Goal: Task Accomplishment & Management: Use online tool/utility

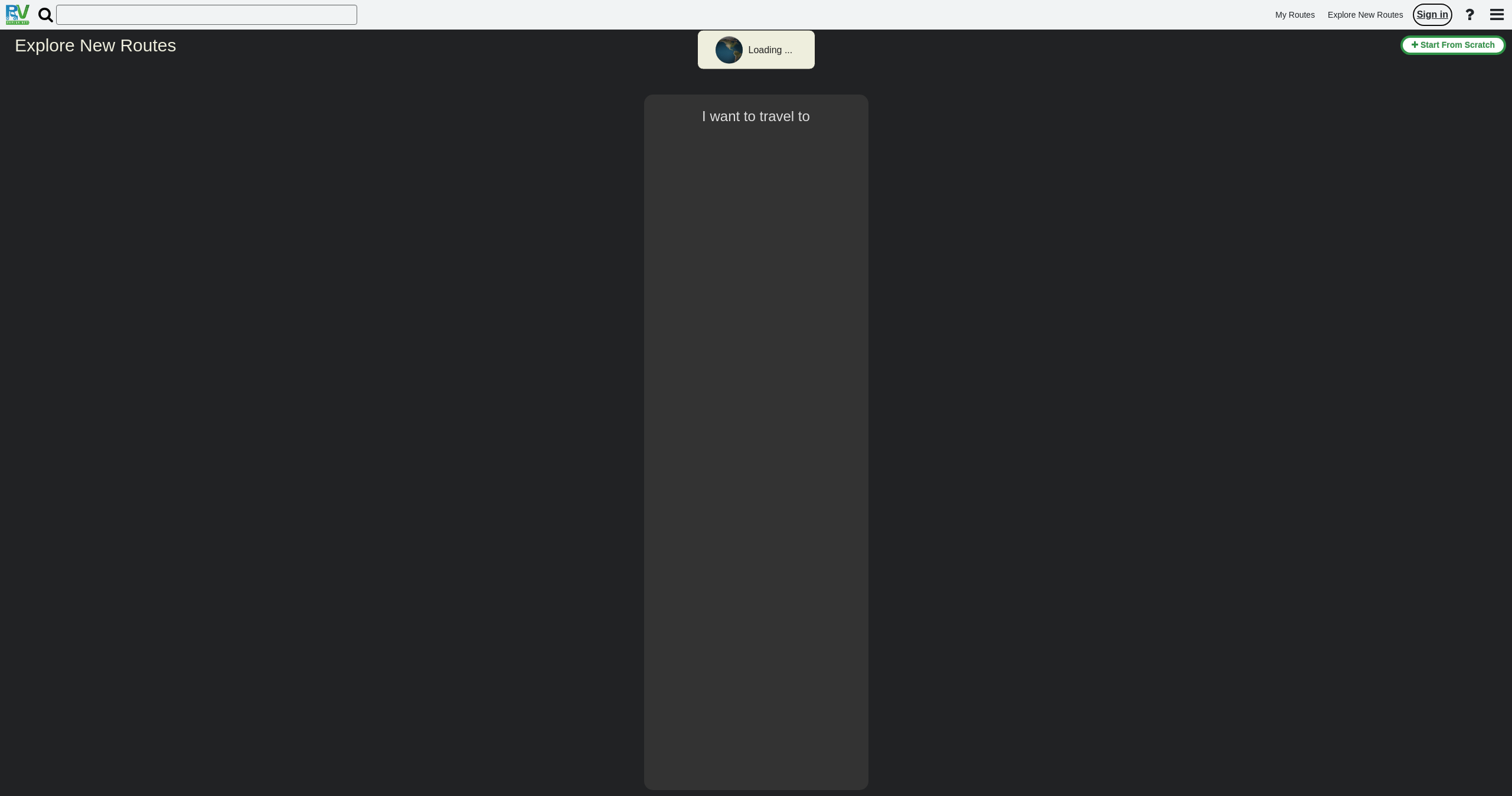
click at [1435, 16] on span "Sign in" at bounding box center [1432, 15] width 31 height 10
select select "number:8"
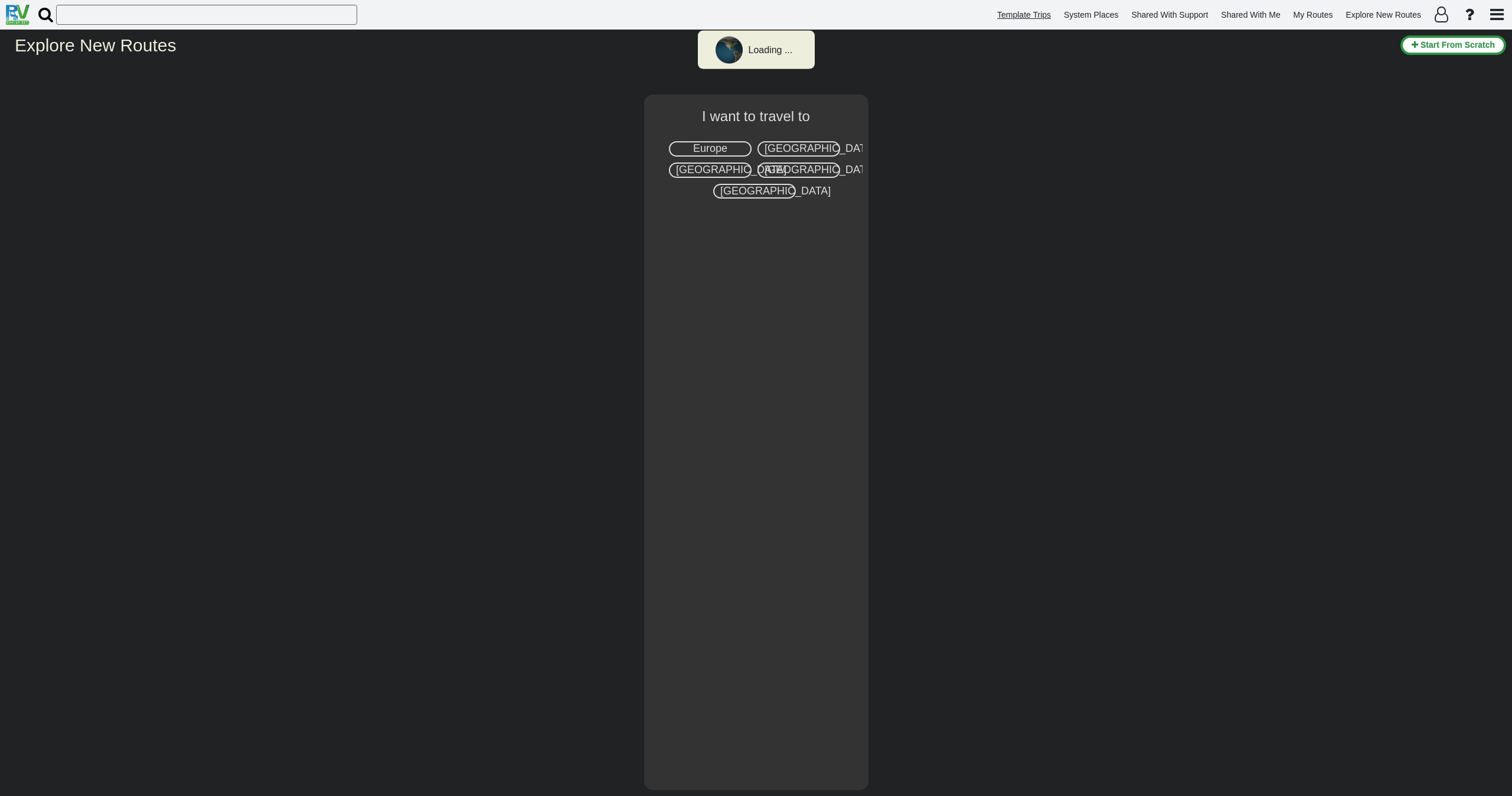
select select "number:8"
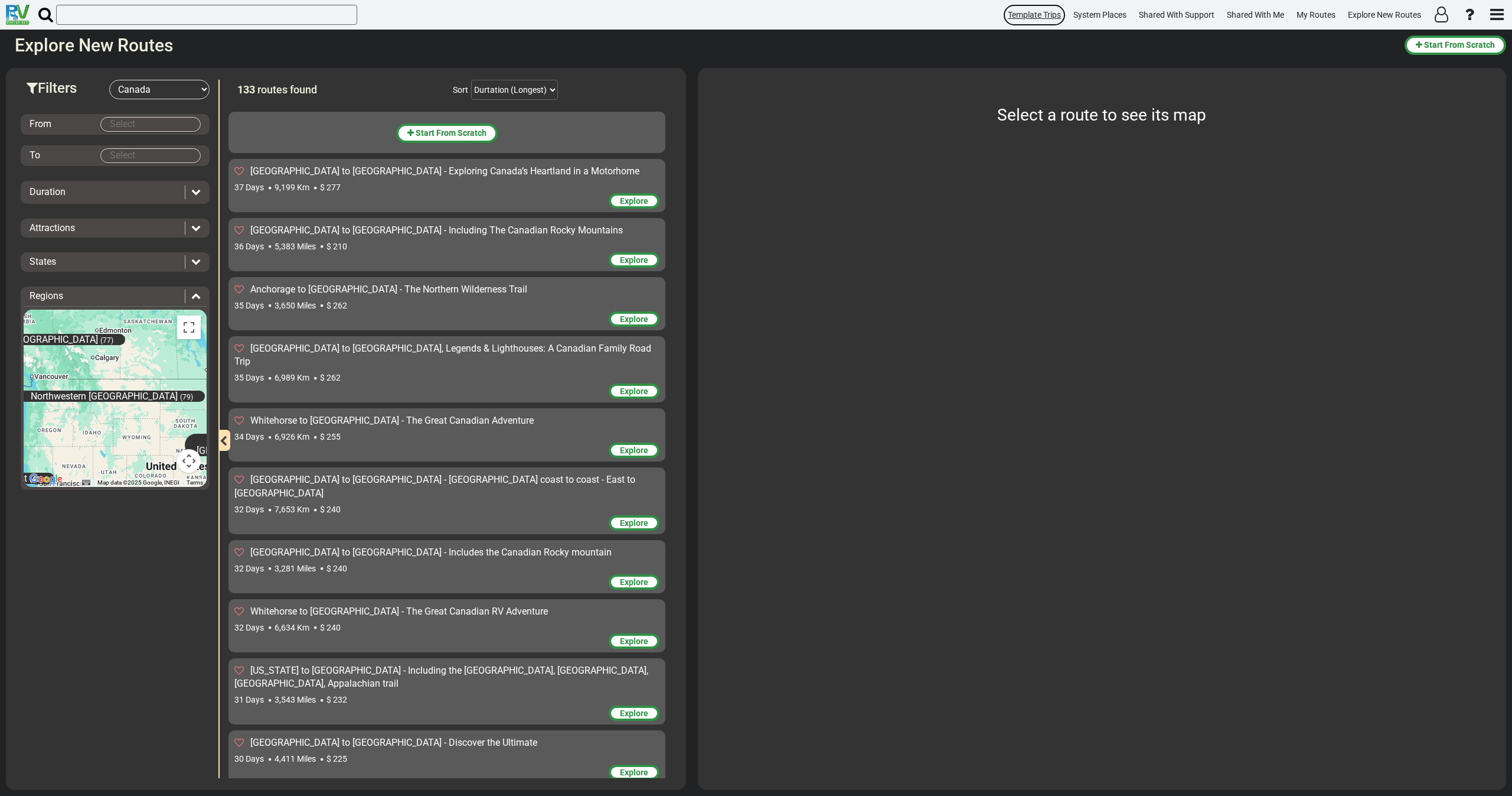
click at [1029, 19] on span "Template Trips" at bounding box center [1035, 15] width 53 height 10
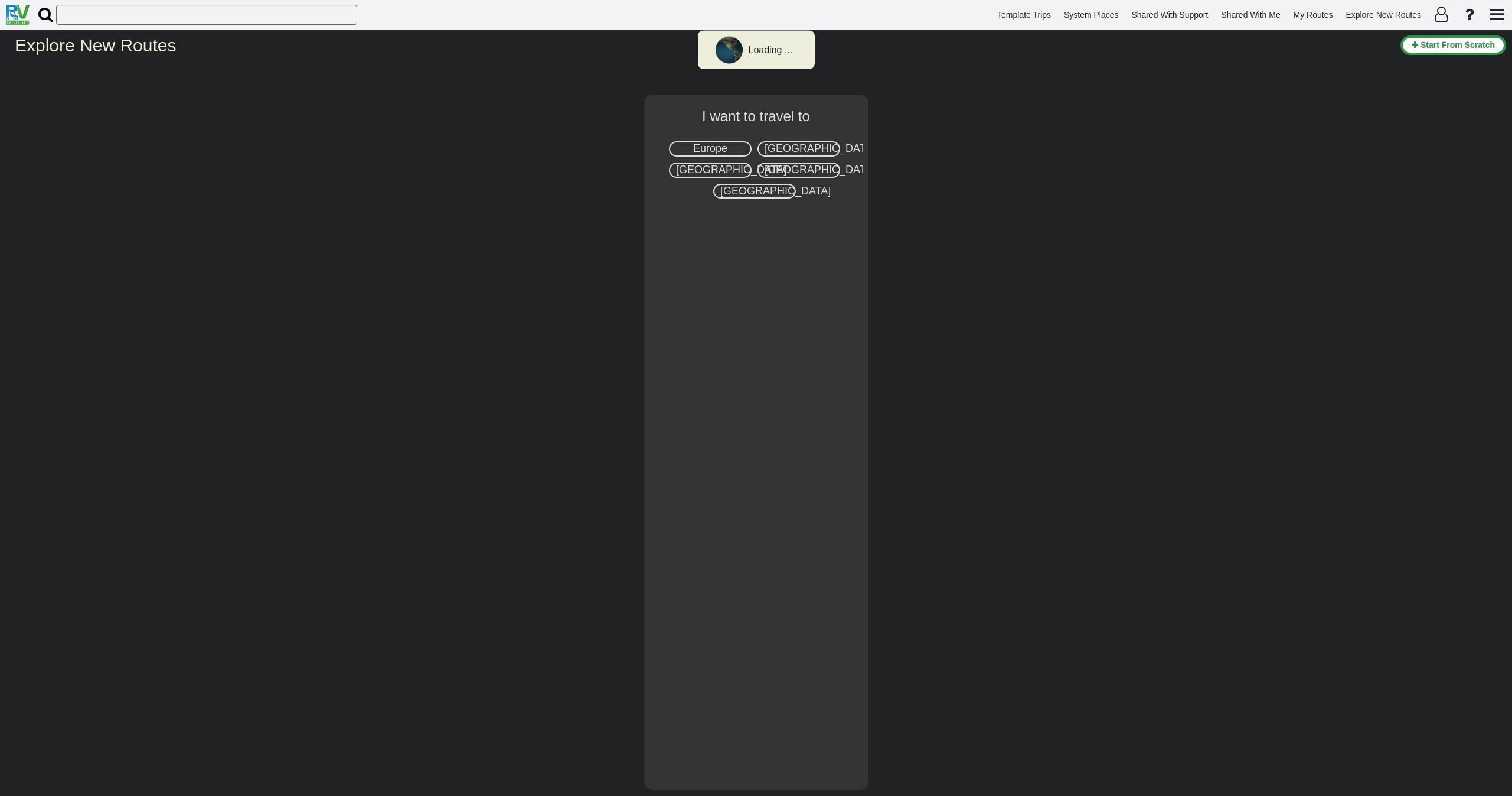
select select "number:8"
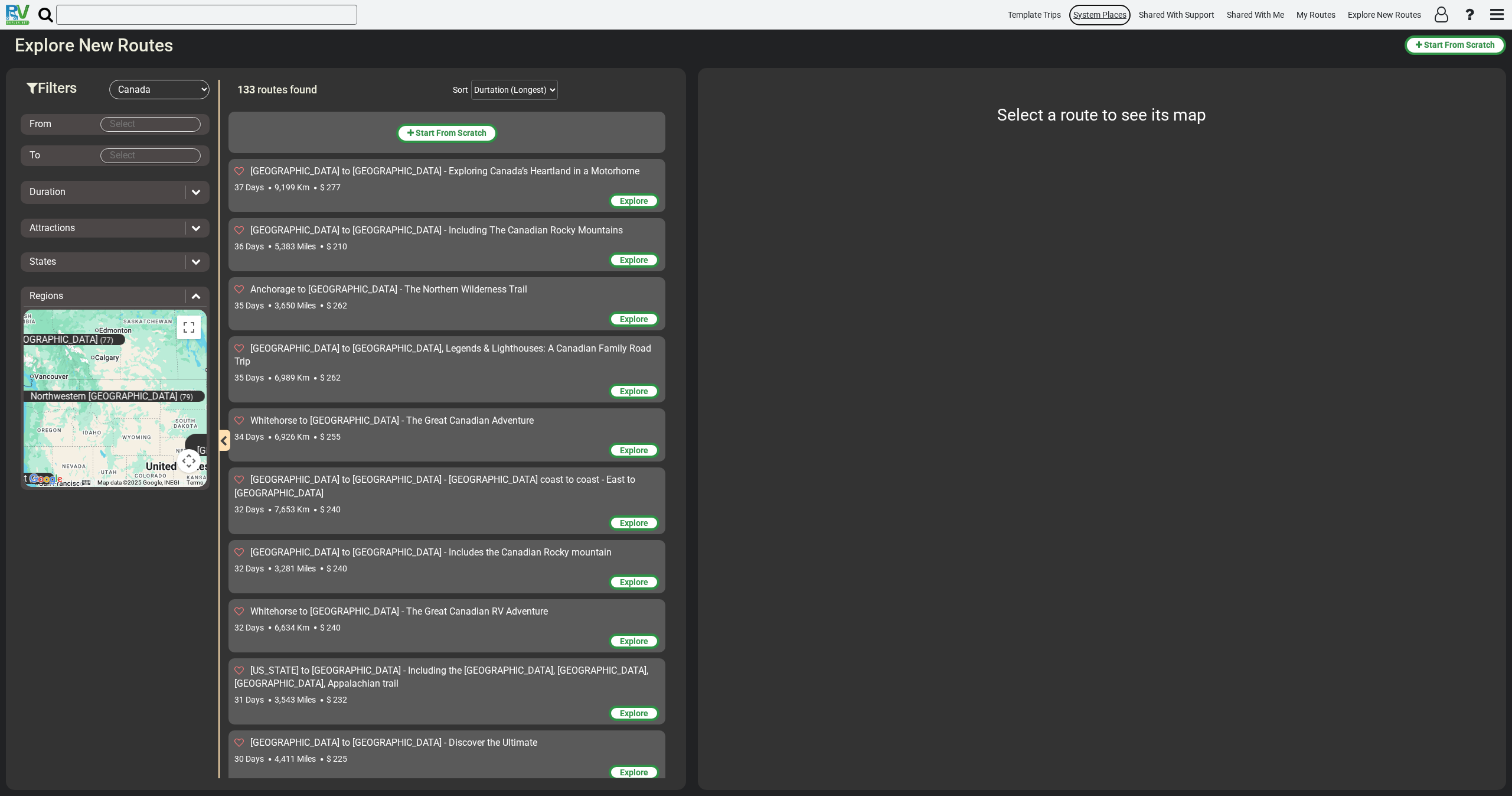
drag, startPoint x: 0, startPoint y: 0, endPoint x: 1101, endPoint y: 10, distance: 1101.0
click at [1101, 10] on span "System Places" at bounding box center [1100, 15] width 53 height 10
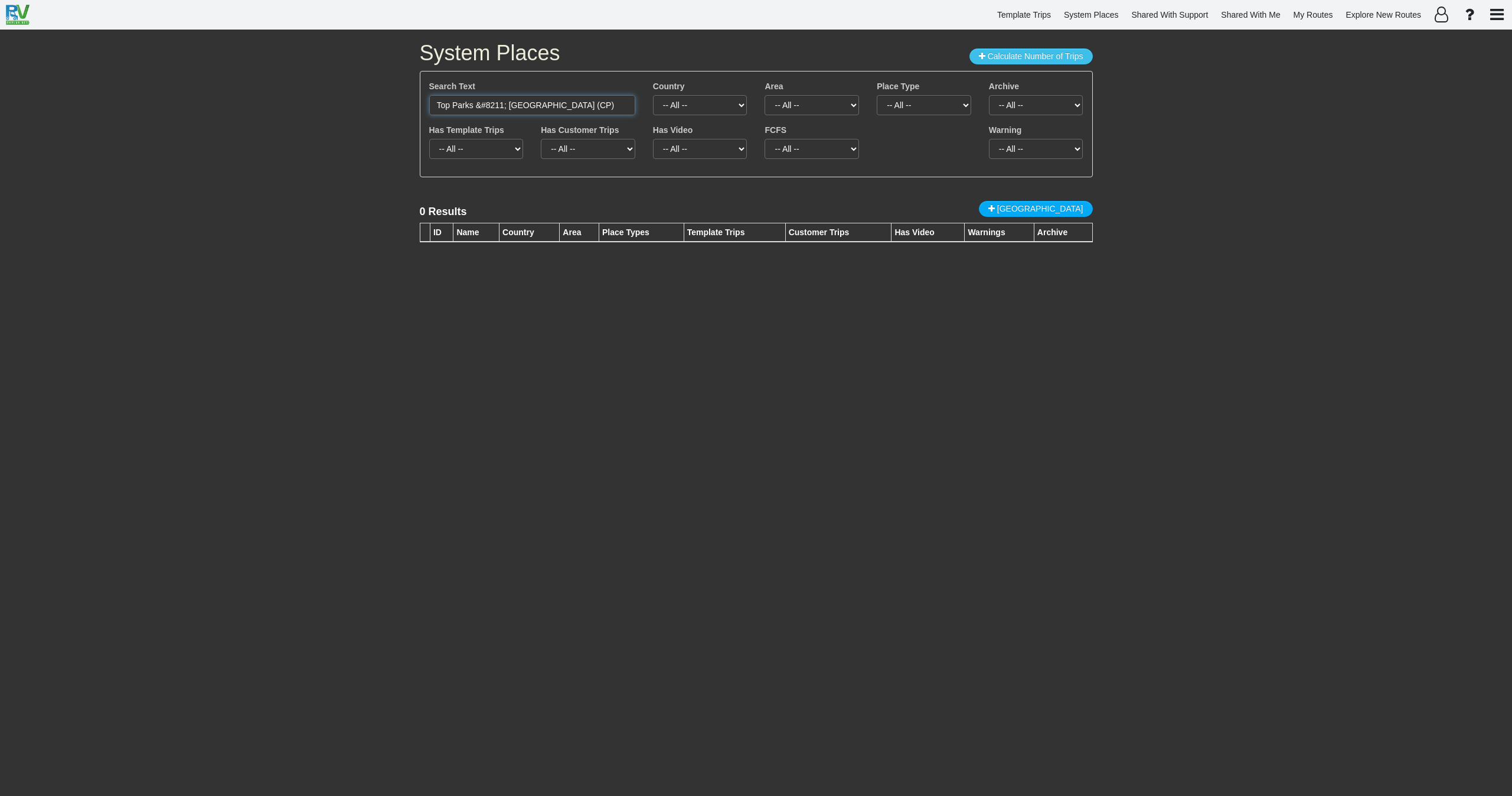
click at [528, 109] on input "Top Parks &#8211; Whyalla Caravan Park (CP)" at bounding box center [532, 104] width 206 height 20
click at [527, 109] on input "Top Parks &#8211; Whyalla Caravan Park (CP)" at bounding box center [532, 104] width 206 height 20
paste input "66259"
click at [523, 104] on input "Top Parks &#8211; Why66259alla Caravan Park (CP)" at bounding box center [532, 104] width 206 height 20
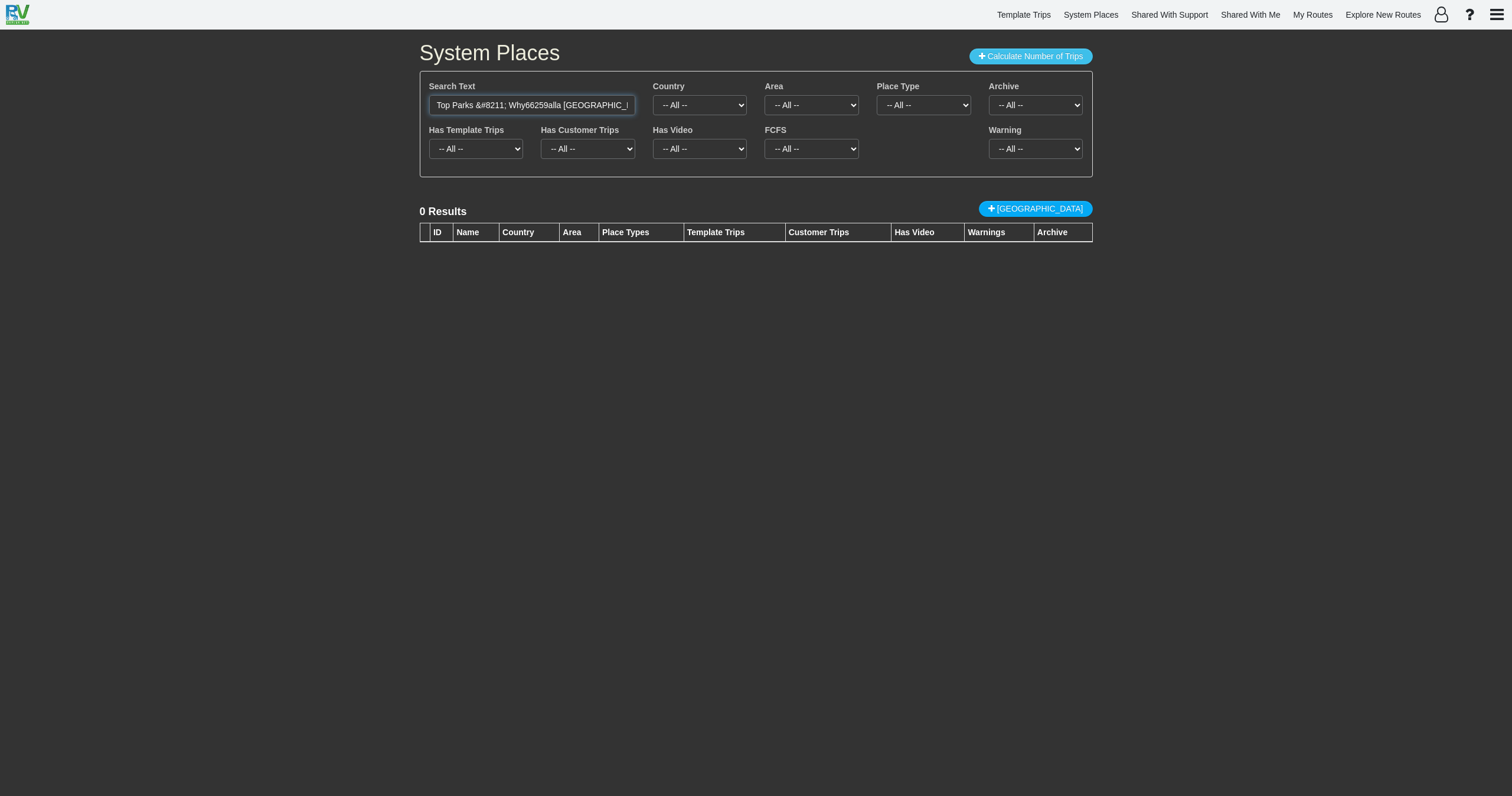
click at [523, 104] on input "Top Parks &#8211; Why66259alla Caravan Park (CP)" at bounding box center [532, 104] width 206 height 20
paste input "66259"
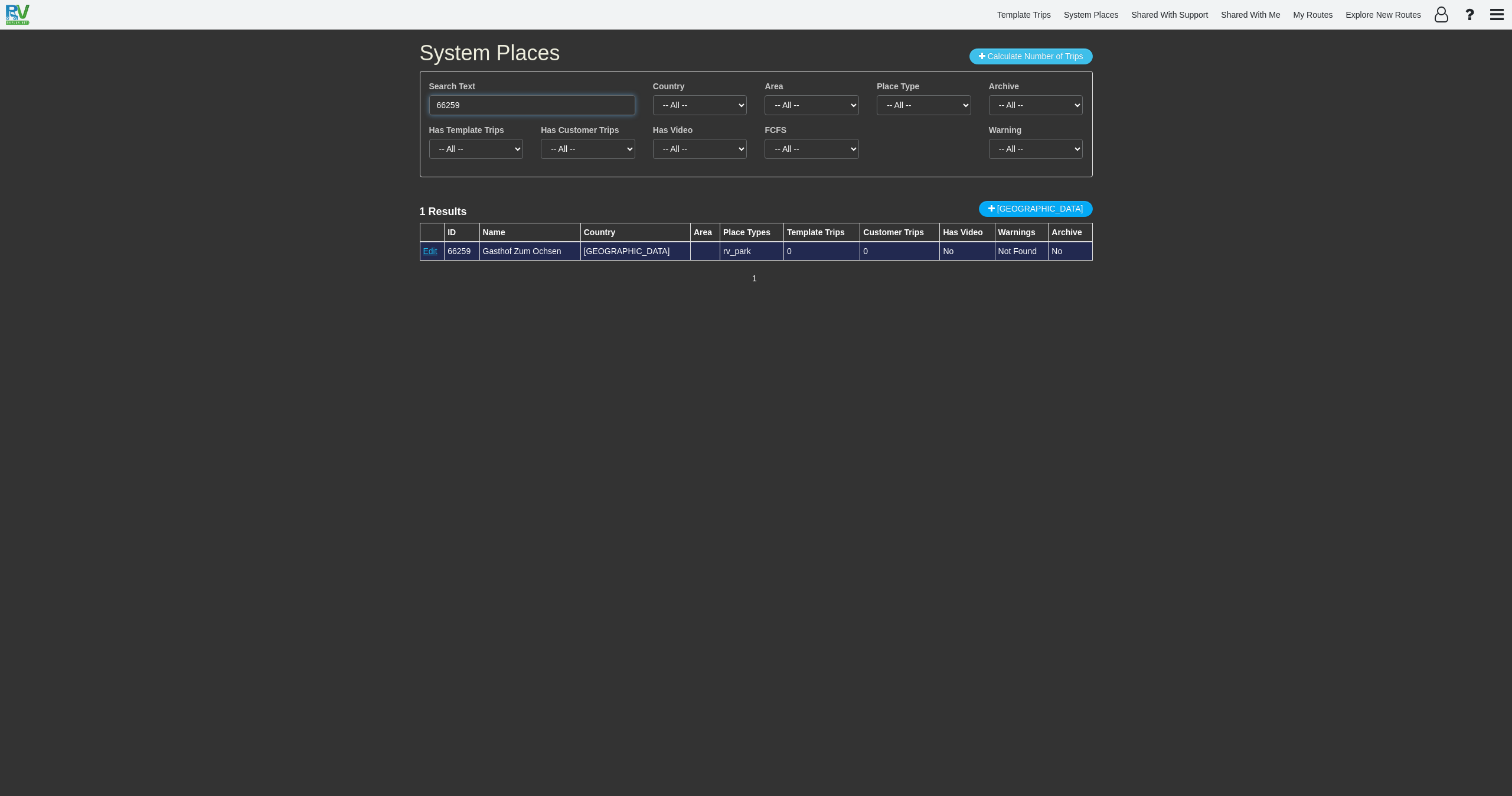
type input "66259"
click at [435, 249] on link "Edit" at bounding box center [430, 251] width 14 height 10
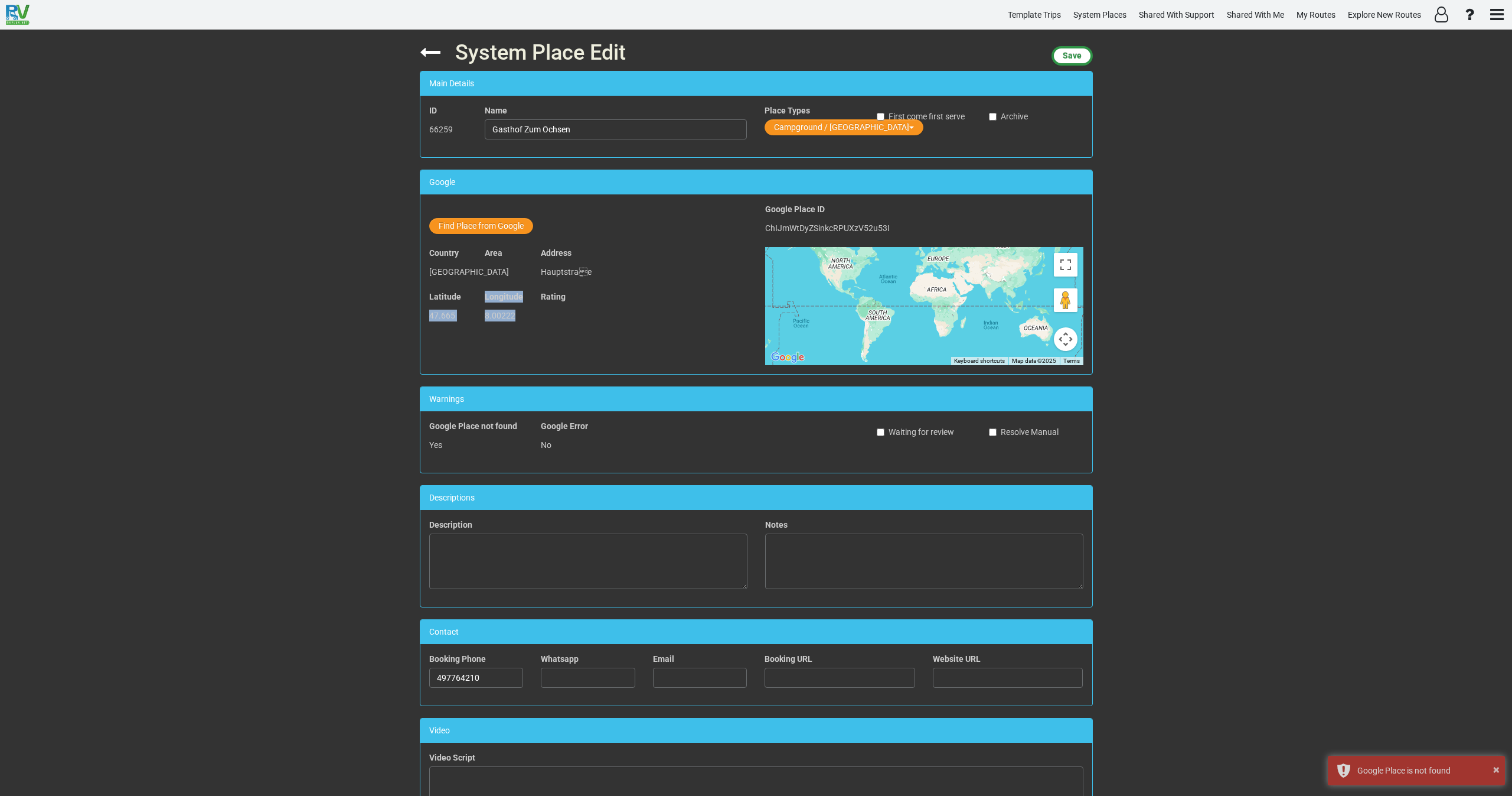
drag, startPoint x: 512, startPoint y: 320, endPoint x: 421, endPoint y: 315, distance: 91.1
click at [421, 318] on div "Latitude 47.665 Longitude 8.00222 Rating" at bounding box center [588, 312] width 336 height 44
copy div "47.665 Longitude 8.00222"
click at [474, 227] on button "Find Place from Google" at bounding box center [481, 226] width 104 height 16
click at [548, 232] on input "text" at bounding box center [616, 227] width 262 height 20
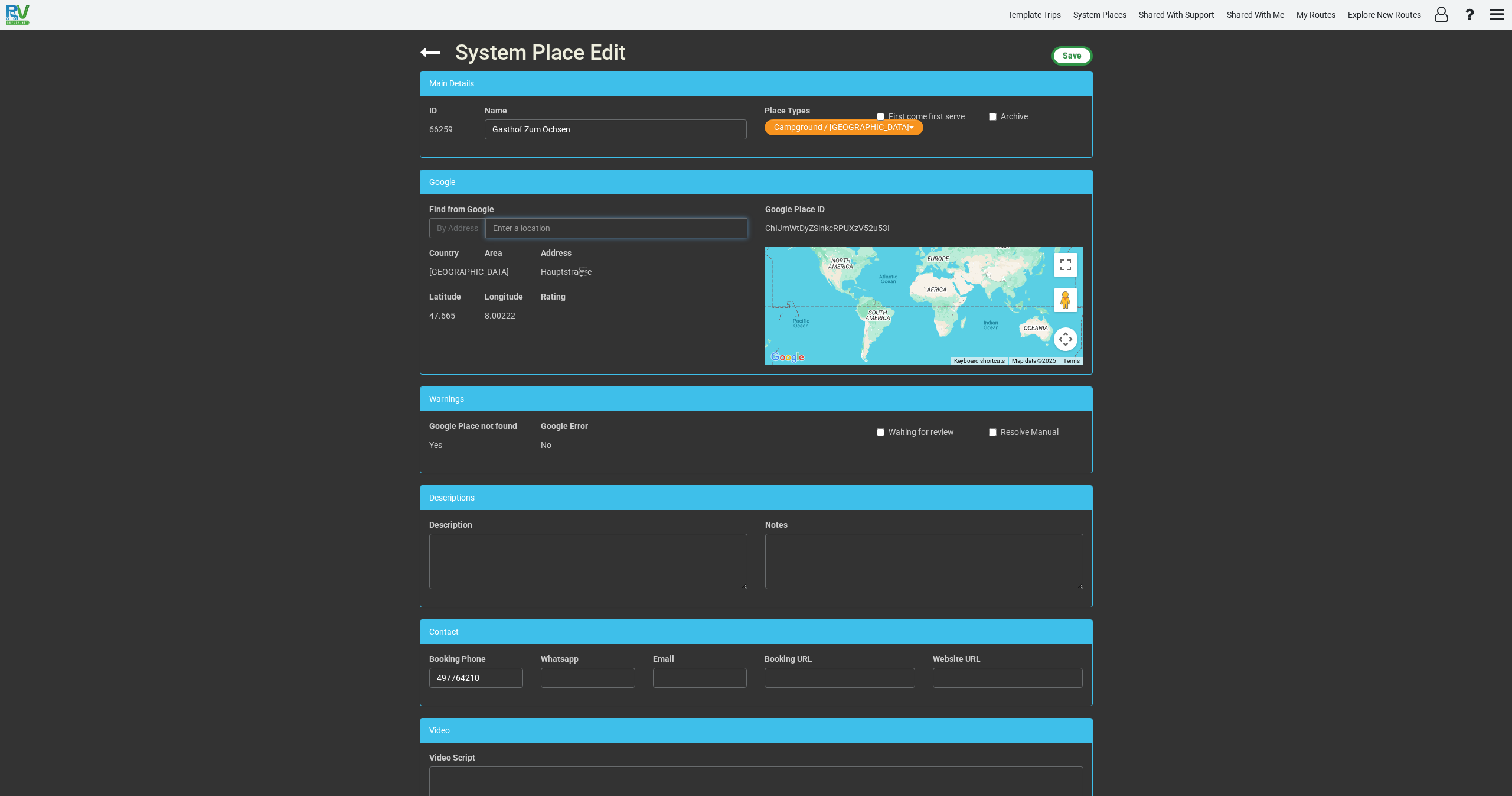
paste input "Hauptstraße 28, 79737 Herrischried, Germany"
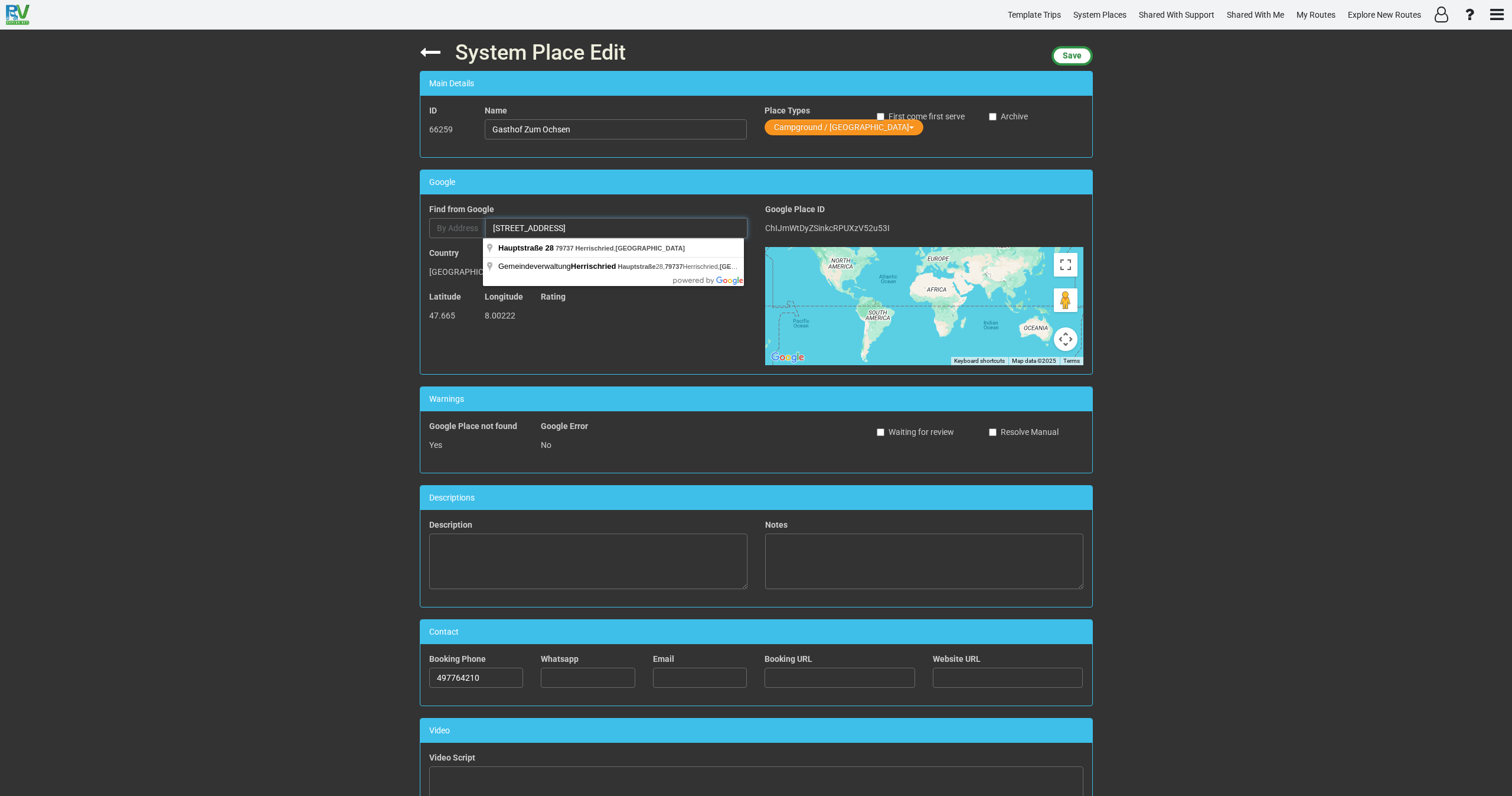
type input "Hauptstraße 28, 79737 Herrischried, Germany"
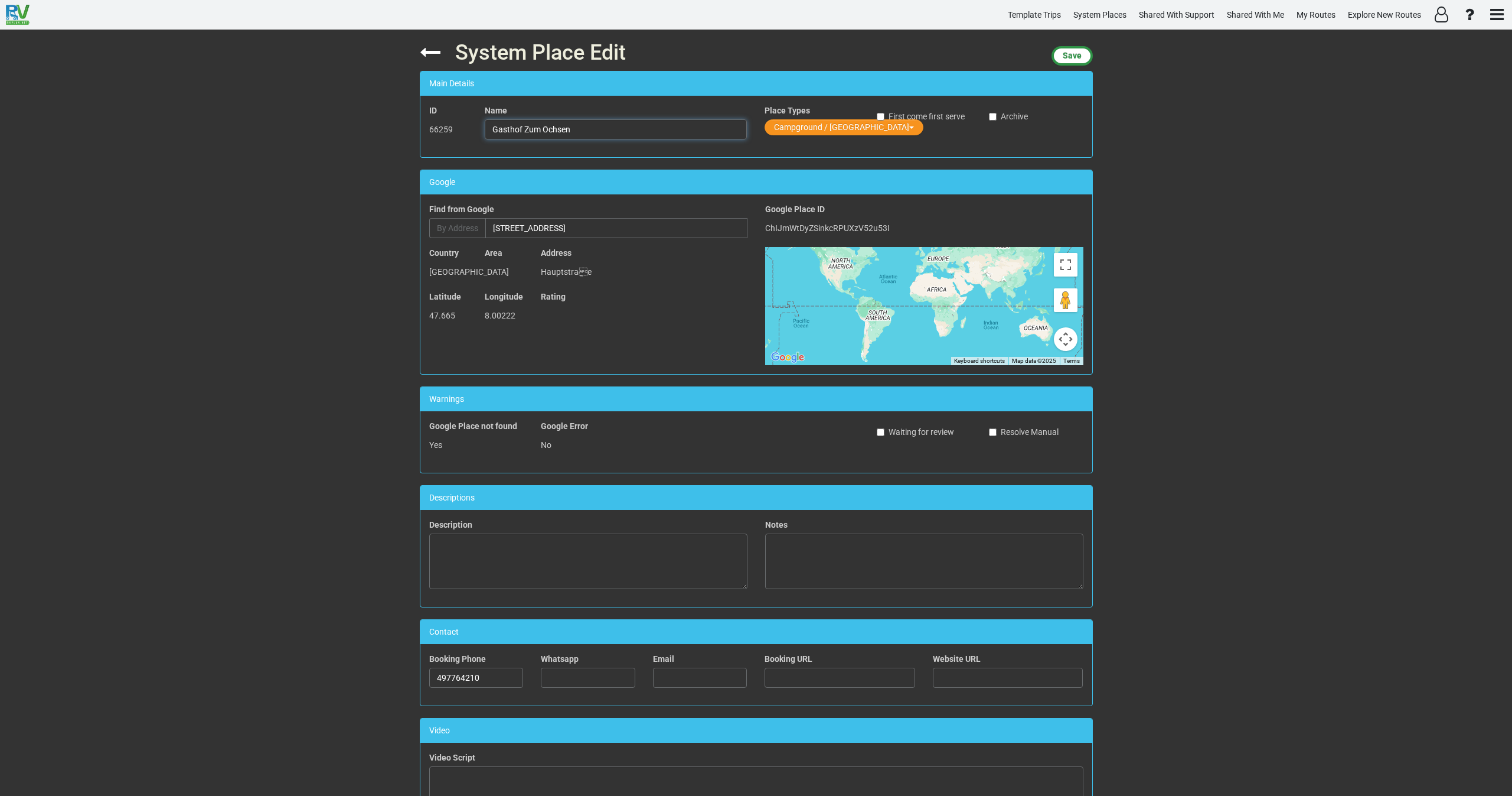
drag, startPoint x: 594, startPoint y: 132, endPoint x: 592, endPoint y: 179, distance: 47.0
click at [594, 137] on input "Gasthof Zum Ochsen" at bounding box center [616, 129] width 262 height 20
drag, startPoint x: 512, startPoint y: 128, endPoint x: 471, endPoint y: 135, distance: 41.6
click at [471, 135] on div "ID 66259 Name Gasthof Zum Ochsen Place Types Campground / Rv Park First come fi…" at bounding box center [756, 126] width 672 height 44
click at [574, 227] on input "Hauptstraße 28, 79737 Herrischried, Germany" at bounding box center [616, 227] width 262 height 20
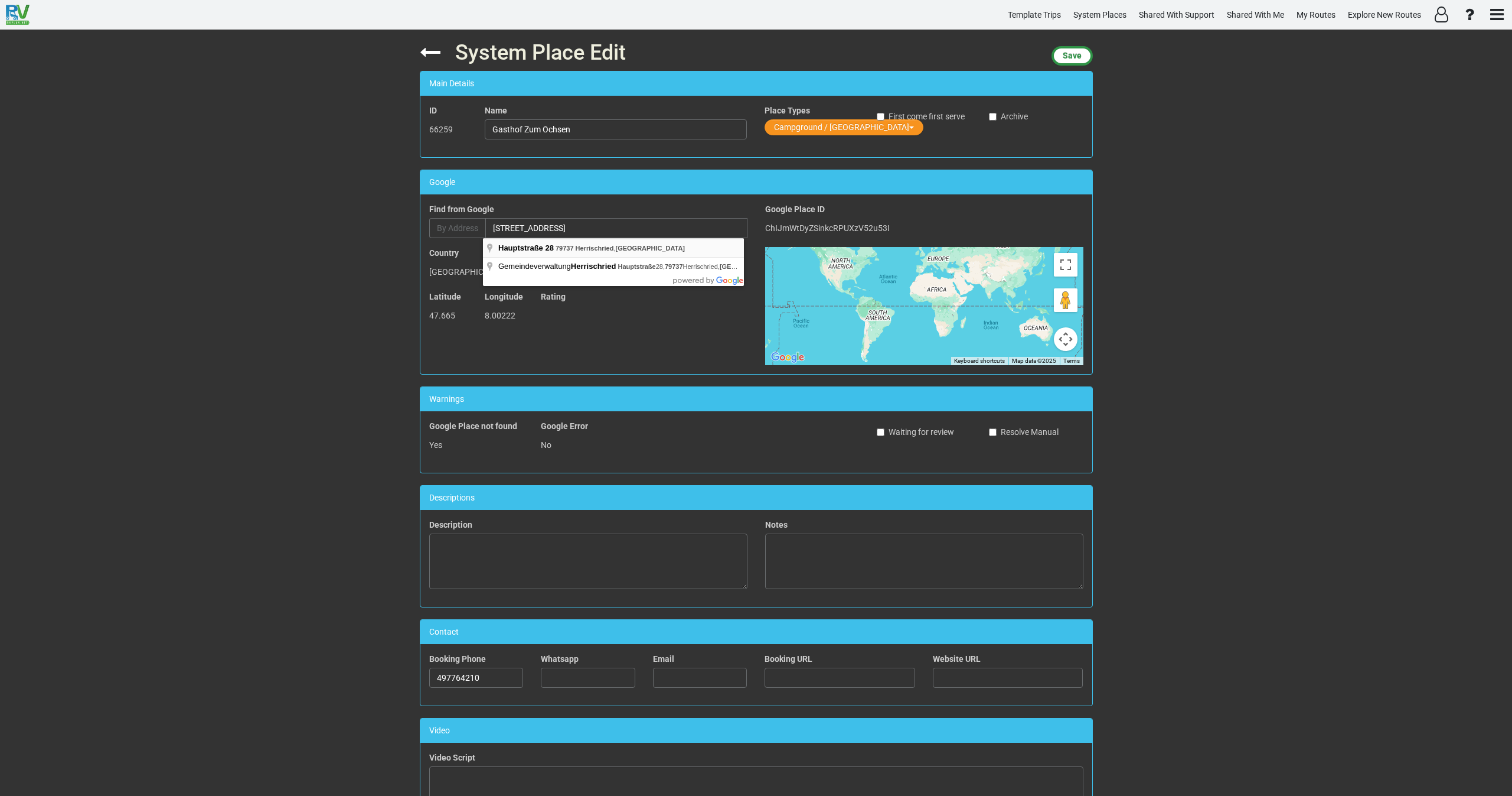
type input "Hauptstraße 28"
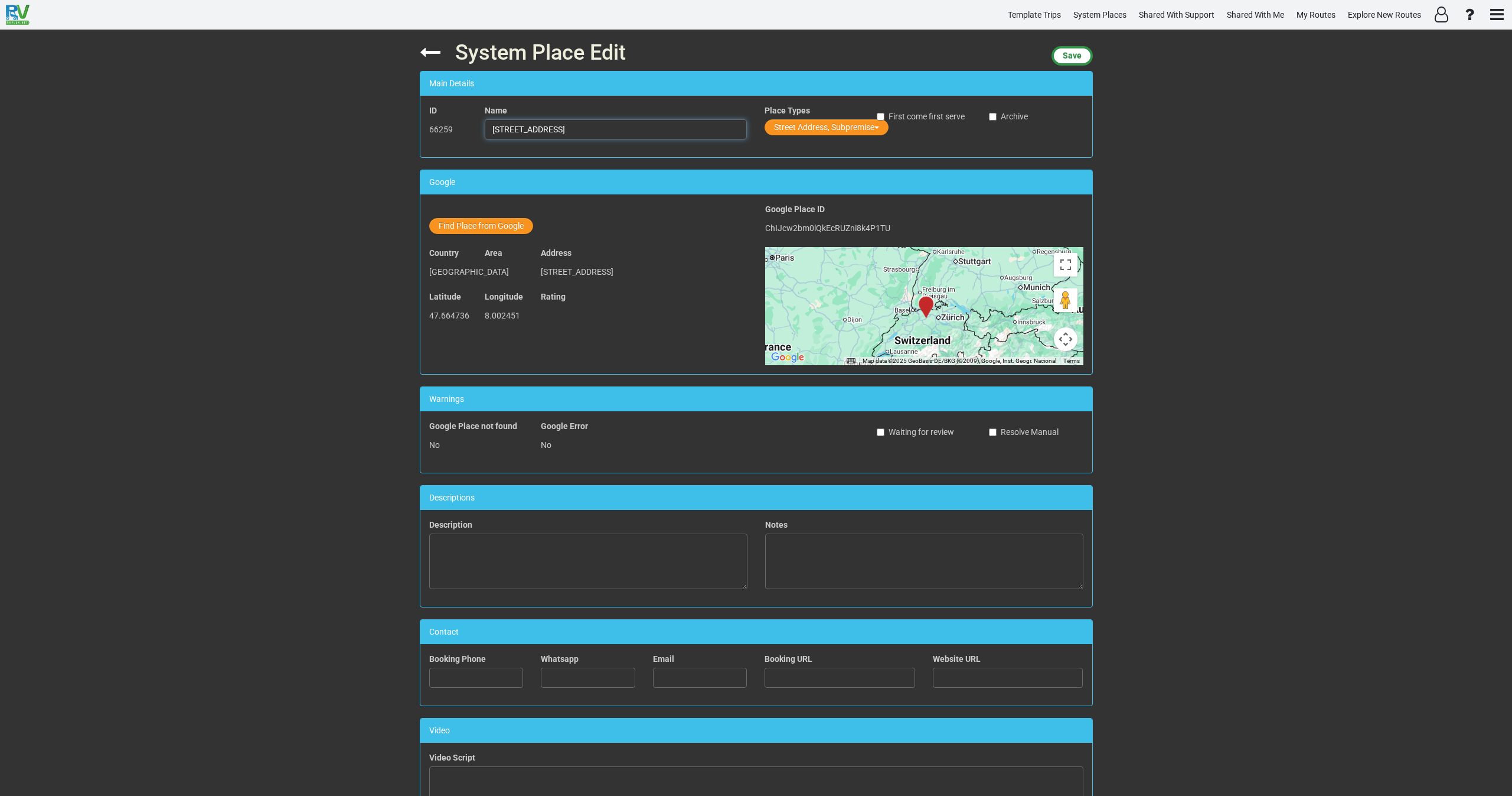
drag, startPoint x: 407, startPoint y: 147, endPoint x: 353, endPoint y: 150, distance: 54.1
click at [354, 150] on div "System Place Edit Save Main Details ID 66259 Name Hauptstraße 28 Place Types St…" at bounding box center [756, 412] width 1512 height 766
paste input "Gasthof Zum Ochsen"
type input "Gasthof Zum Ochsen"
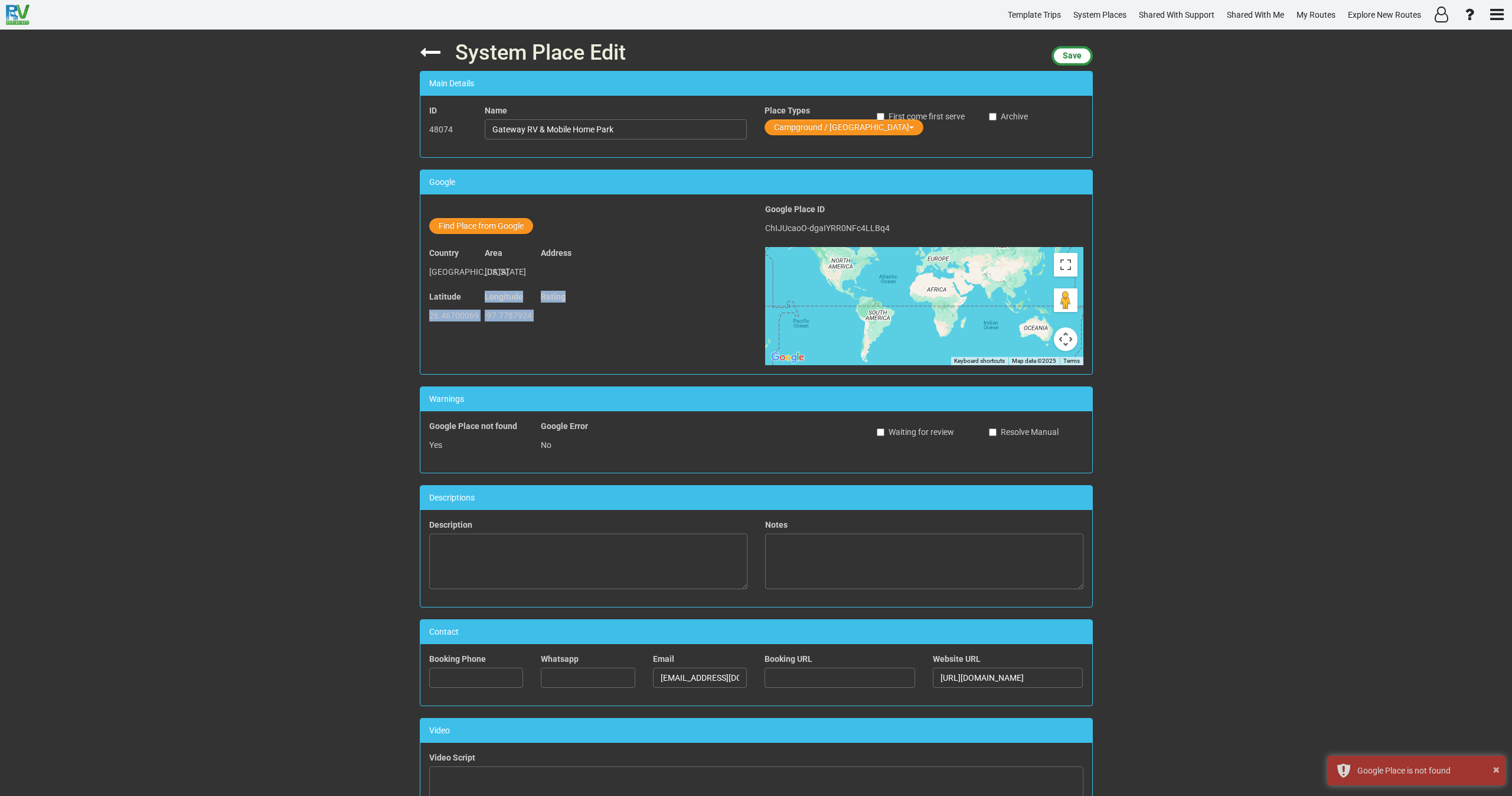
drag, startPoint x: 531, startPoint y: 326, endPoint x: 423, endPoint y: 329, distance: 108.0
click at [423, 329] on div "Latitude 26.46700069 Longitude -97.7787924 Rating" at bounding box center [588, 312] width 336 height 44
click at [436, 326] on p "26.46700069" at bounding box center [448, 315] width 38 height 20
drag, startPoint x: 526, startPoint y: 326, endPoint x: 407, endPoint y: 333, distance: 119.2
click at [407, 333] on div "System Place Edit Save Main Details ID 48074 Name Gateway RV & Mobile Home Park…" at bounding box center [756, 412] width 1512 height 766
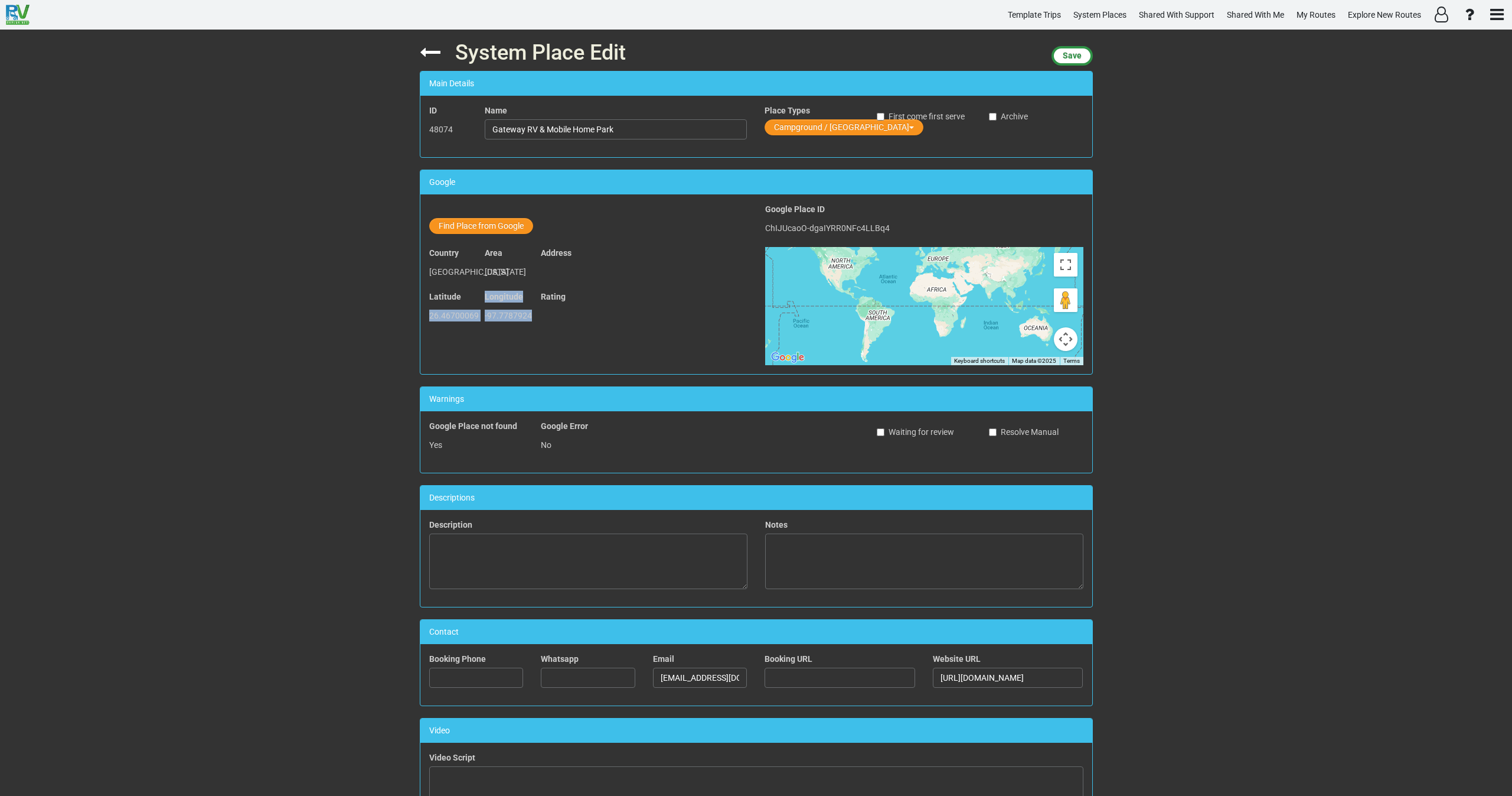
copy div "26.46700069 Longitude -97.7787924"
click at [486, 229] on button "Find Place from Google" at bounding box center [481, 226] width 104 height 16
click at [539, 235] on input "text" at bounding box center [616, 227] width 262 height 20
paste input "Raymondville RV and Mobile Home Community"
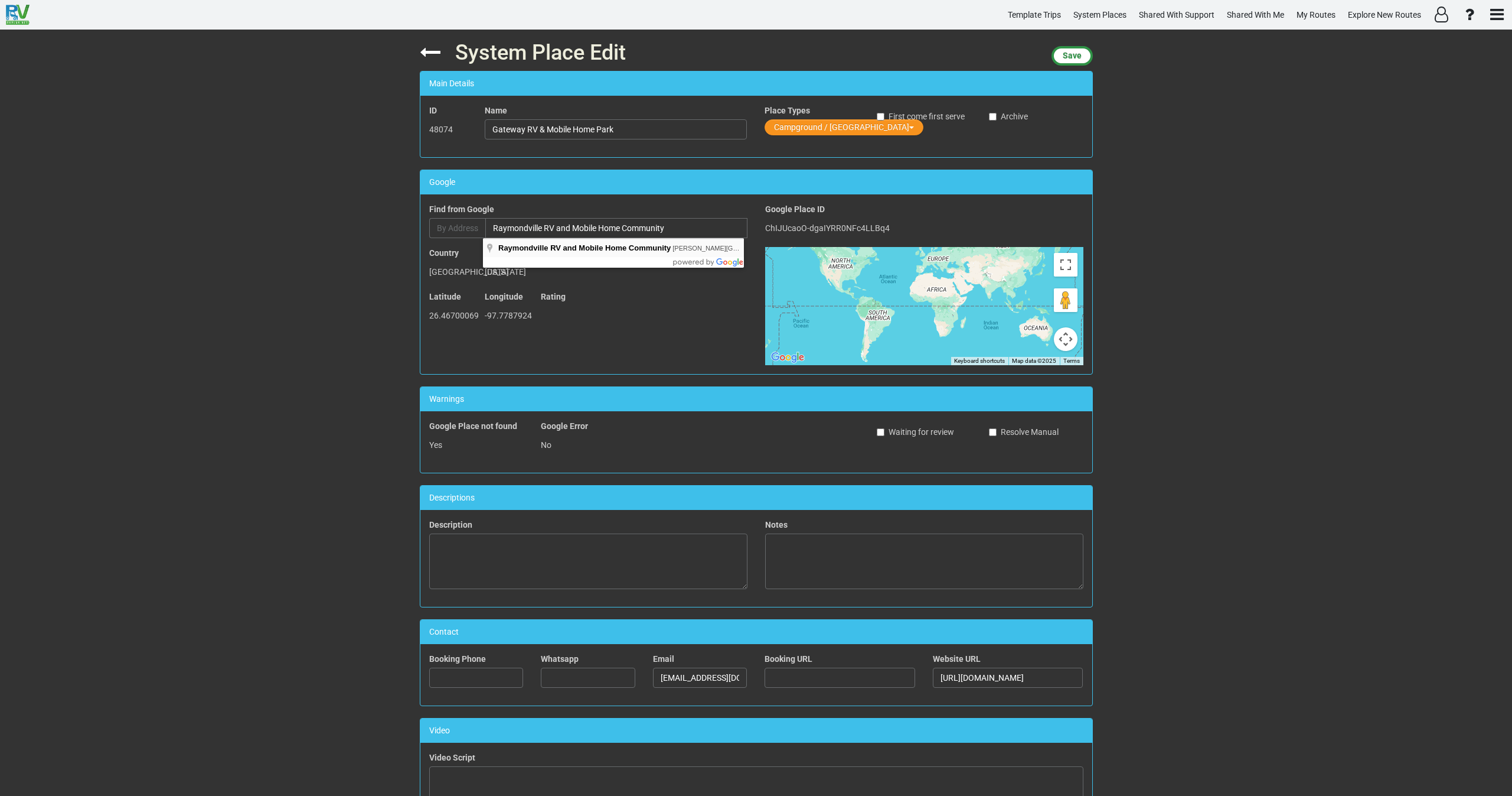
type input "Raymondville RV and Mobile Home Community, Emma Ross Road, Raymondville, TX, USA"
type input "Raymondville RV and Mobile Home Community"
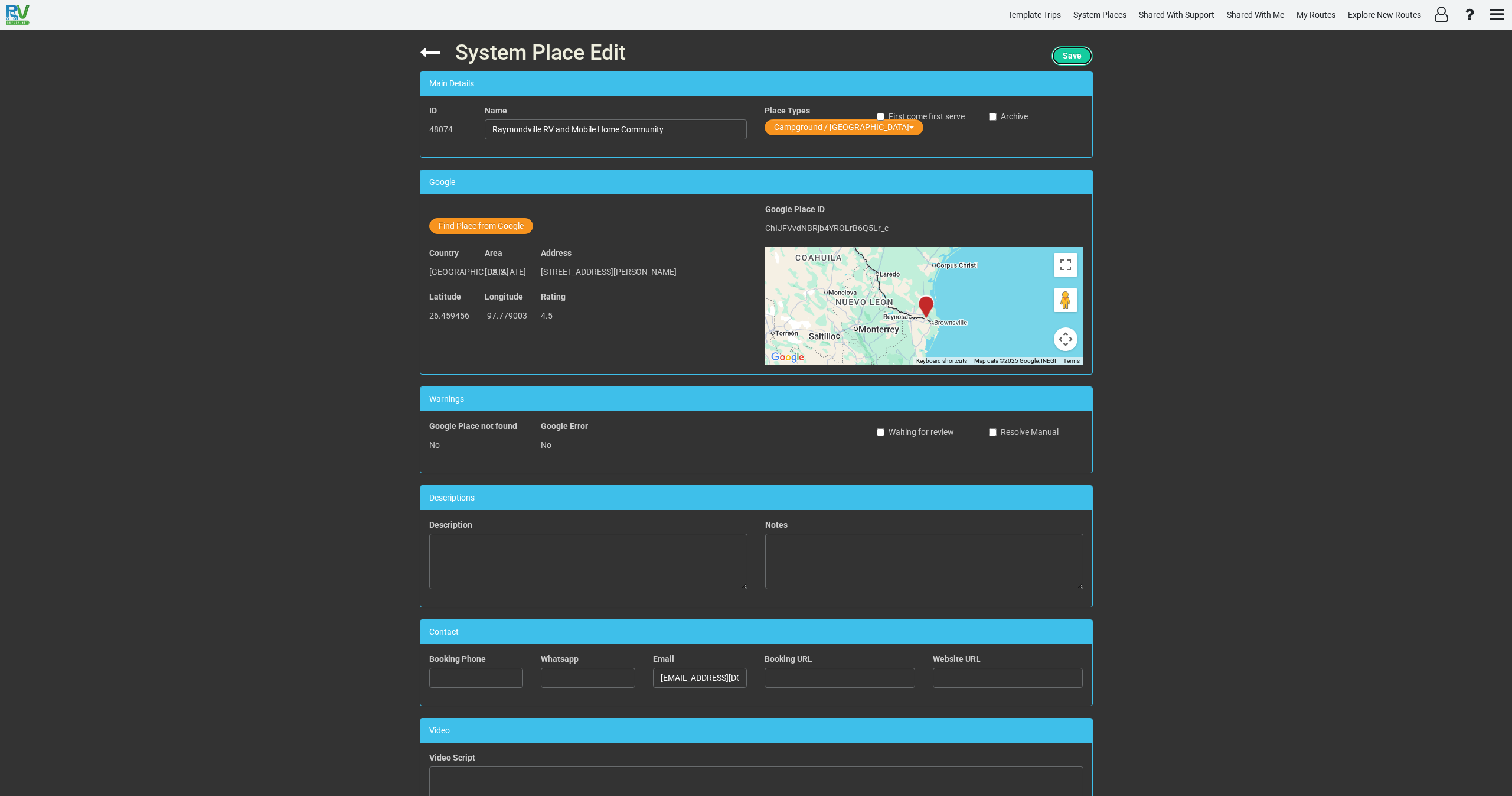
click at [1066, 53] on span "Save" at bounding box center [1072, 56] width 19 height 10
drag, startPoint x: 673, startPoint y: 130, endPoint x: 443, endPoint y: 149, distance: 230.8
click at [445, 149] on div "ID 48074 Name Raymondville RV and Mobile Home Community Place Types Campground …" at bounding box center [756, 126] width 672 height 61
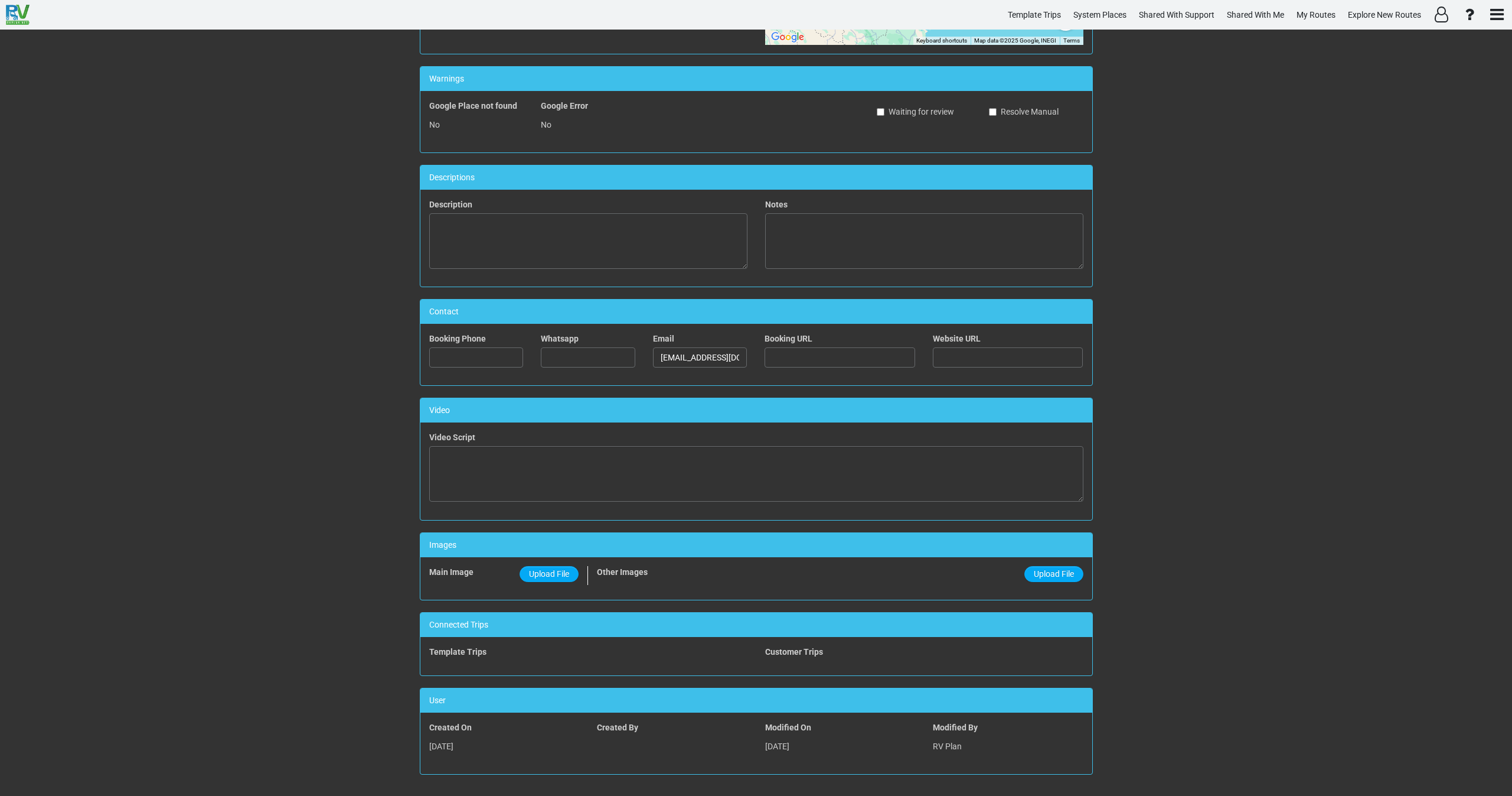
scroll to position [323, 0]
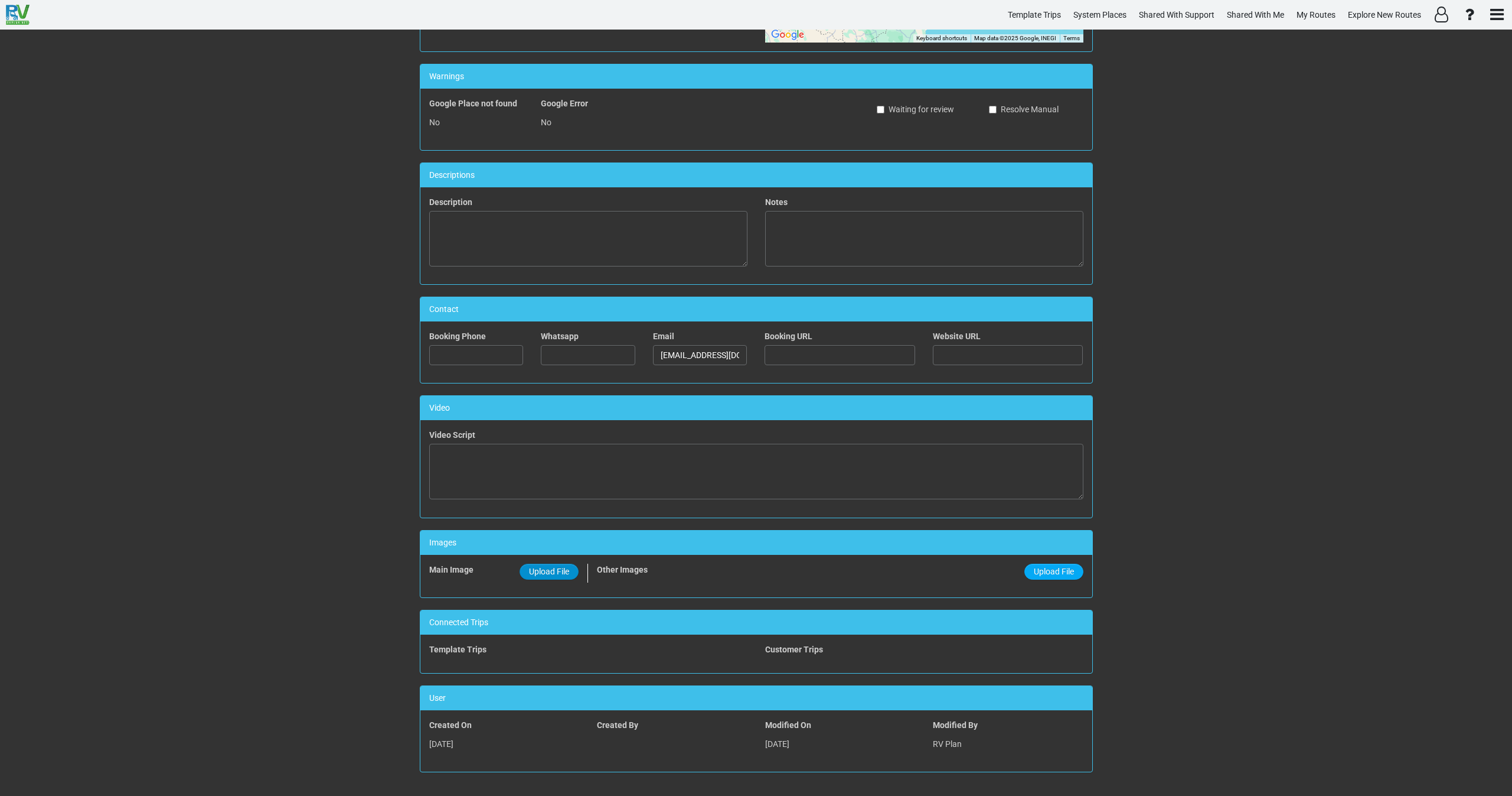
click at [551, 571] on span "Upload File" at bounding box center [549, 571] width 40 height 10
click at [0, 0] on input "Upload File" at bounding box center [0, 0] width 0 height 0
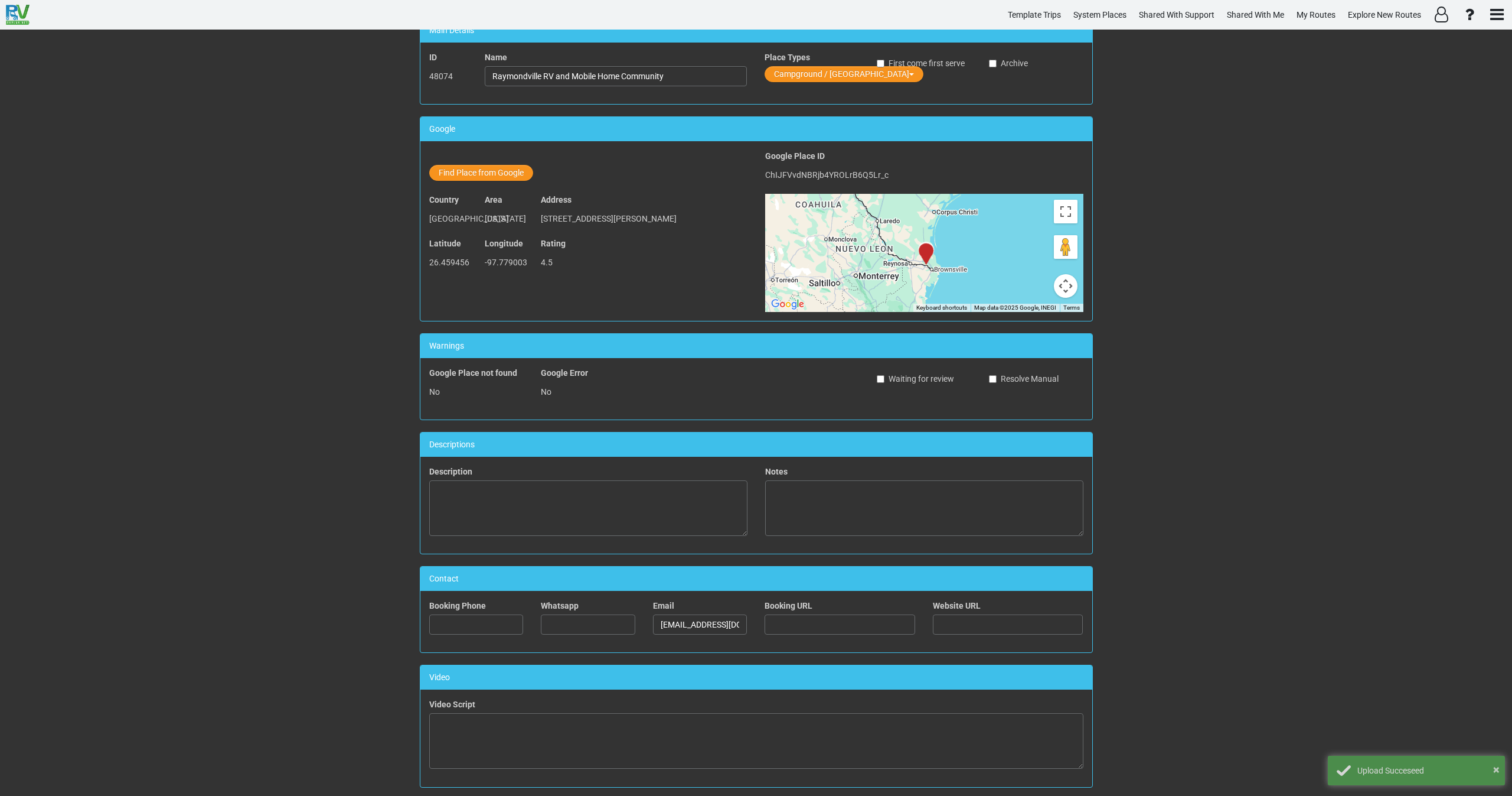
scroll to position [0, 0]
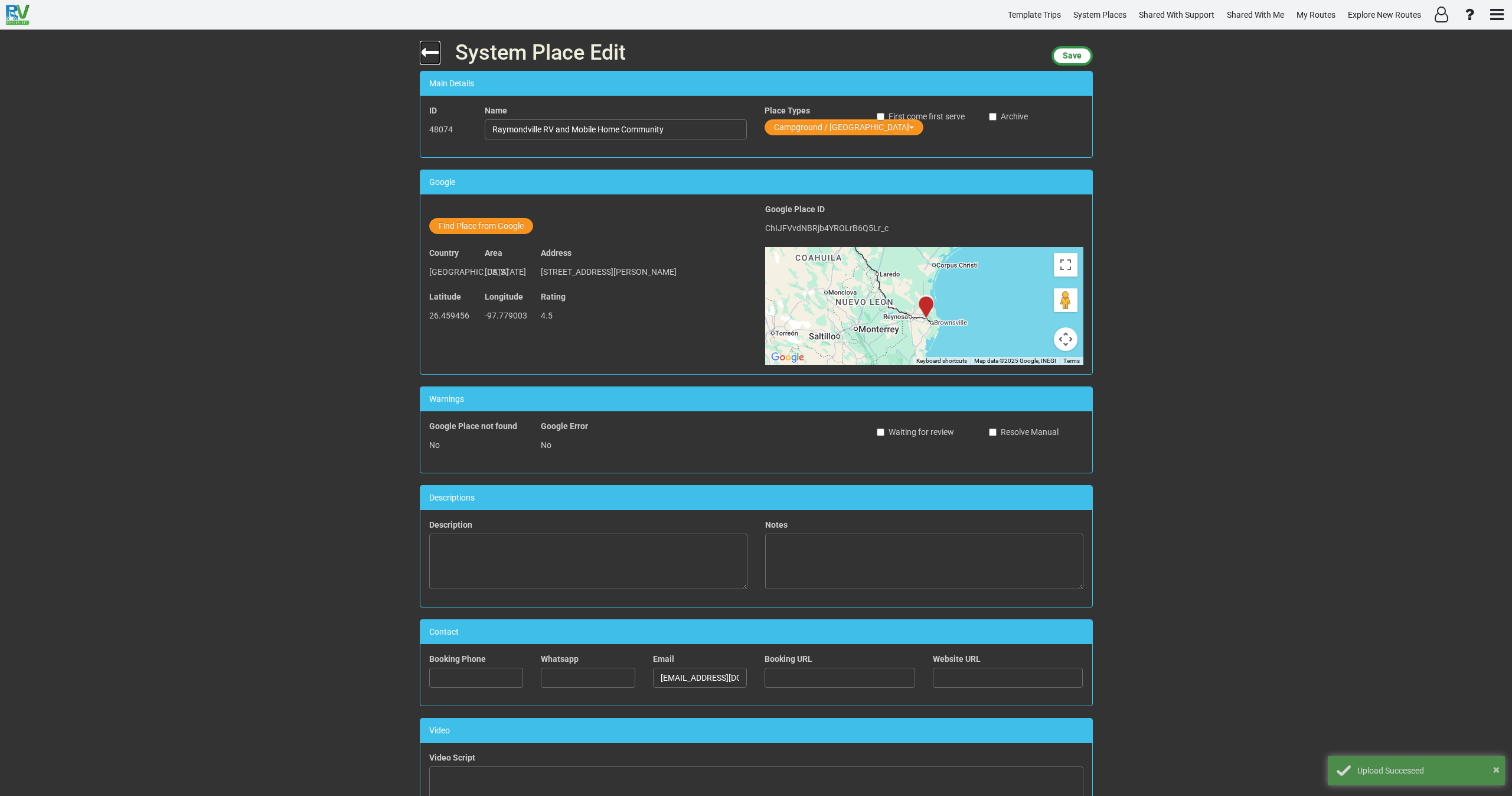
click at [432, 48] on icon at bounding box center [430, 53] width 21 height 21
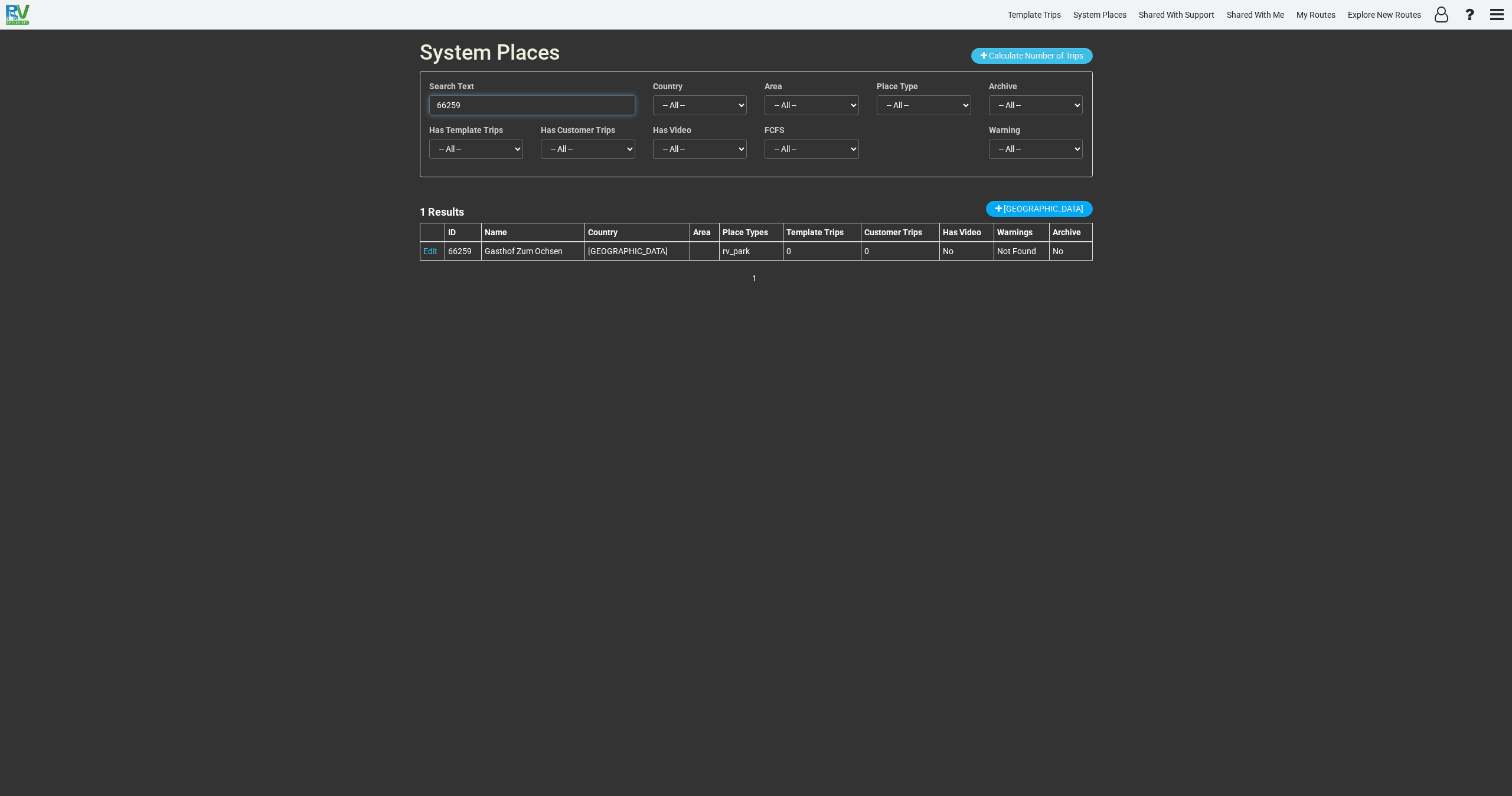
drag, startPoint x: 474, startPoint y: 104, endPoint x: 384, endPoint y: 128, distance: 93.1
click at [386, 128] on div "System Places Calculate Number of Trips Search Text 66259 Country -- All -- Afg…" at bounding box center [756, 412] width 1512 height 766
paste input "77703"
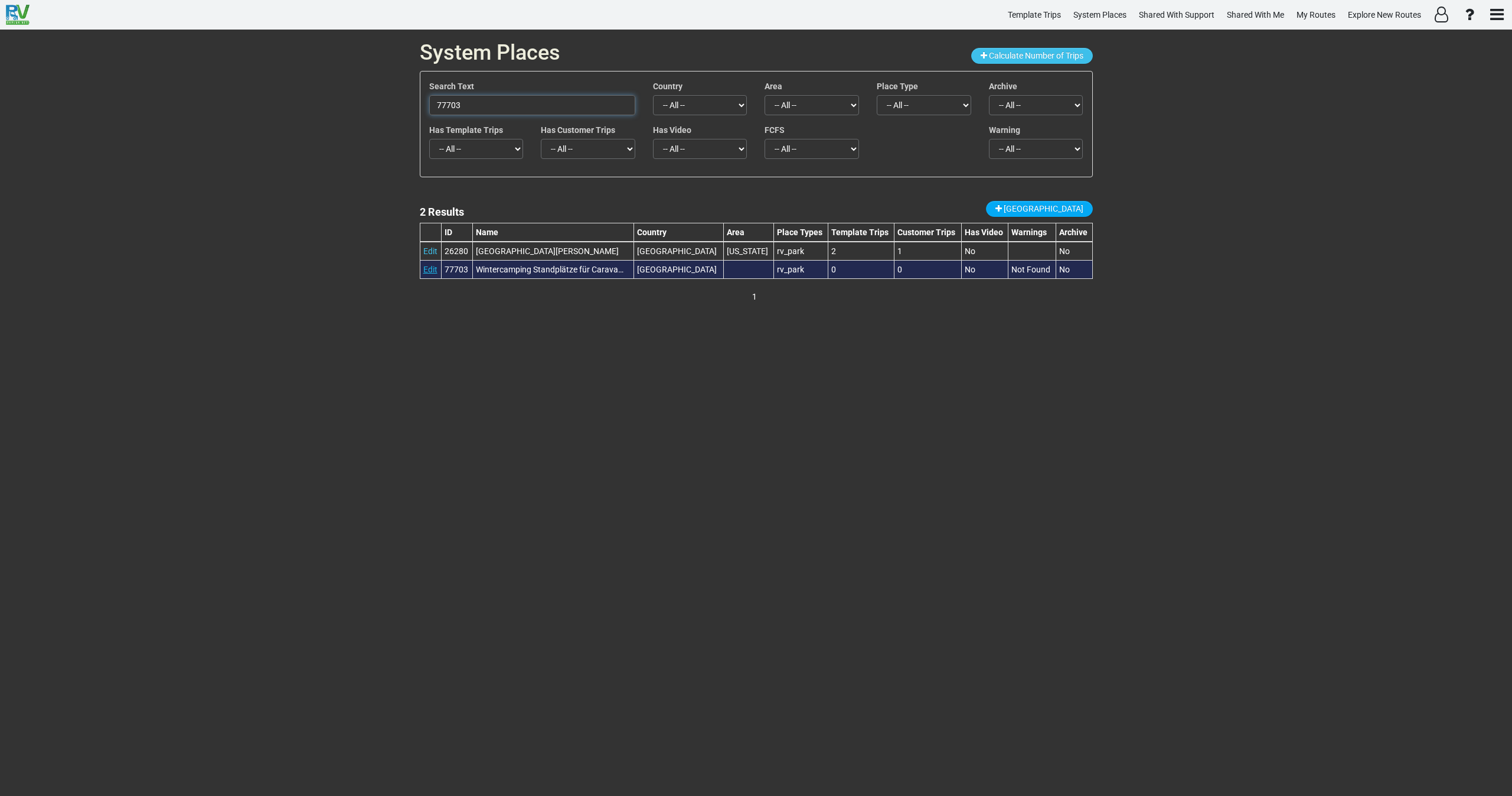
type input "77703"
click at [431, 267] on link "Edit" at bounding box center [430, 269] width 14 height 10
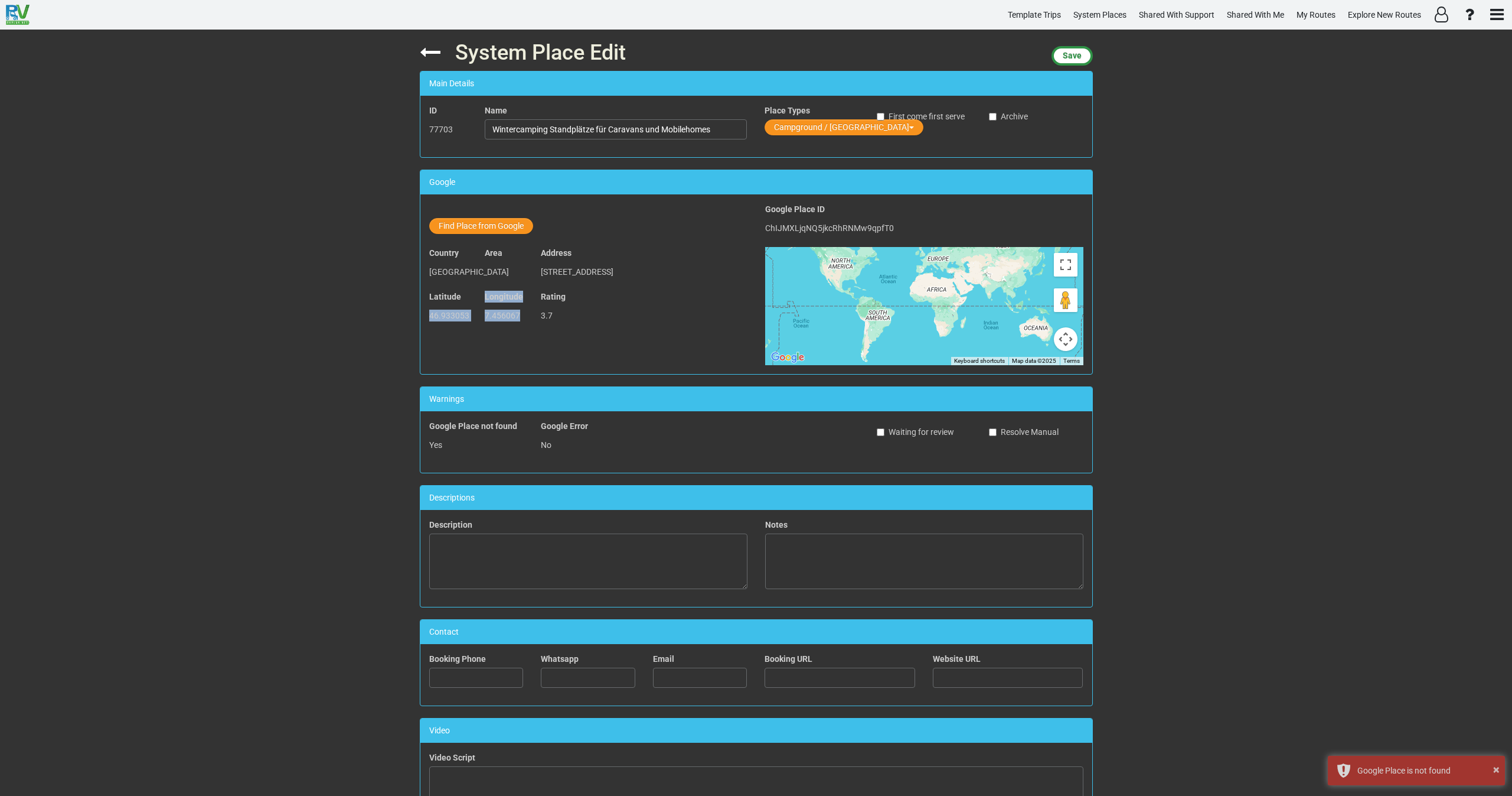
drag, startPoint x: 516, startPoint y: 315, endPoint x: 418, endPoint y: 320, distance: 98.1
click at [420, 320] on div "Latitude 46.933053 Longitude 7.456067 Rating 3.7" at bounding box center [588, 312] width 336 height 44
copy div "46.933053 Longitude 7.456067"
click at [488, 225] on button "Find Place from Google" at bounding box center [481, 226] width 104 height 16
click at [542, 237] on input "text" at bounding box center [616, 227] width 262 height 20
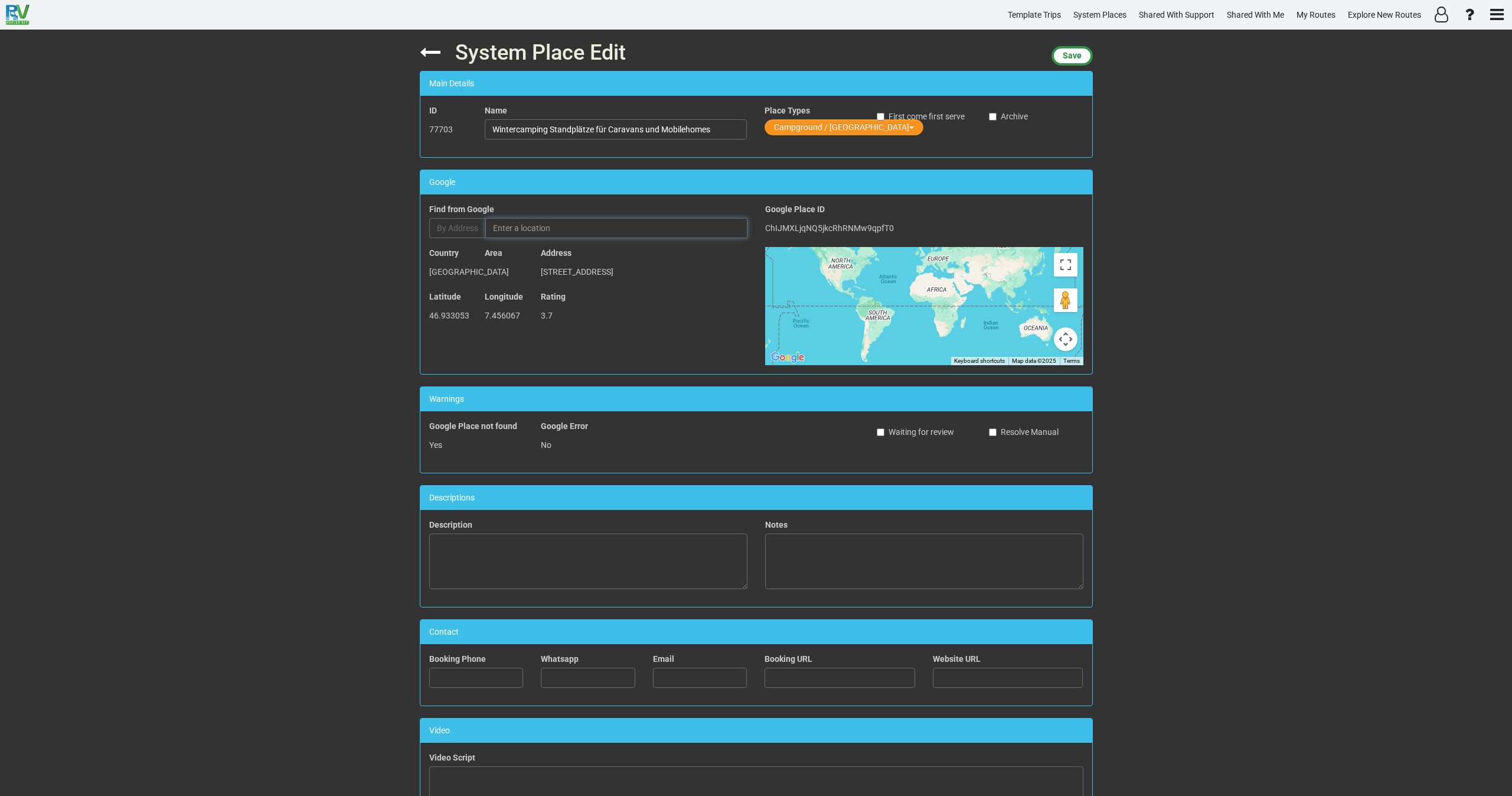
paste input "Campingplatz Eichholz"
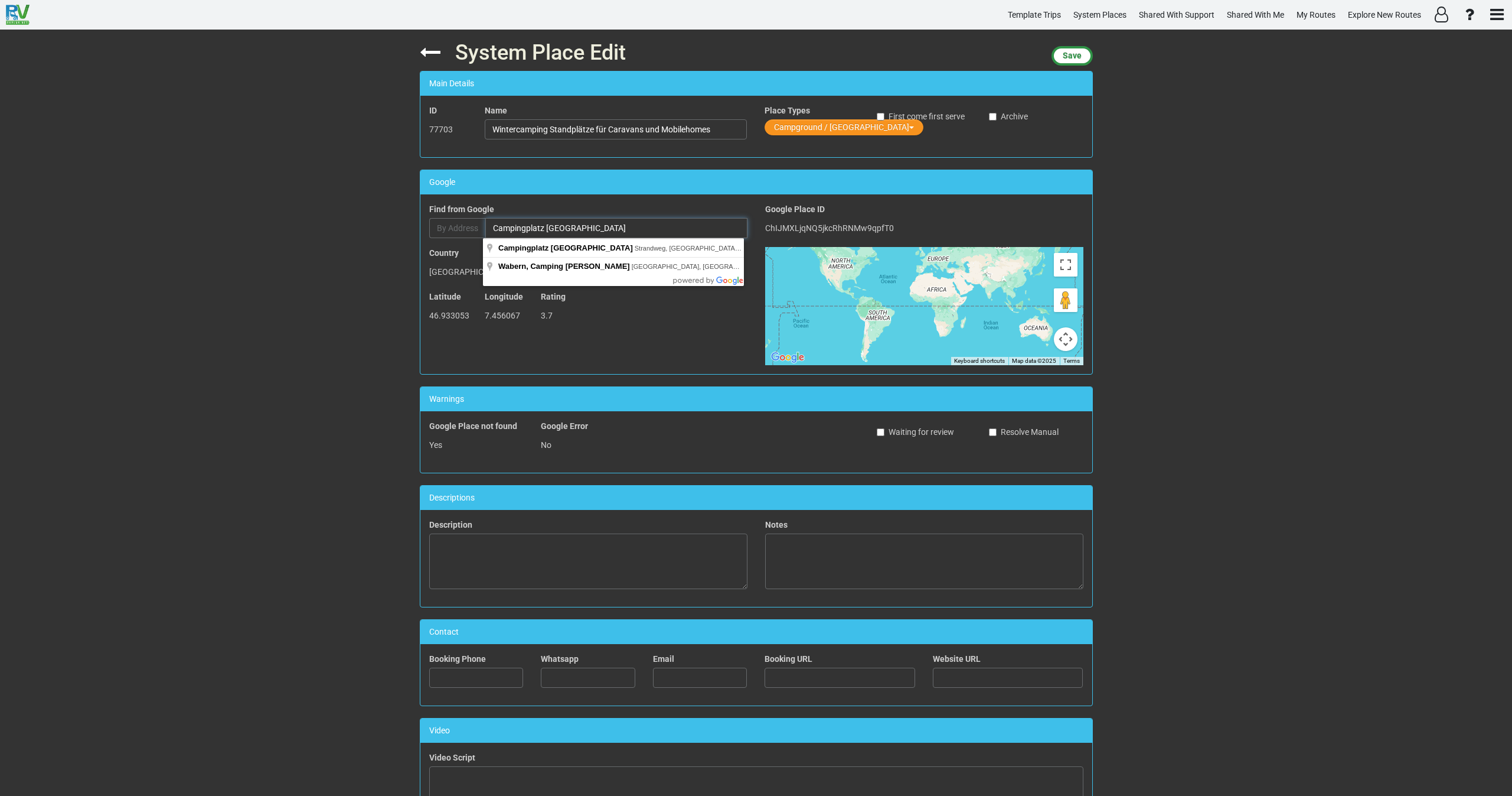
paste input "Strandweg 45, 3084 Wabern bei Bern, Switzerland"
type input "Campingplatz Eichholz, Strandweg 45, 3084 Wabern bei Bern, Switzerland"
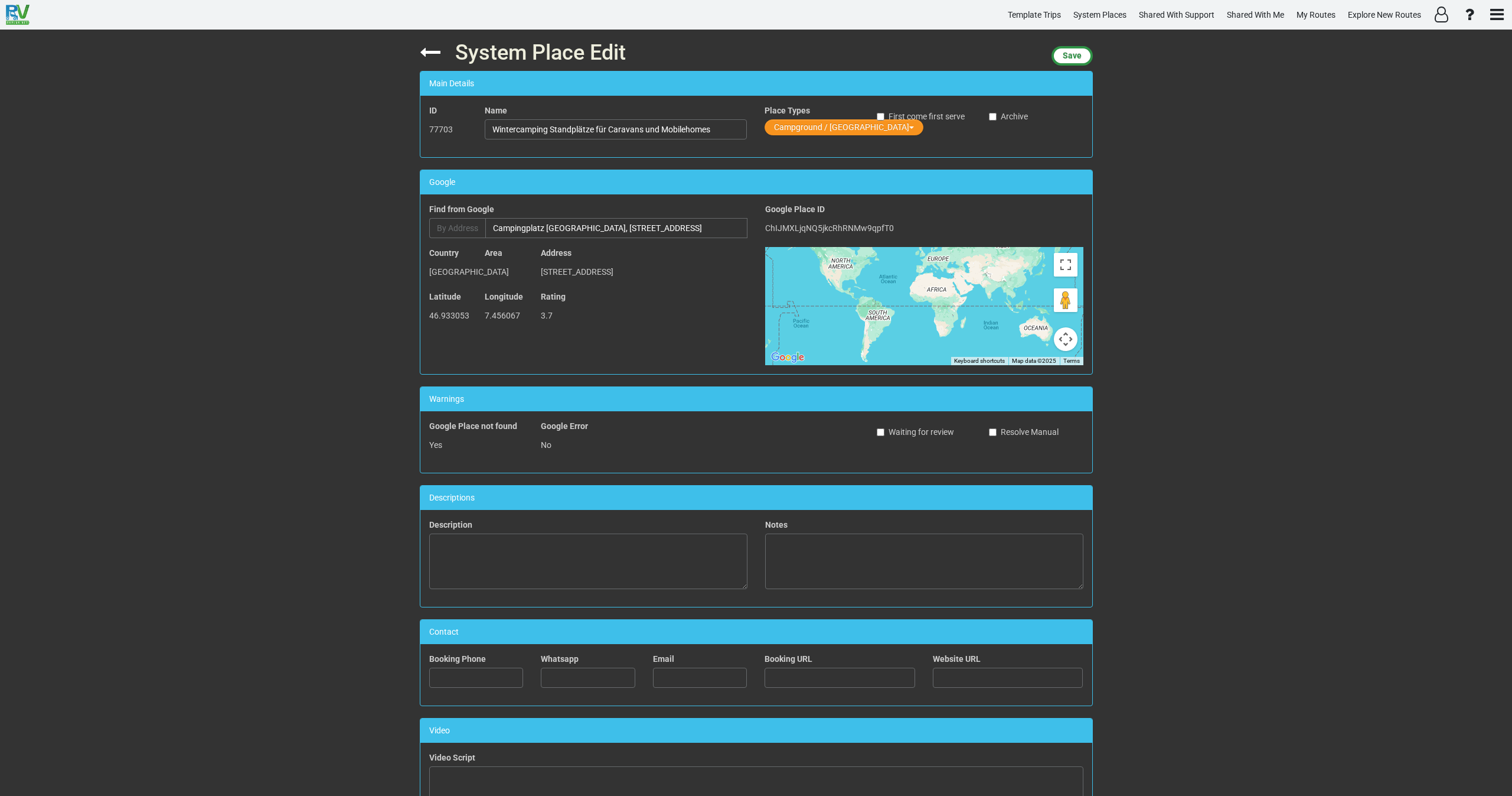
type input "Campingplatz Eichholz"
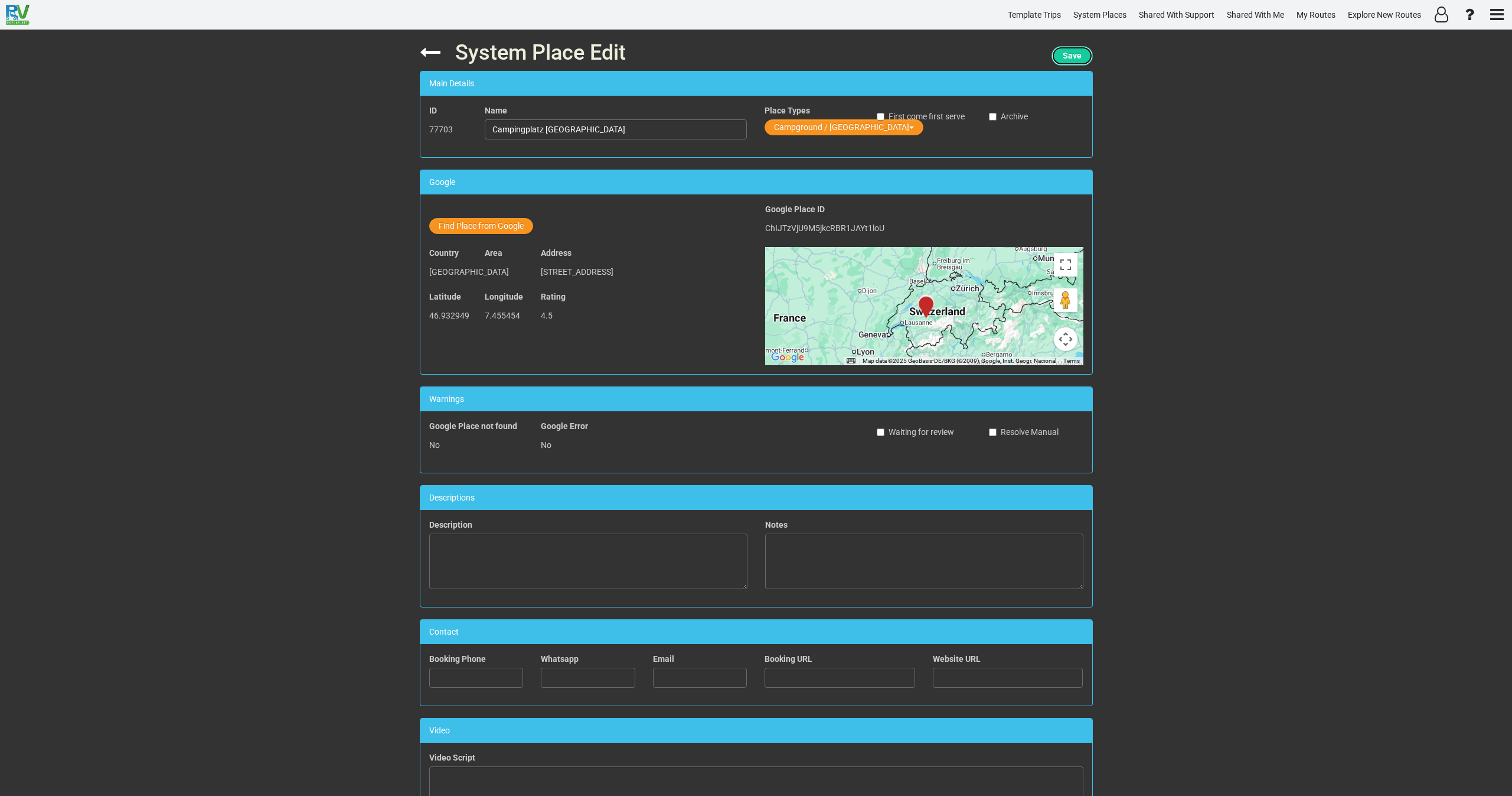
click at [1072, 58] on span "Save" at bounding box center [1072, 56] width 19 height 10
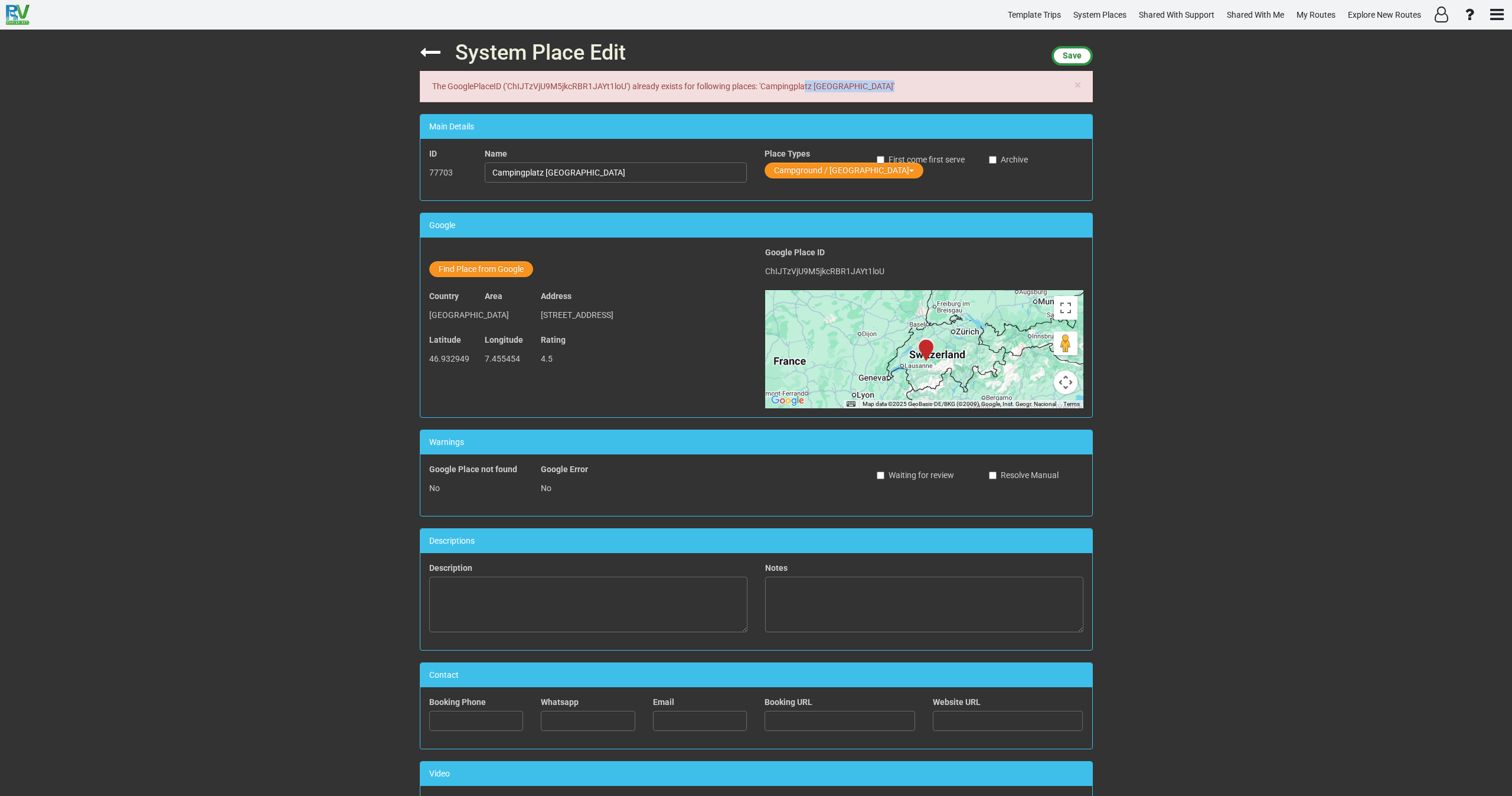
drag, startPoint x: 763, startPoint y: 89, endPoint x: 845, endPoint y: 86, distance: 82.1
click at [845, 86] on div "× The GooglePlaceID ('ChIJTzVjU9M5jkcRBR1JAYt1loU') already exists for followin…" at bounding box center [756, 87] width 673 height 31
click at [1135, 97] on div "System Place Edit Save × The GooglePlaceID ('ChIJTzVjU9M5jkcRBR1JAYt1loU') alre…" at bounding box center [756, 412] width 1512 height 766
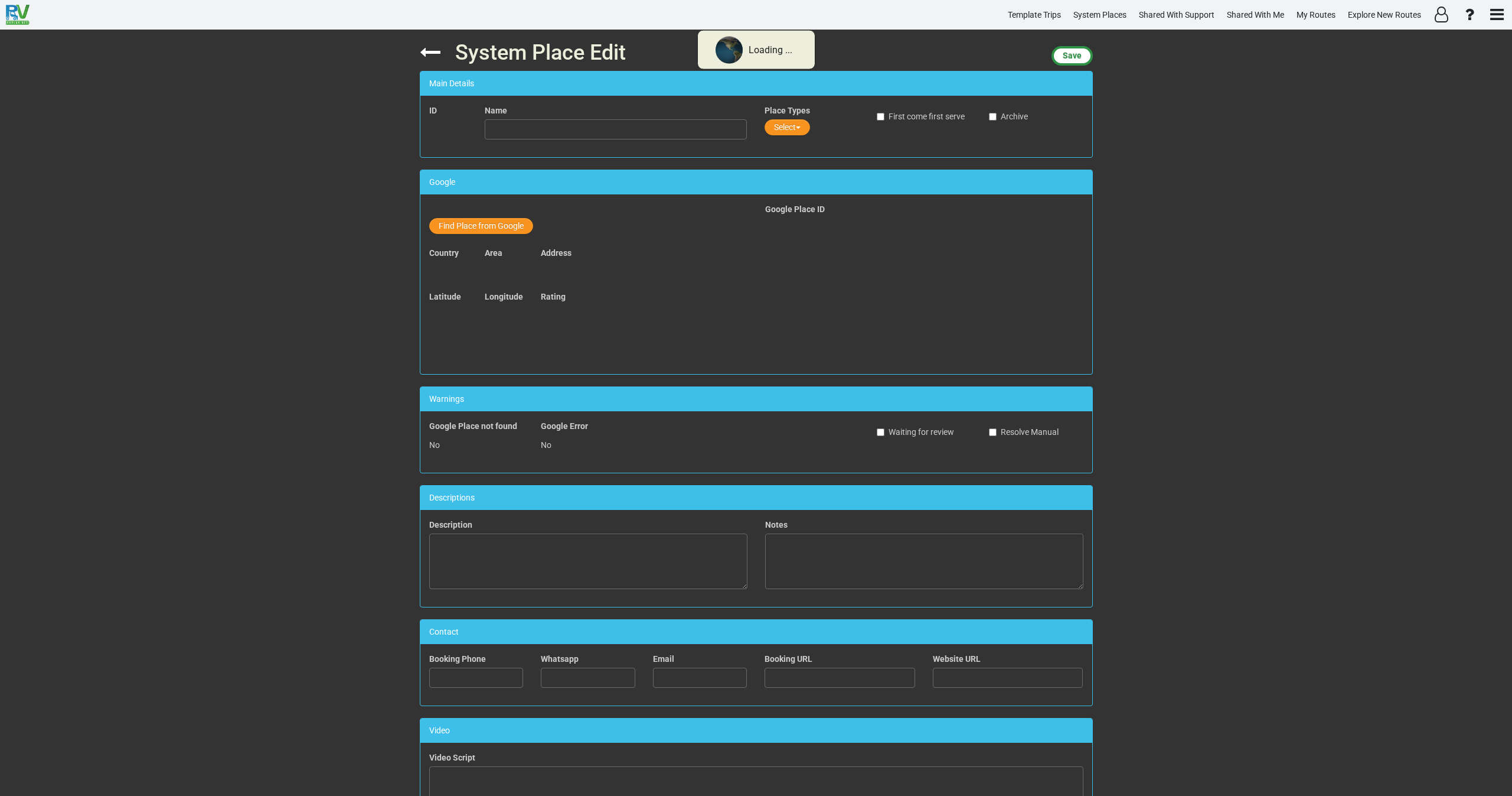
type input "Parking Jouy-le-Potier"
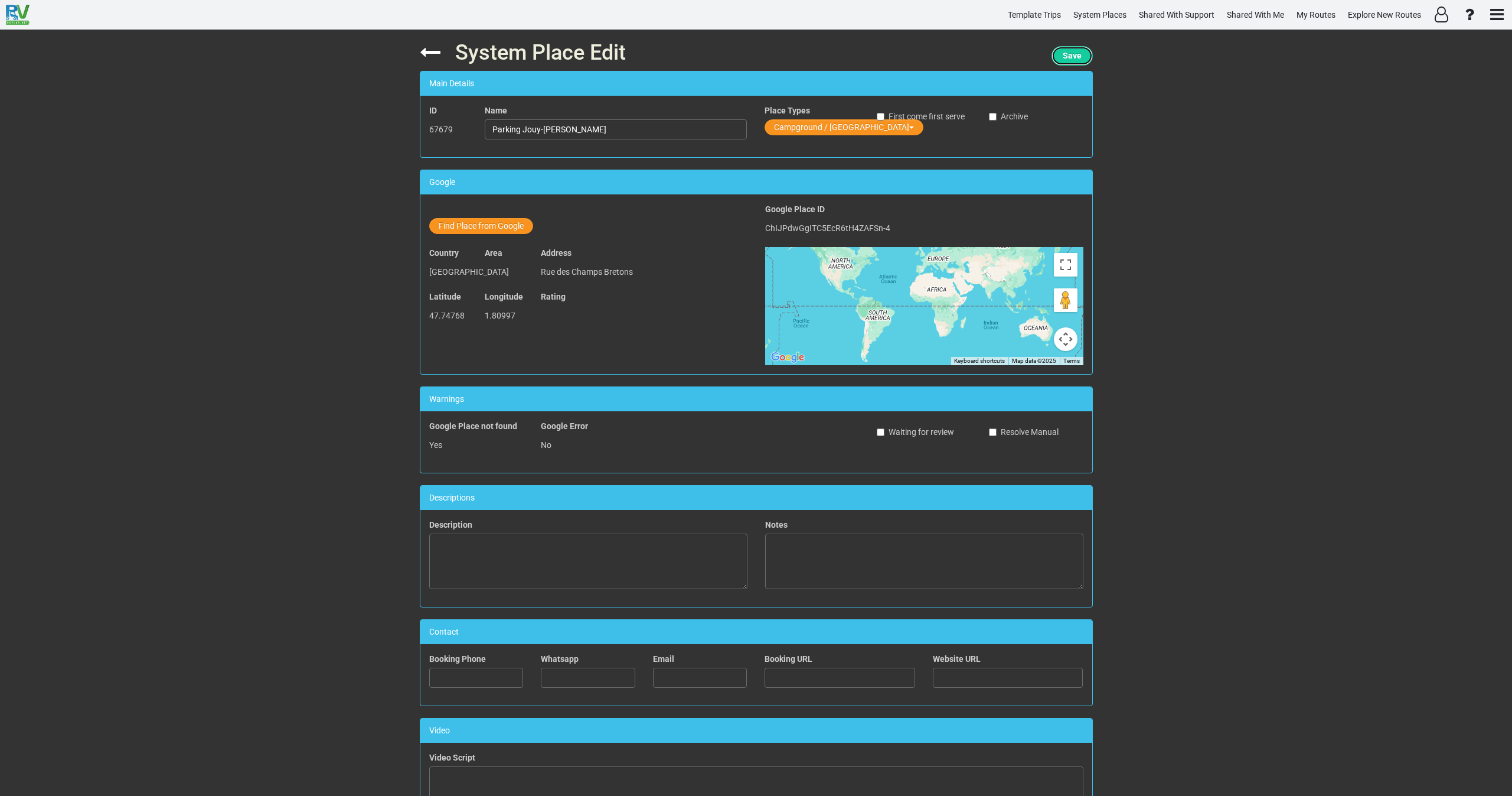
click at [1076, 54] on span "Save" at bounding box center [1072, 56] width 19 height 10
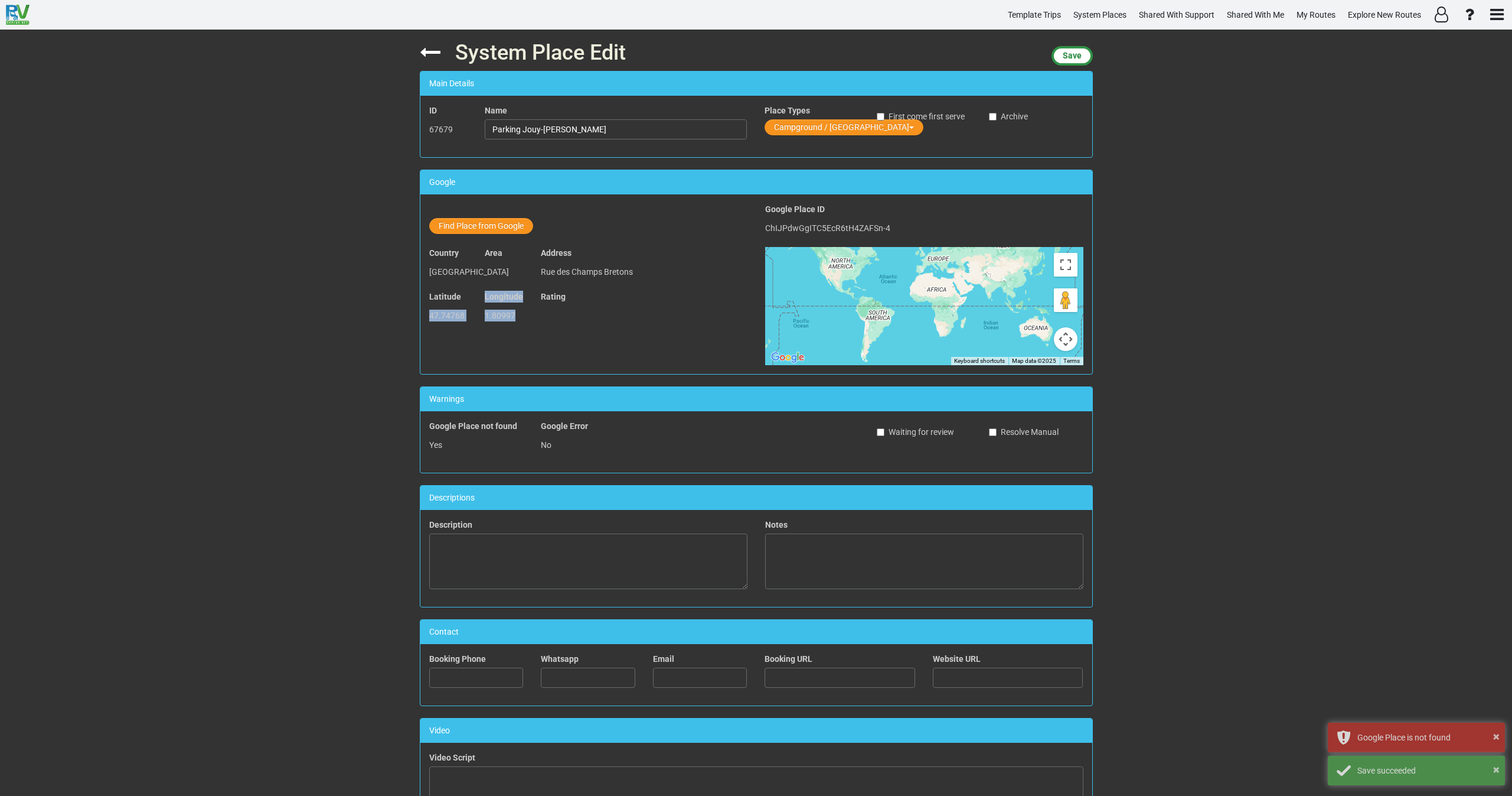
drag, startPoint x: 504, startPoint y: 317, endPoint x: 409, endPoint y: 329, distance: 95.8
click at [411, 329] on div "System Place Edit Save Main Details ID 67679 Name Parking Jouy-le-Potier Place …" at bounding box center [756, 412] width 691 height 766
copy div "47.74768 Longitude 1.80997"
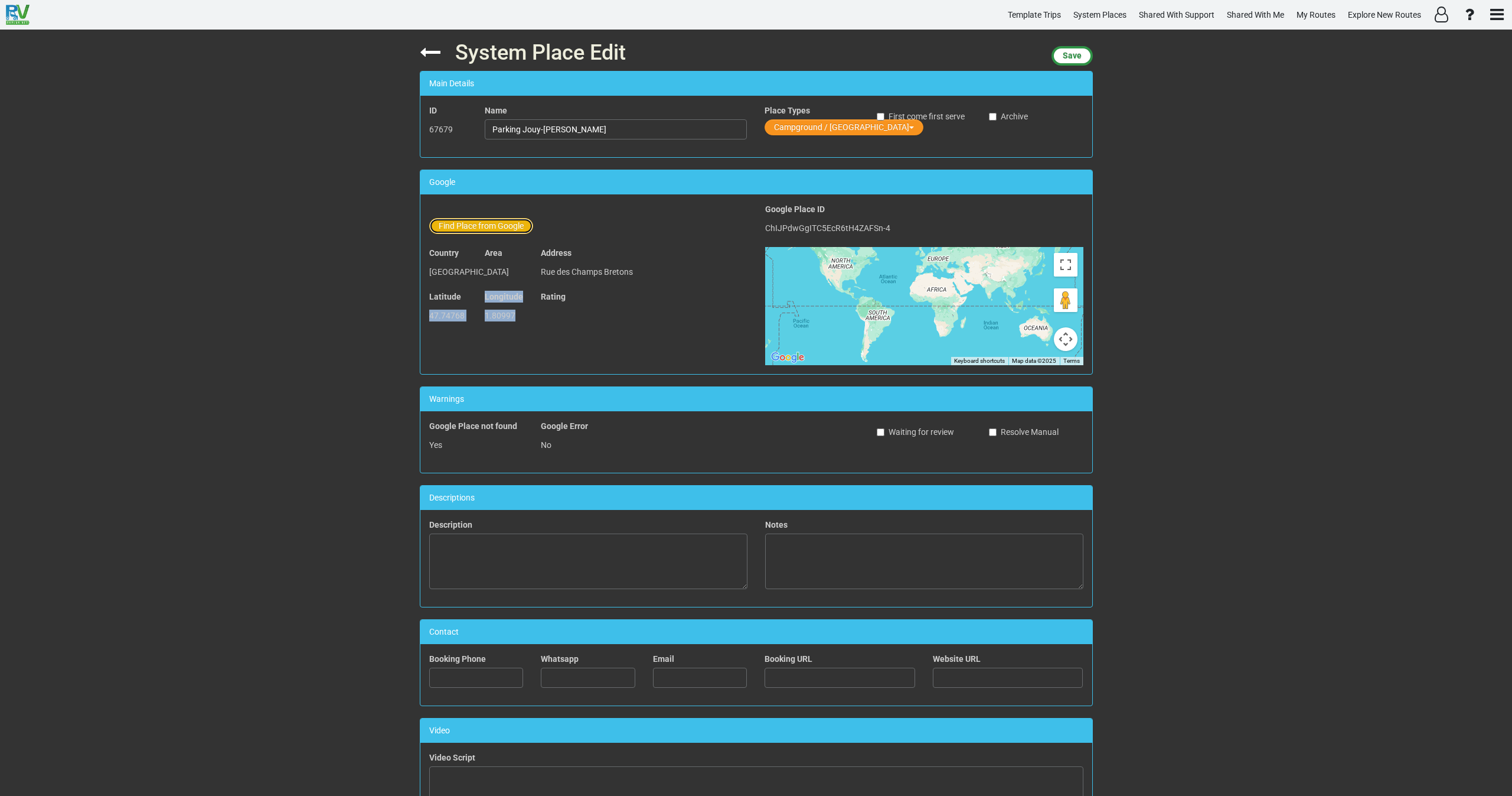
click at [487, 224] on button "Find Place from Google" at bounding box center [481, 226] width 104 height 16
click at [549, 225] on input "text" at bounding box center [616, 227] width 262 height 20
paste input "Aire de camping car"
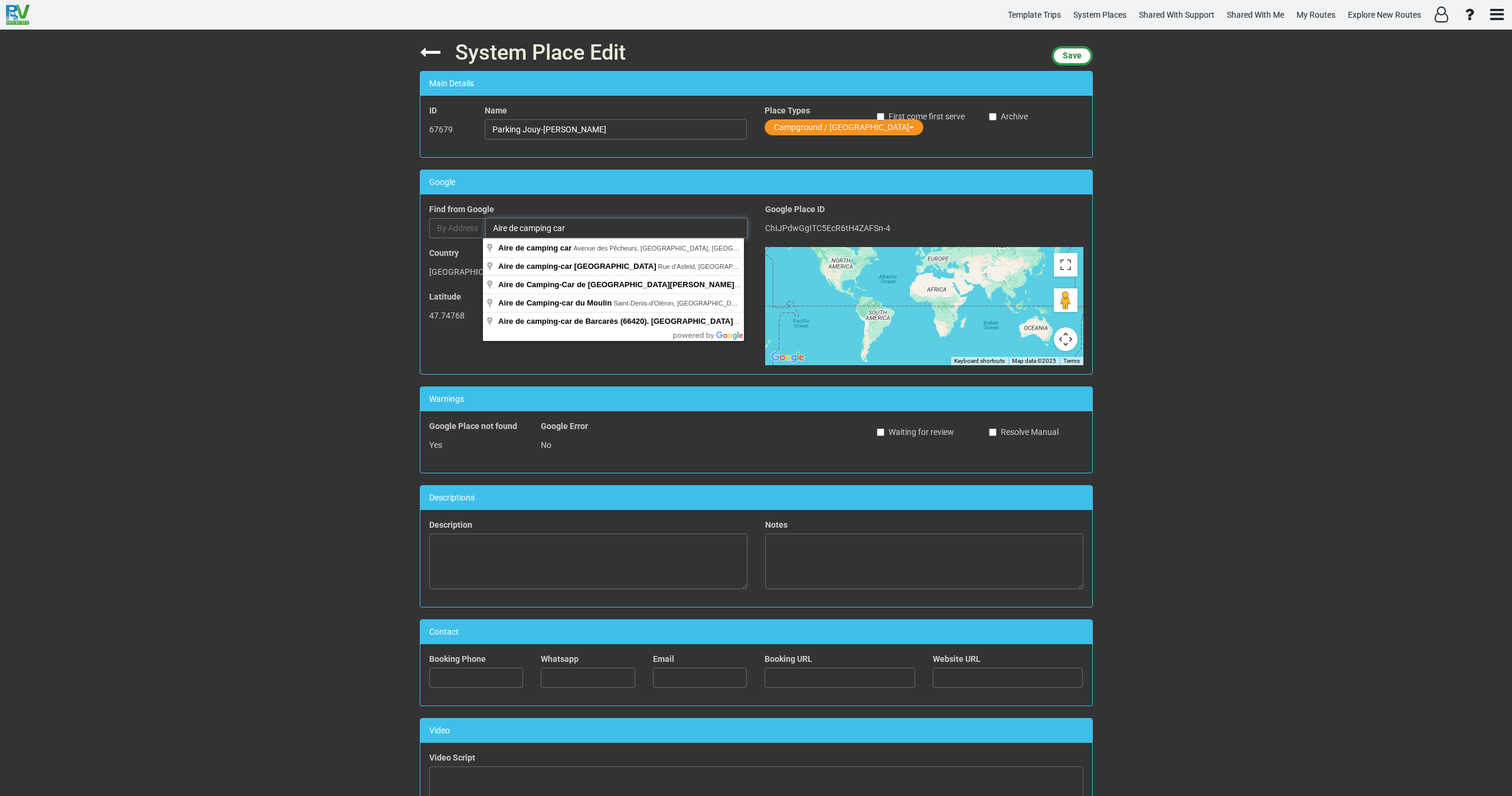
paste input "Chem. des Champs Bretons, 45370 Jouy-le-Potier, France"
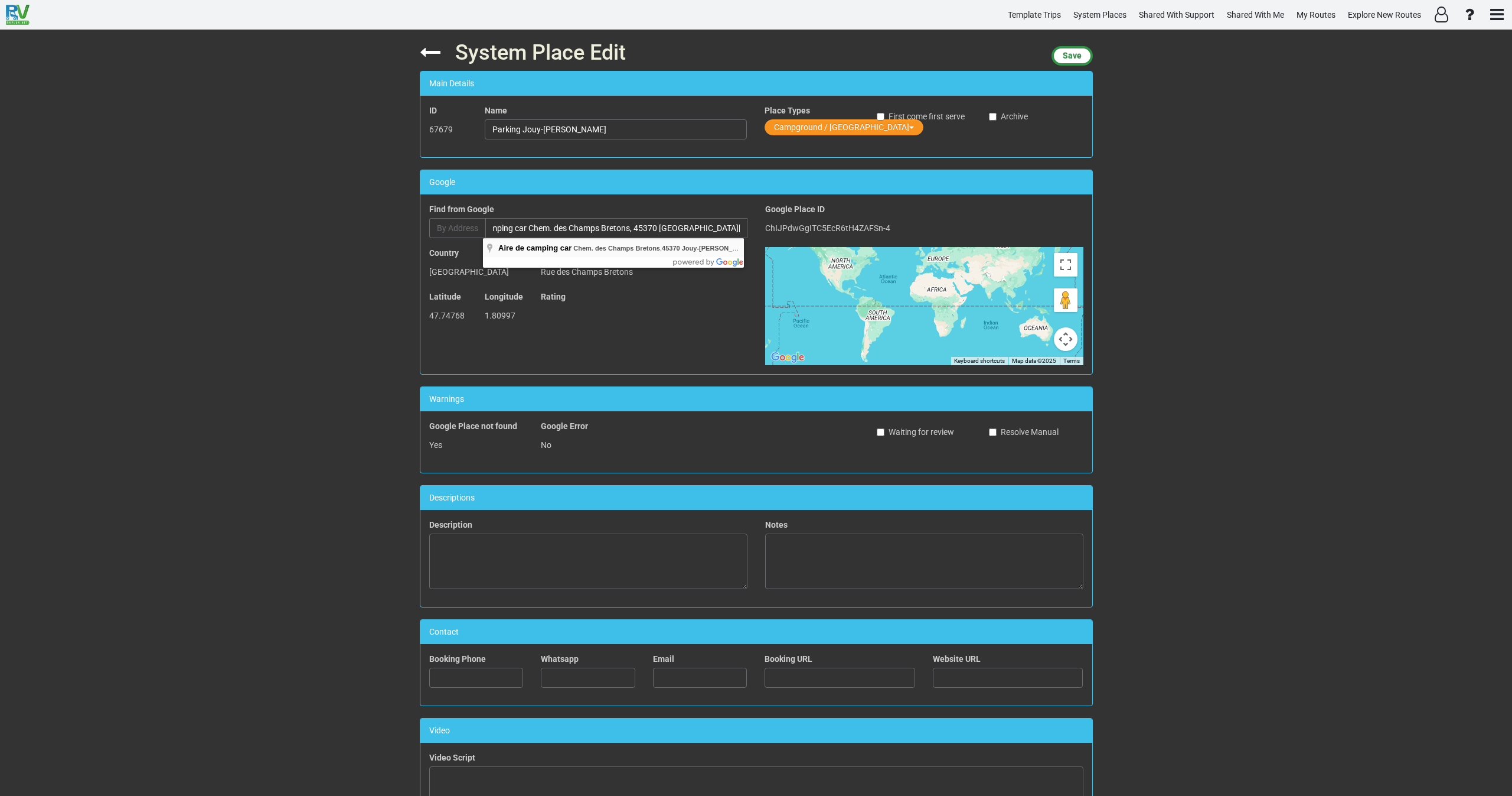
type input "Aire de camping car, Chem. des Champs Bretons, 45370 Jouy-le-Potier, France"
type input "Aire de camping car"
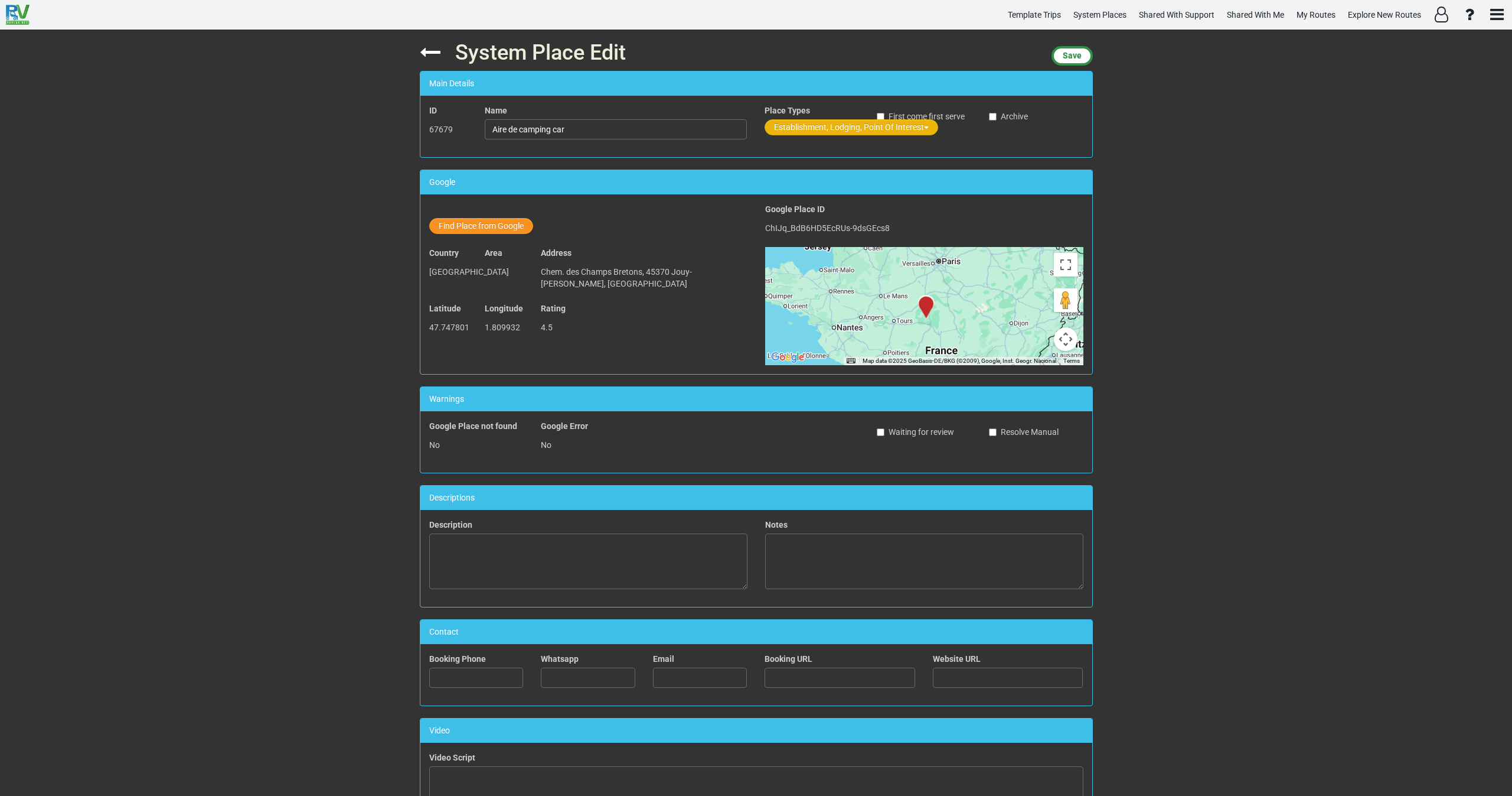
click at [804, 124] on button "Establishment, Lodging, Point Of Interest" at bounding box center [851, 127] width 174 height 16
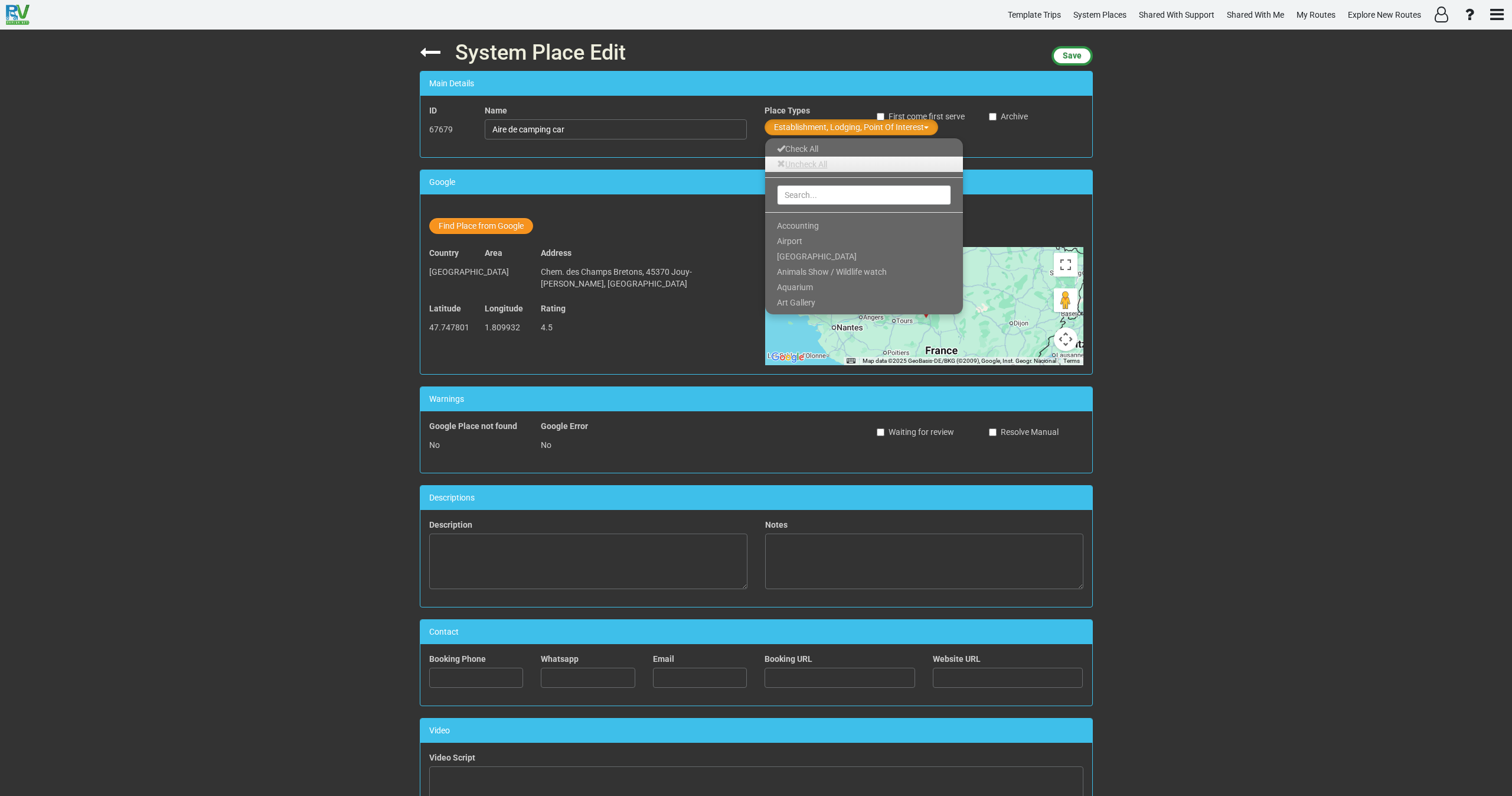
click at [812, 163] on link "Uncheck All" at bounding box center [864, 164] width 198 height 16
click at [816, 200] on input "text" at bounding box center [864, 195] width 174 height 20
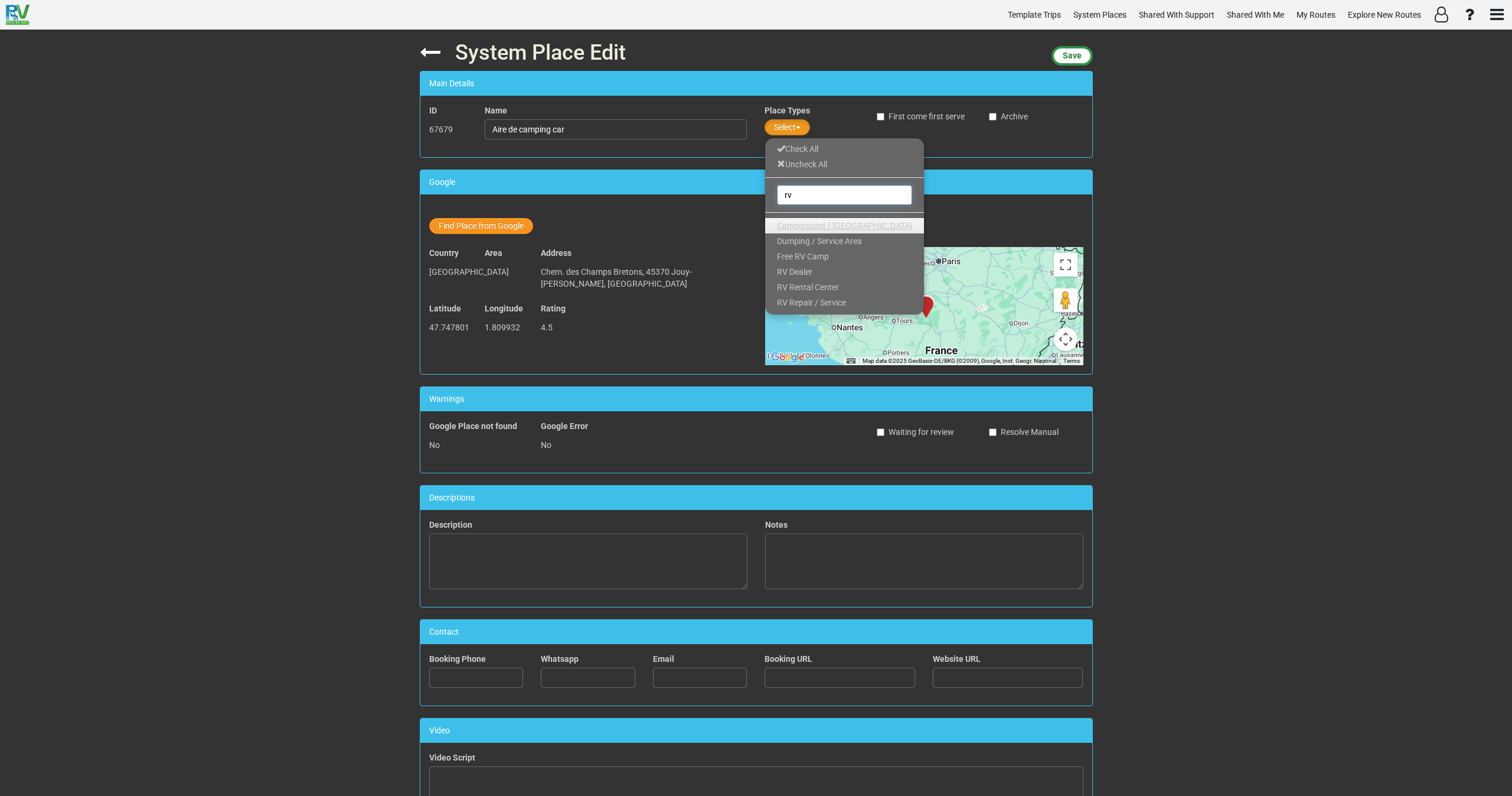
type input "rv"
click at [816, 224] on span "Campground / Rv Park" at bounding box center [844, 225] width 135 height 10
click at [1077, 51] on span "Save" at bounding box center [1072, 56] width 19 height 10
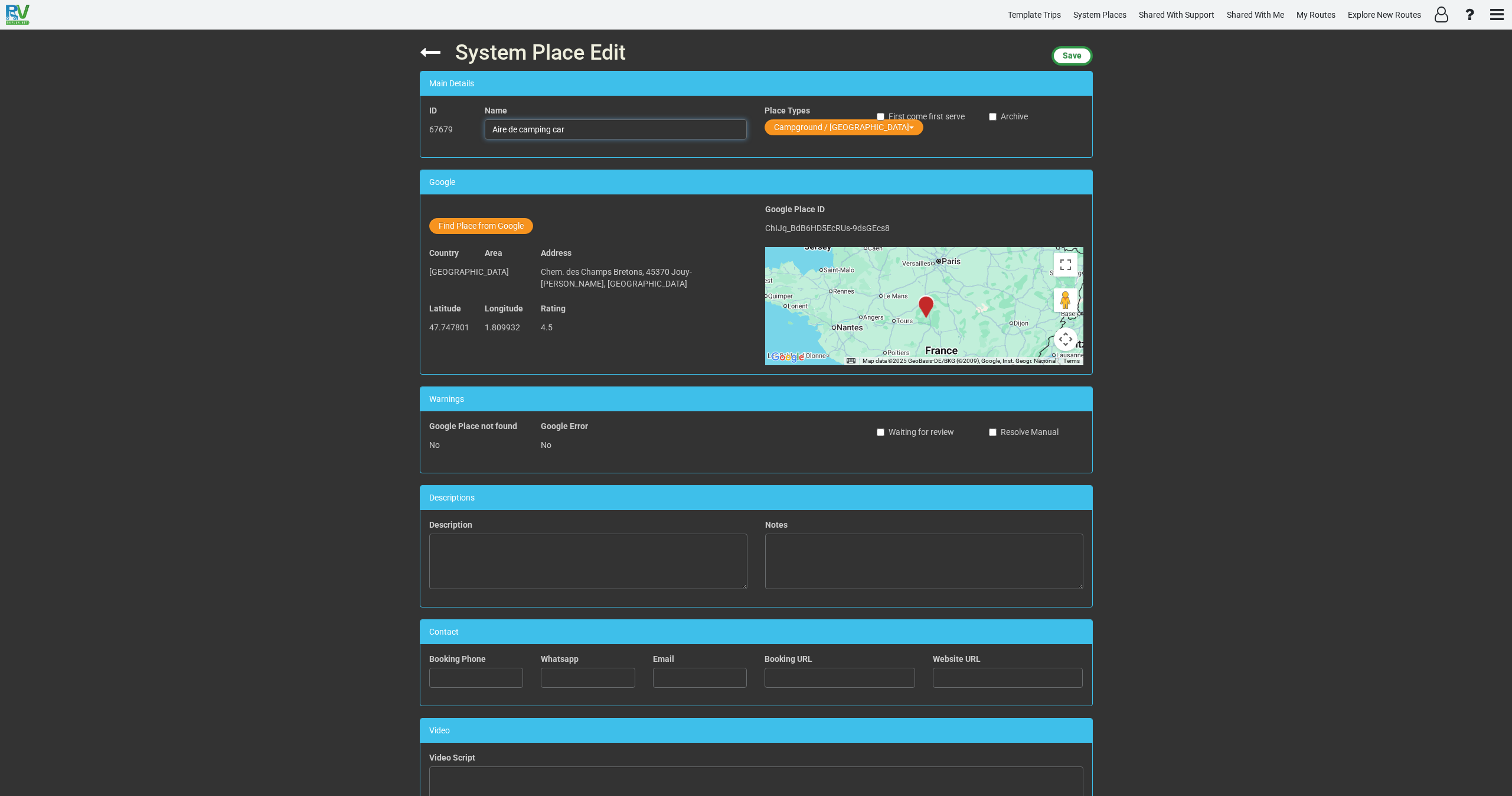
drag, startPoint x: 541, startPoint y: 125, endPoint x: 433, endPoint y: 126, distance: 108.0
click at [435, 126] on div "ID 67679 Name Aire de camping car Place Types Campground / Rv Park First come f…" at bounding box center [756, 126] width 672 height 44
drag, startPoint x: 673, startPoint y: 270, endPoint x: 718, endPoint y: 270, distance: 45.0
click at [692, 271] on span "Chem. des Champs Bretons, 45370 Jouy-le-Potier, France" at bounding box center [616, 278] width 151 height 21
click at [668, 273] on span "Chem. des Champs Bretons, 45370 Jouy-le-Potier, France" at bounding box center [616, 278] width 151 height 21
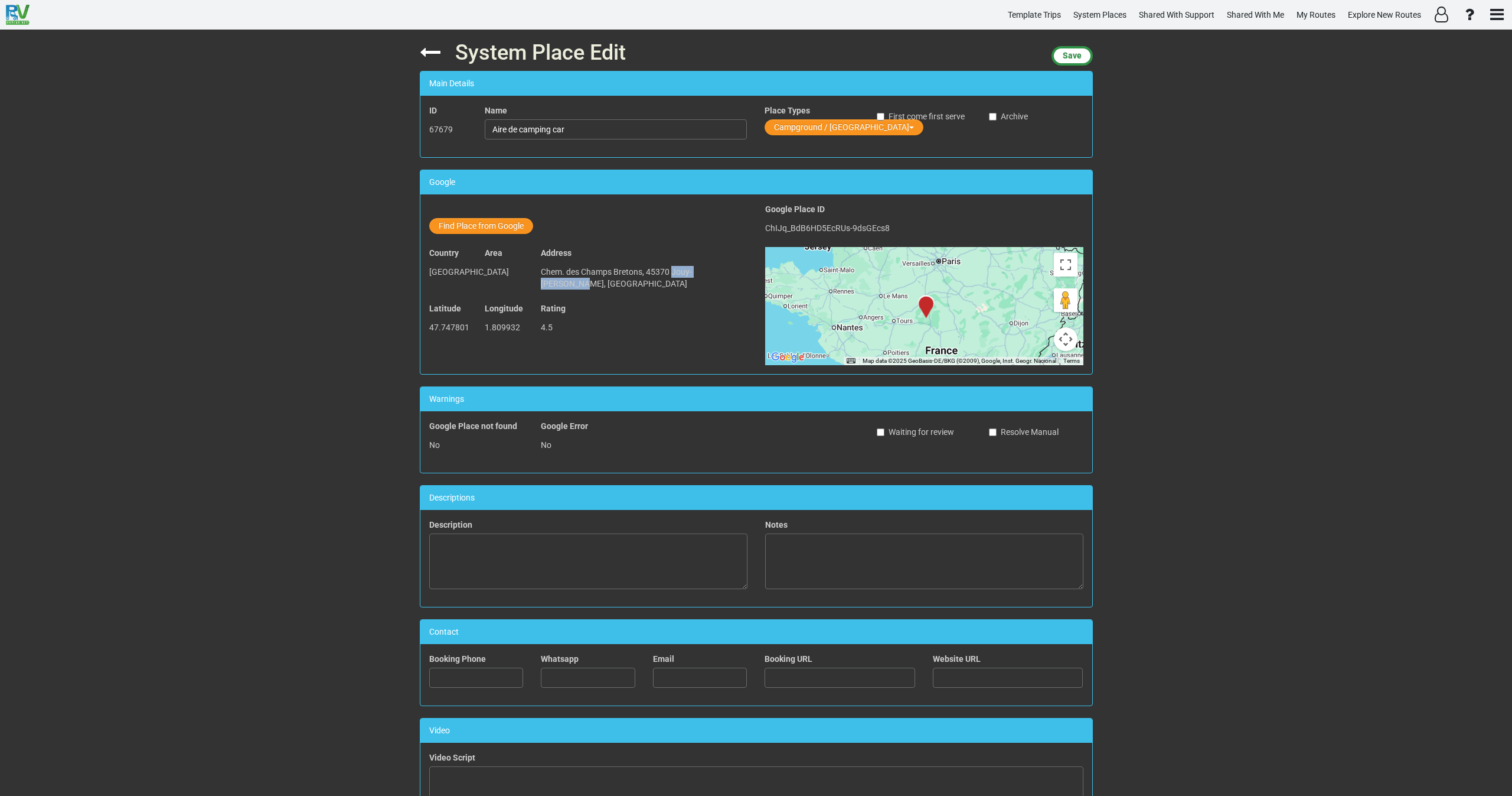
drag, startPoint x: 670, startPoint y: 273, endPoint x: 722, endPoint y: 270, distance: 52.1
click at [722, 270] on p "Chem. des Champs Bretons, 45370 Jouy-le-Potier, France" at bounding box center [644, 277] width 206 height 32
copy span "Jouy-le-Potier,"
click at [617, 132] on input "Aire de camping car" at bounding box center [616, 129] width 262 height 20
paste input "Jouy-le-Potier,"
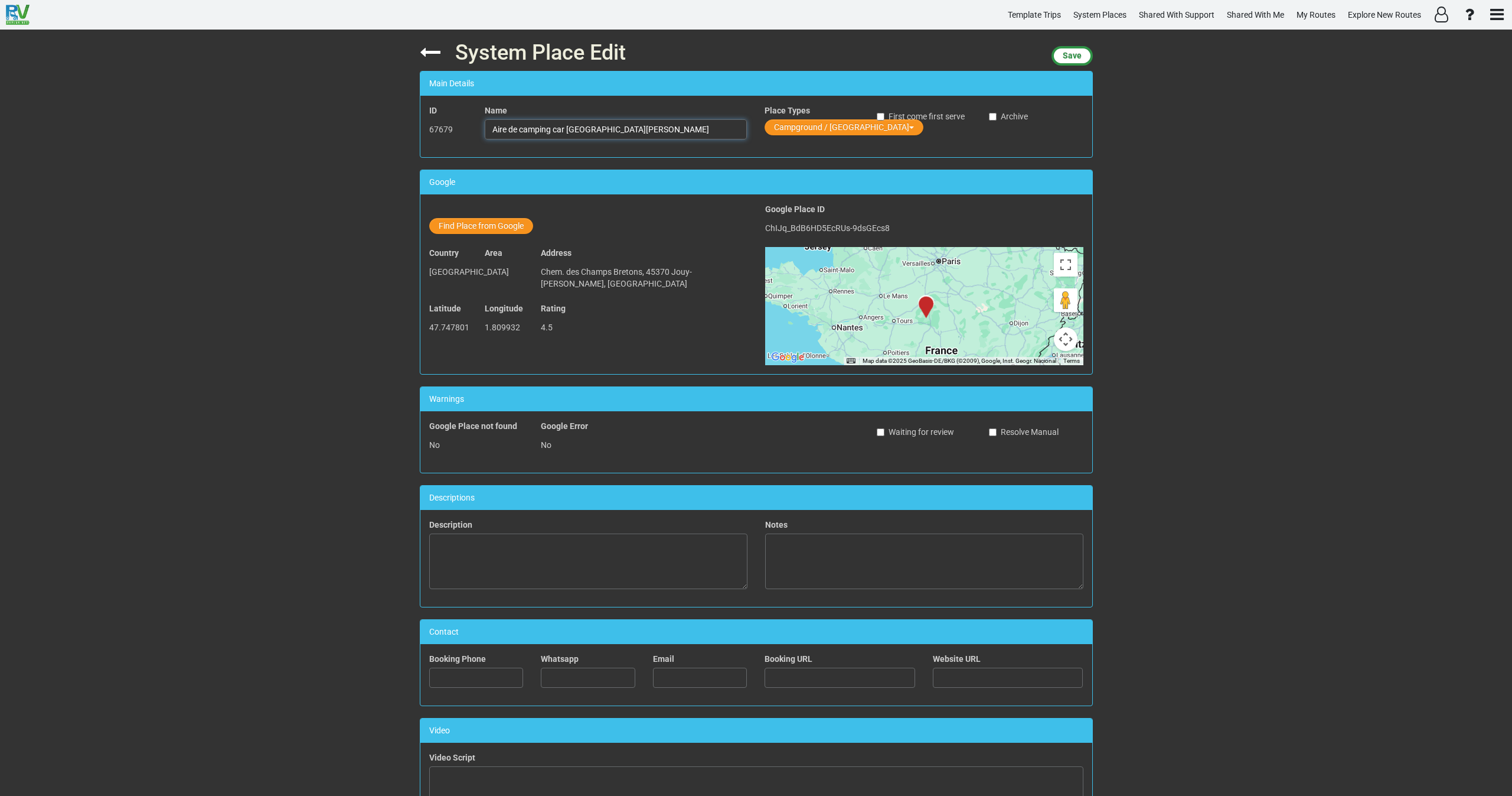
drag, startPoint x: 617, startPoint y: 125, endPoint x: 434, endPoint y: 130, distance: 183.1
click at [434, 130] on div "ID 67679 Name Aire de camping car Jouy-le-Potier Place Types Campground / Rv Pa…" at bounding box center [756, 126] width 672 height 44
type input "Aire de camping car Jouy-le-Potier"
click at [1078, 55] on span "Save" at bounding box center [1072, 56] width 19 height 10
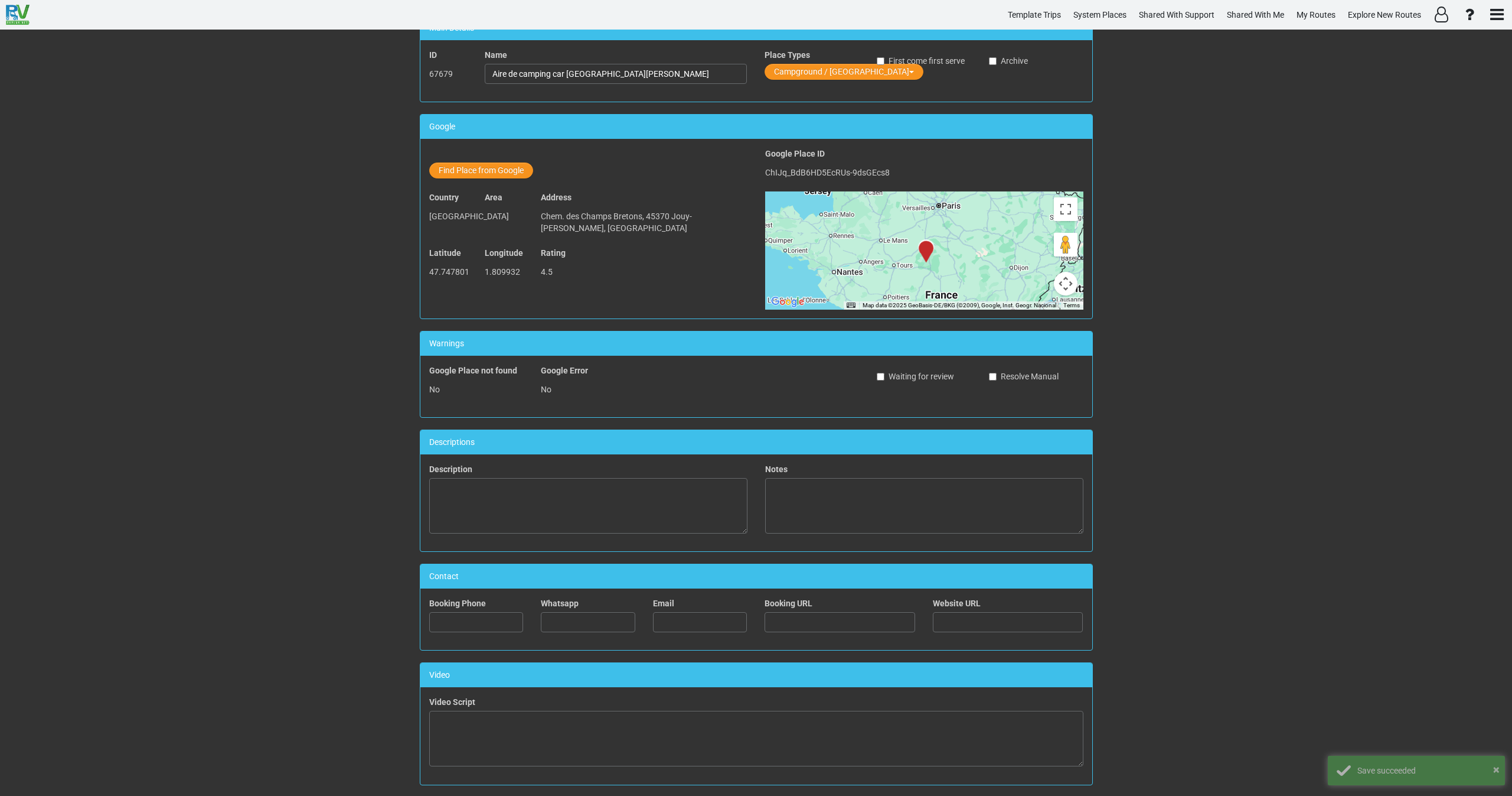
scroll to position [266, 0]
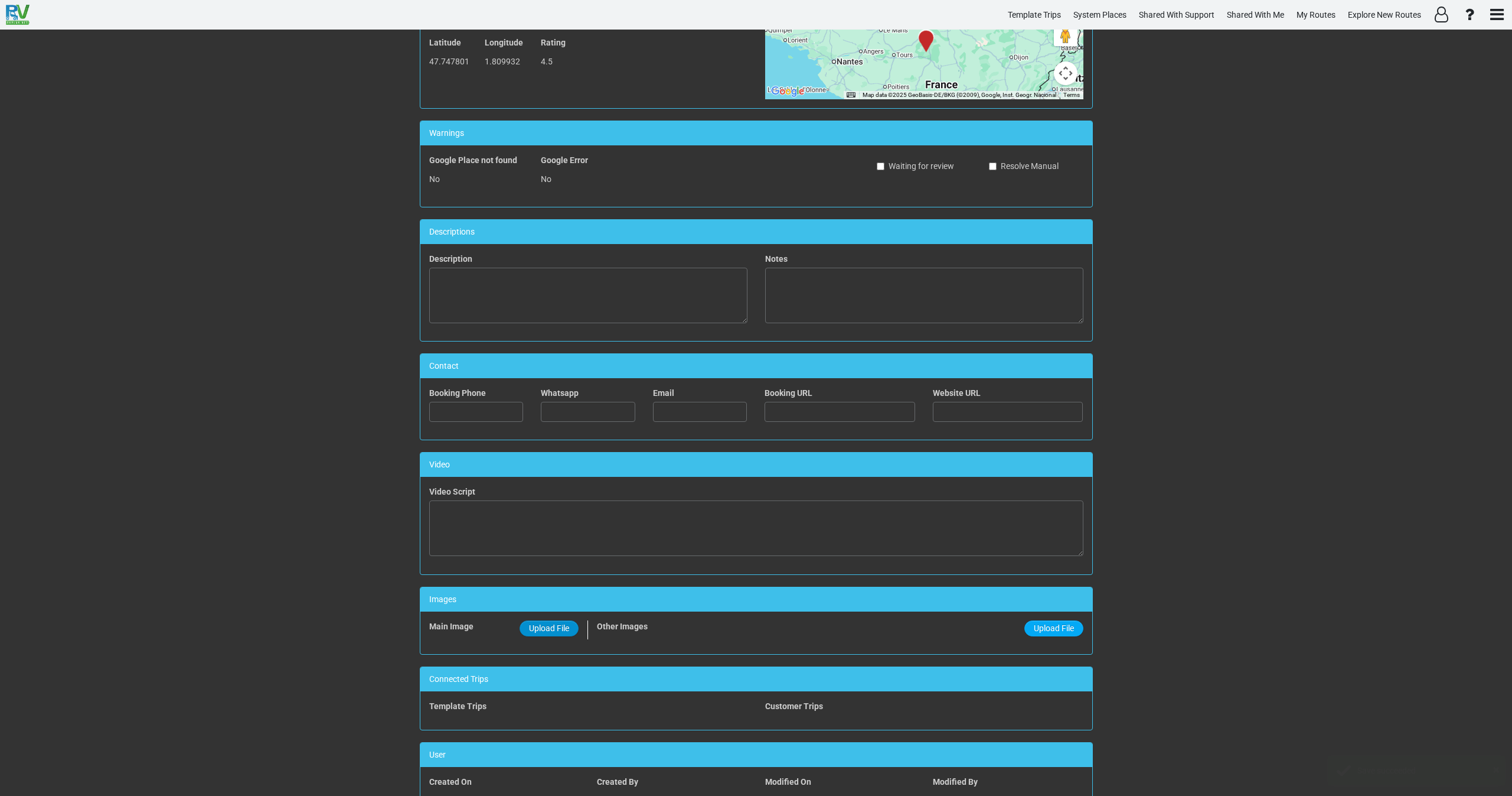
click at [556, 632] on span "Upload File" at bounding box center [549, 628] width 40 height 10
click at [0, 0] on input "Upload File" at bounding box center [0, 0] width 0 height 0
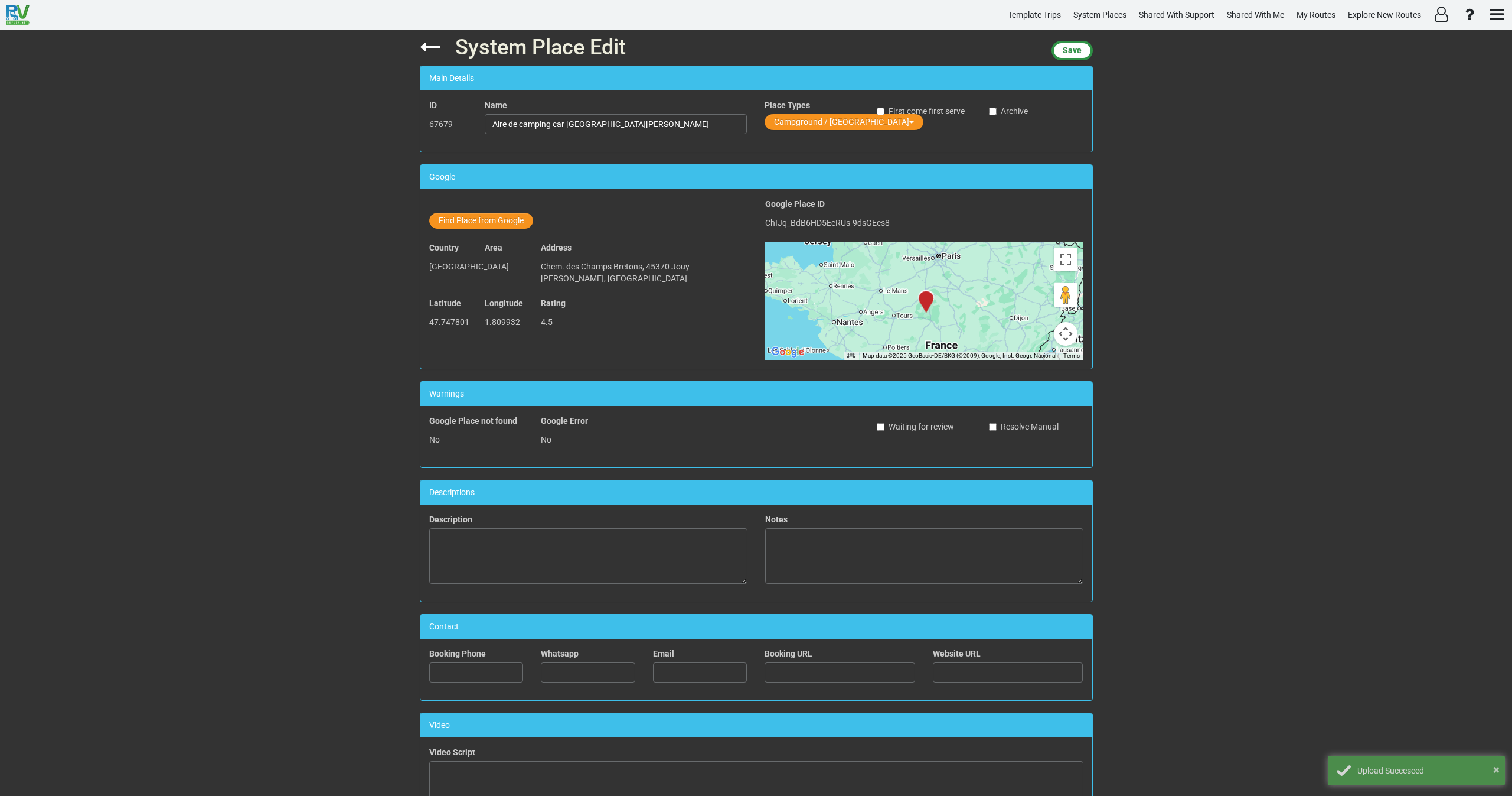
scroll to position [0, 0]
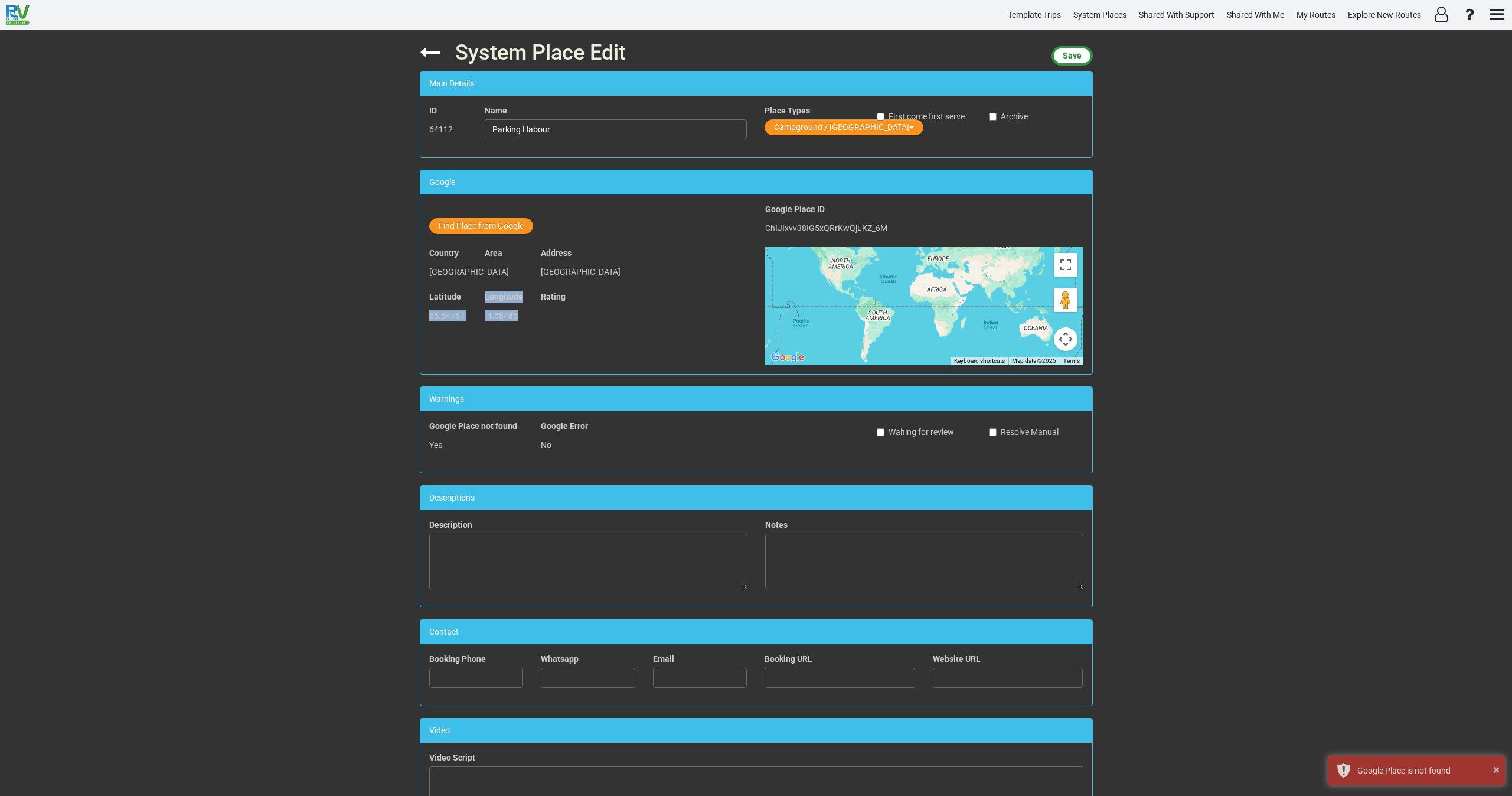
drag, startPoint x: 520, startPoint y: 329, endPoint x: 419, endPoint y: 330, distance: 101.0
click at [420, 330] on div "Latitude 55.54767 Longitude -4.68485 Rating" at bounding box center [588, 312] width 336 height 44
copy div "55.54767 Longitude -4.68485"
click at [478, 233] on button "Find Place from Google" at bounding box center [481, 226] width 104 height 16
click at [515, 232] on input "text" at bounding box center [616, 227] width 262 height 20
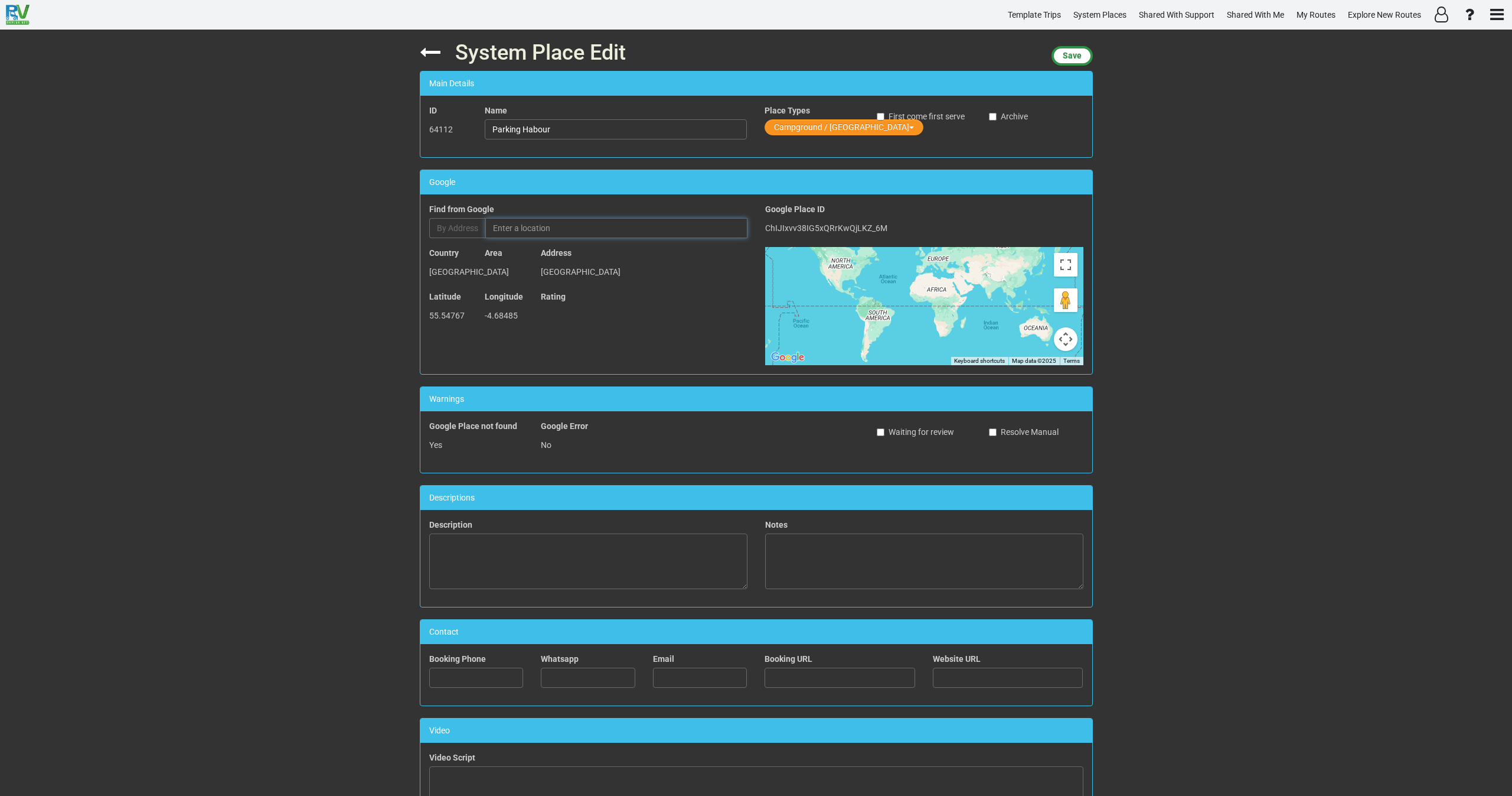
paste input "G8X8+336 Troon, United Kingdom"
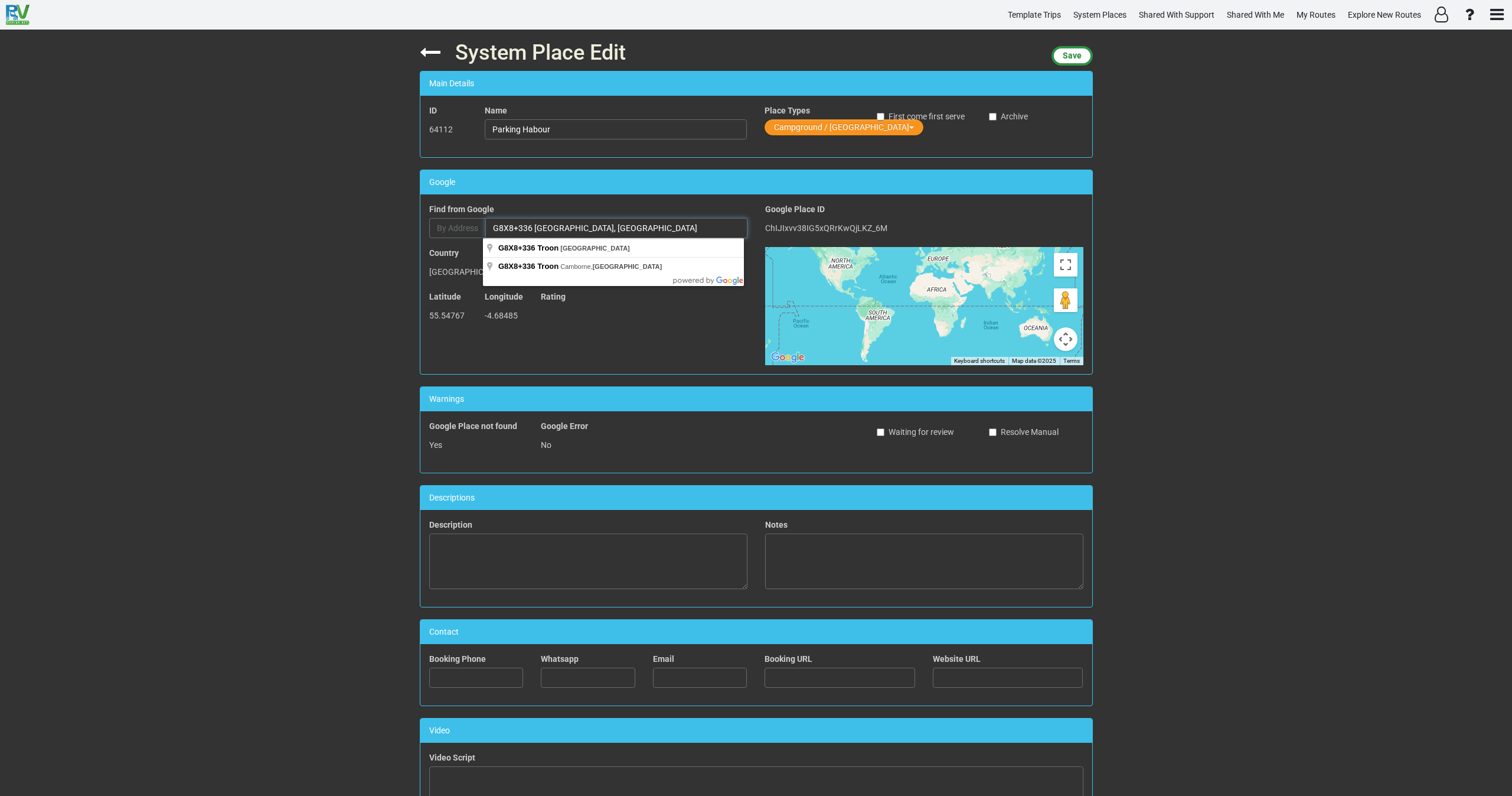
type input "G8X8+336 Troon, United Kingdom"
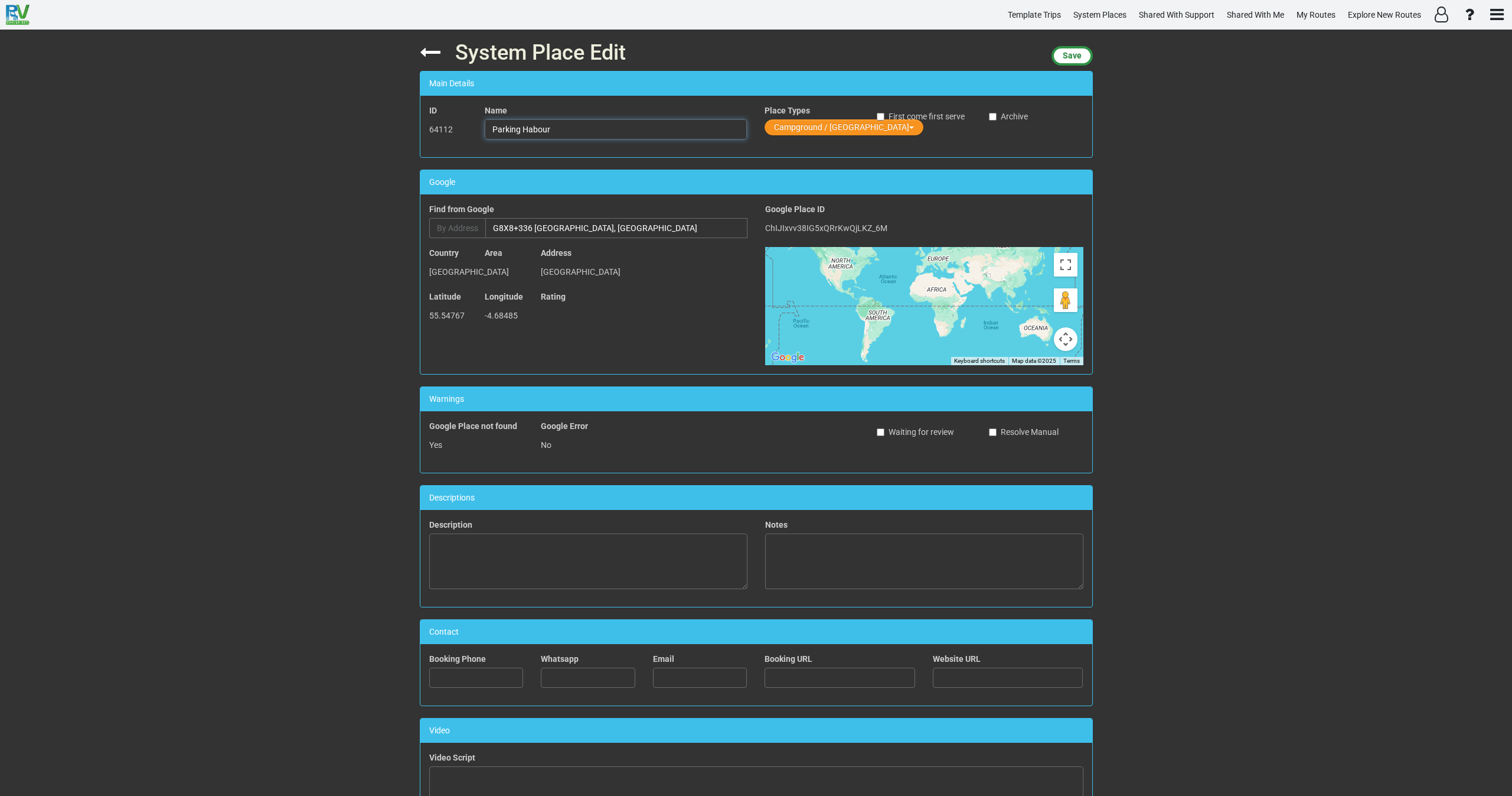
drag, startPoint x: 556, startPoint y: 133, endPoint x: 466, endPoint y: 138, distance: 90.1
click at [466, 138] on div "ID 64112 Name Parking Habour Place Types Campground / Rv Park First come first …" at bounding box center [756, 126] width 672 height 44
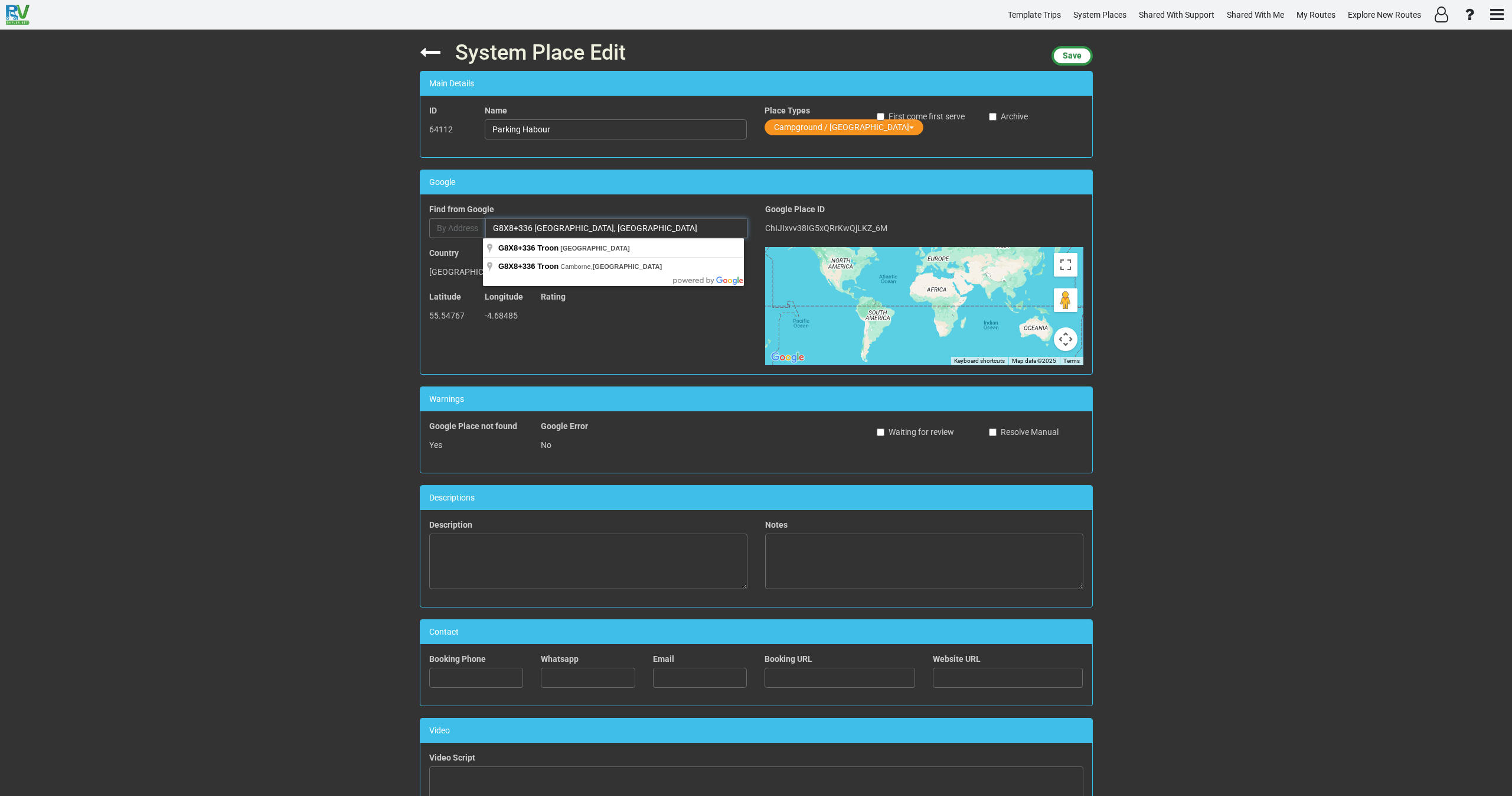
click at [611, 224] on input "G8X8+336 Troon, United Kingdom" at bounding box center [616, 227] width 262 height 20
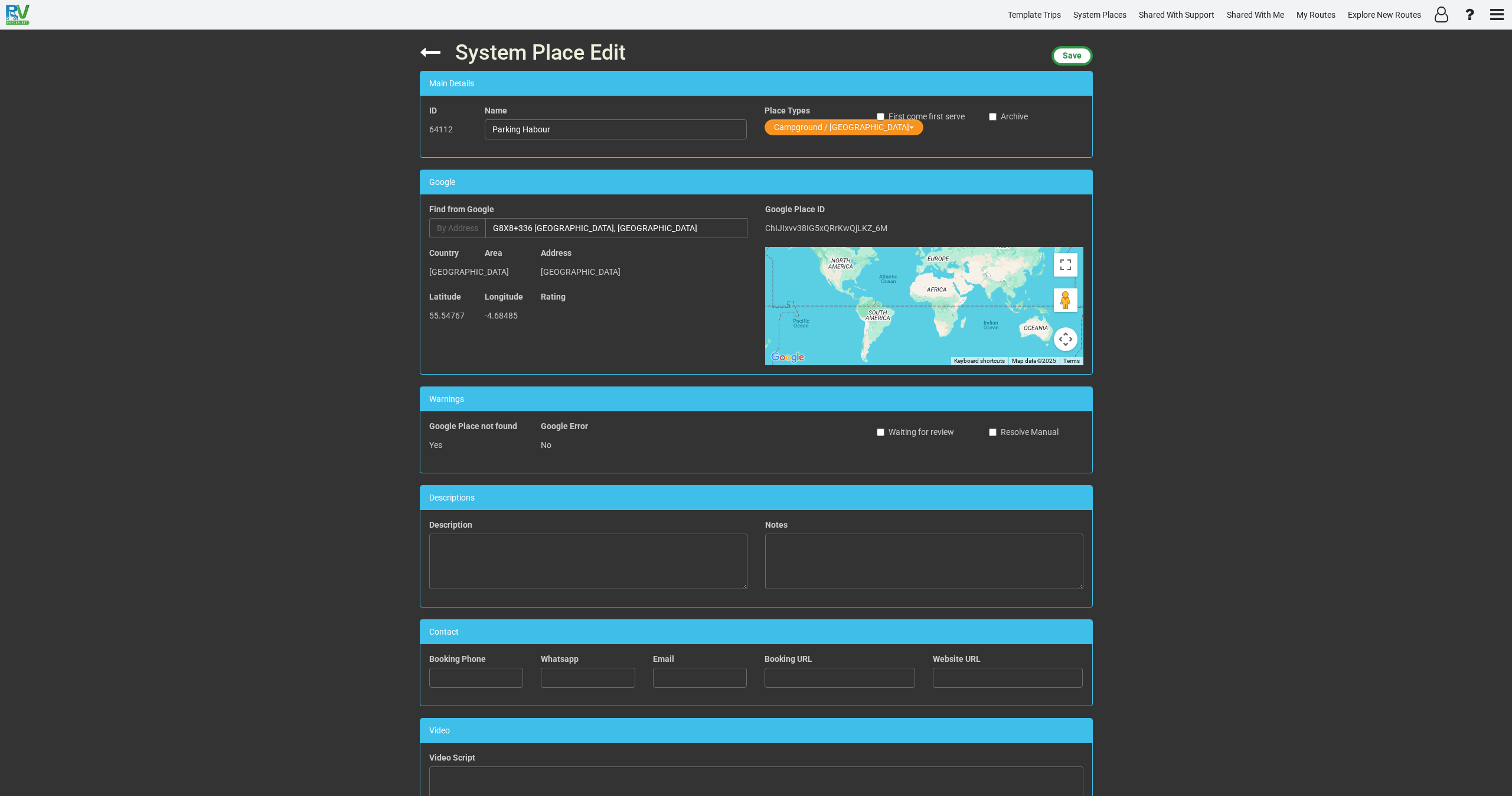
type input "G8X8+336"
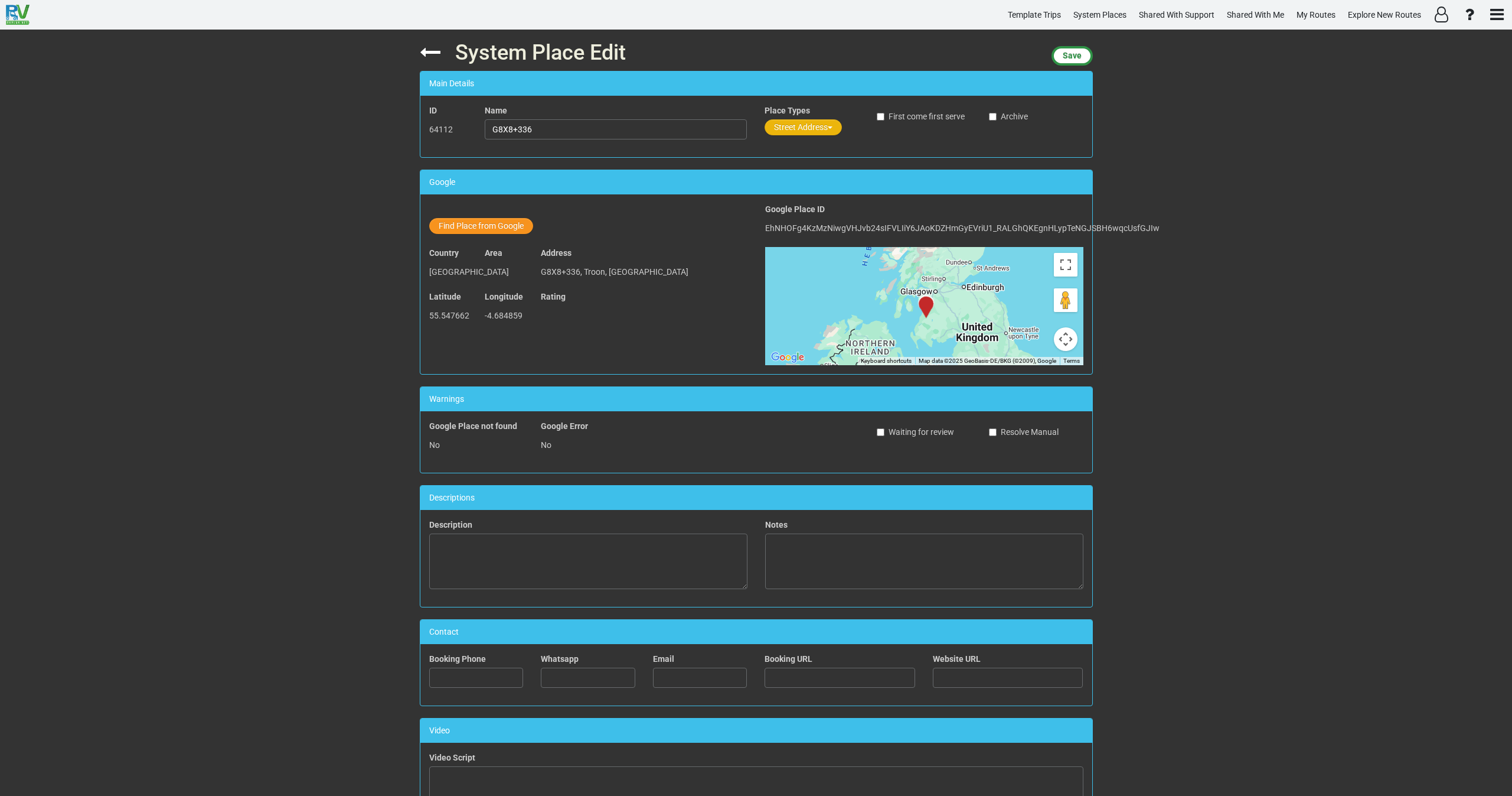
click at [775, 124] on button "Street Address" at bounding box center [803, 127] width 77 height 16
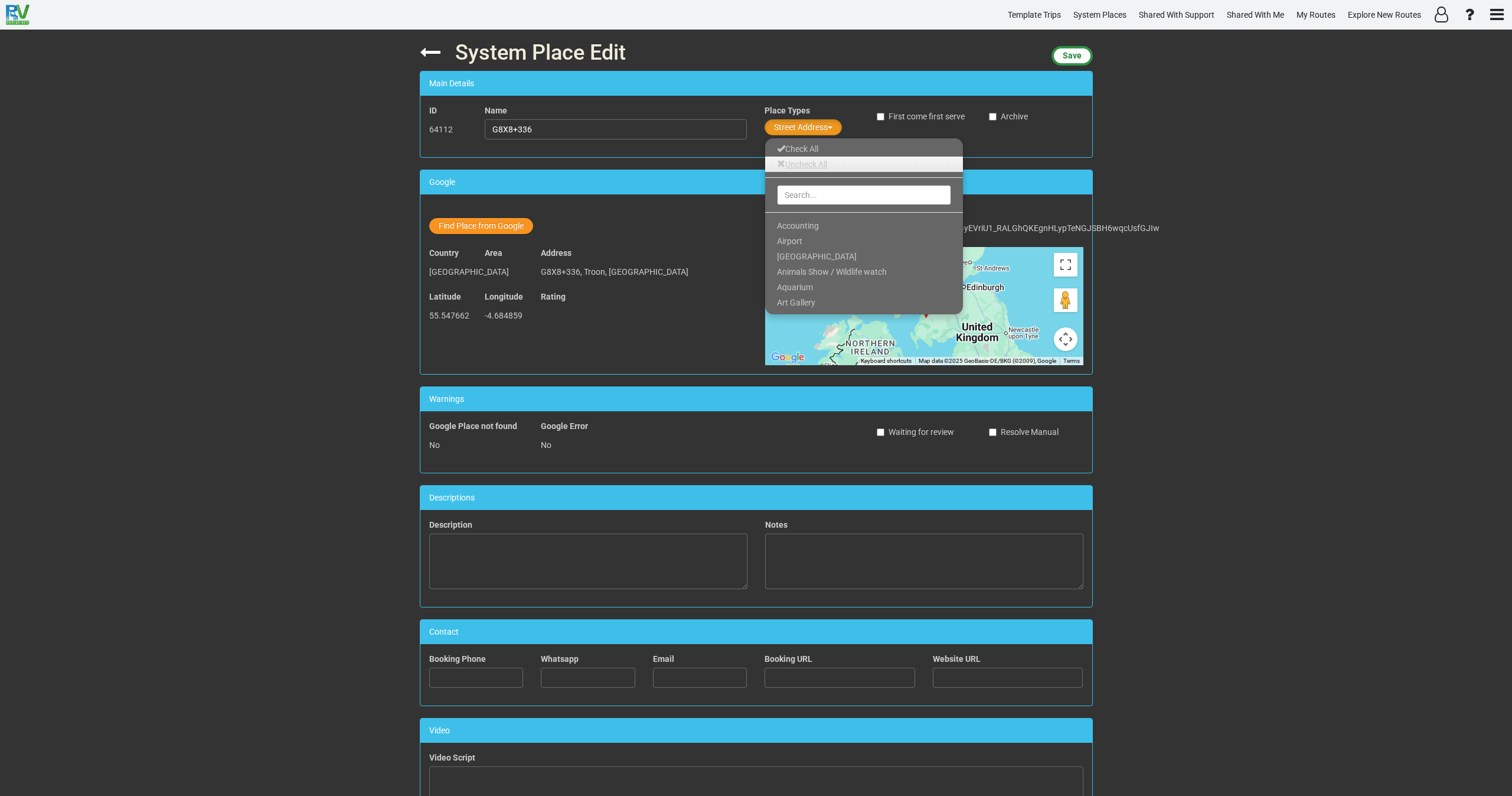
click at [776, 167] on link "Uncheck All" at bounding box center [864, 164] width 198 height 16
click at [790, 190] on input "text" at bounding box center [864, 195] width 174 height 20
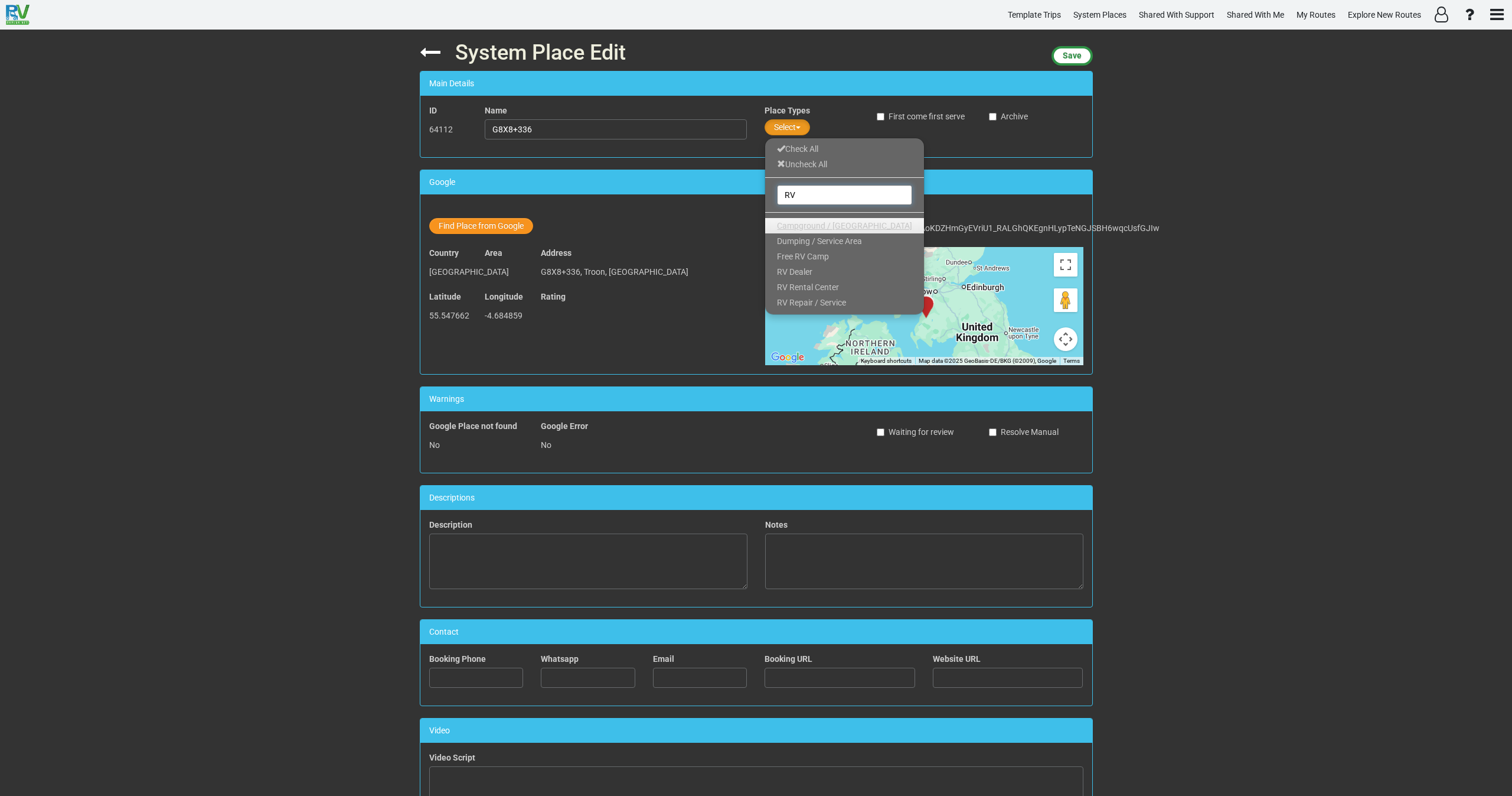
type input "RV"
drag, startPoint x: 810, startPoint y: 220, endPoint x: 801, endPoint y: 219, distance: 9.1
click at [810, 223] on span "Campground / Rv Park" at bounding box center [844, 225] width 135 height 10
drag, startPoint x: 553, startPoint y: 125, endPoint x: 445, endPoint y: 138, distance: 108.8
click at [454, 133] on div "ID 64112 Name G8X8+336 Place Types Campground / Rv Park Check All Uncheck All R…" at bounding box center [756, 126] width 672 height 44
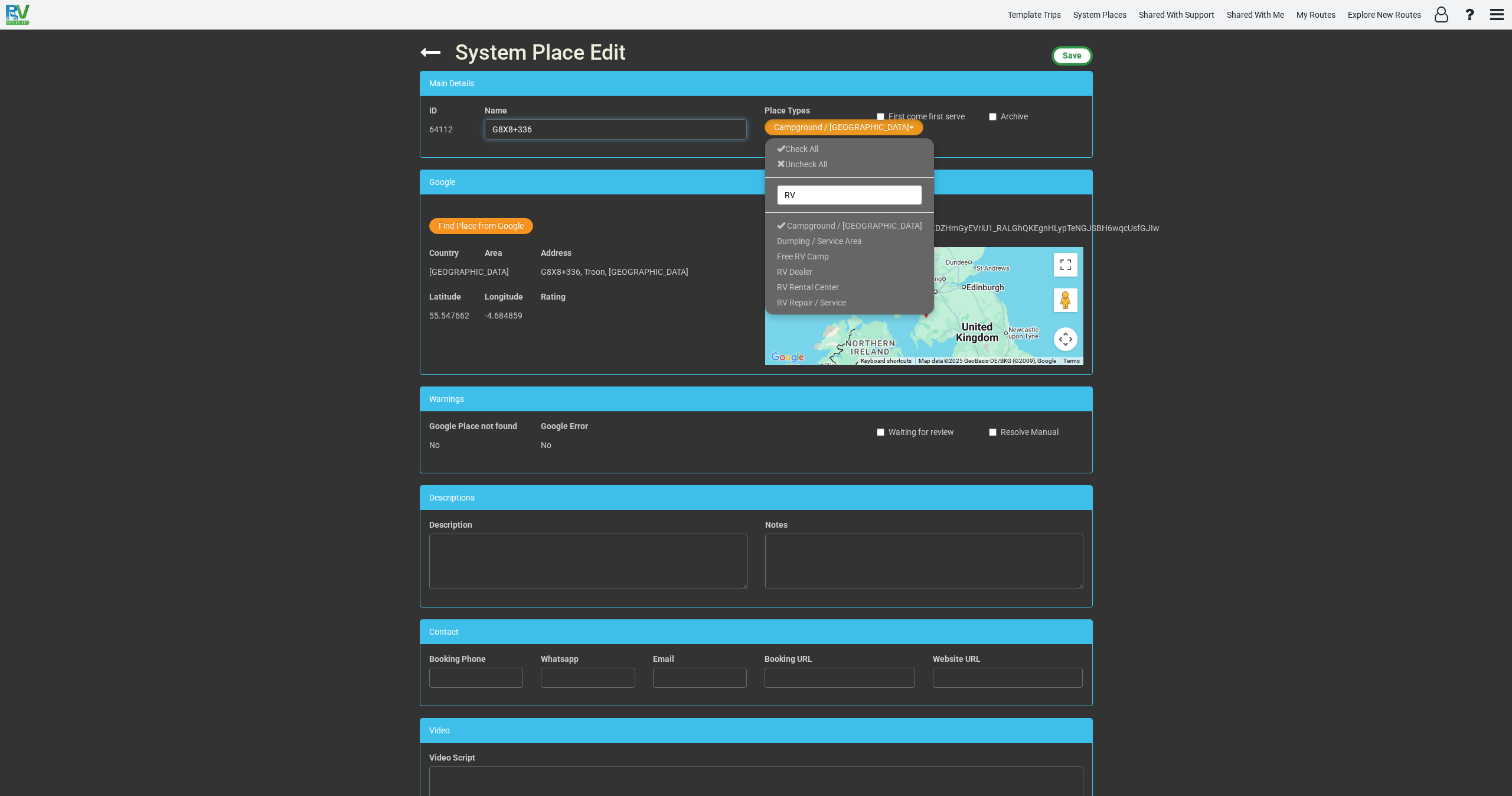
paste input "Parking Habour"
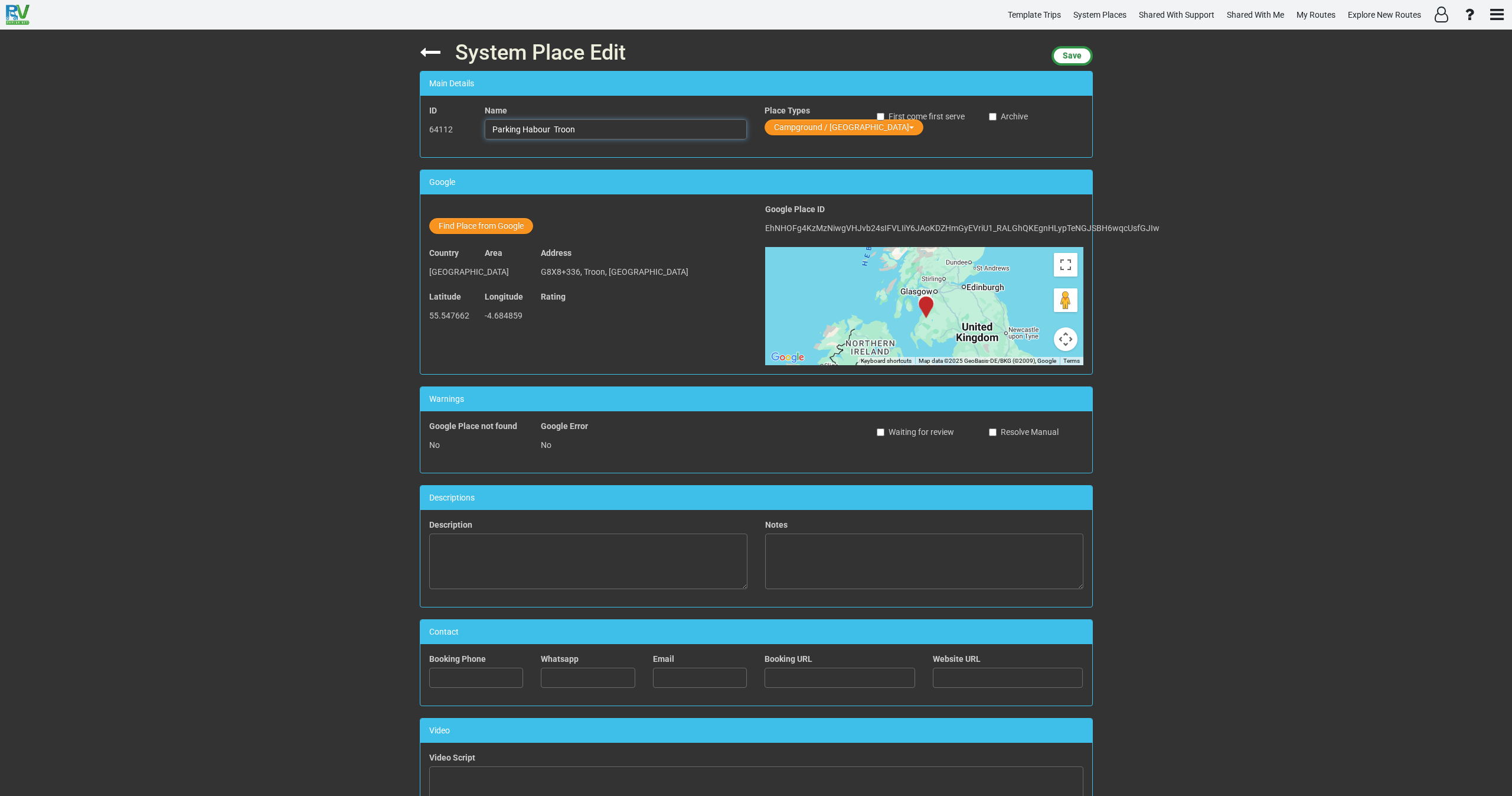
drag, startPoint x: 599, startPoint y: 127, endPoint x: 416, endPoint y: 134, distance: 183.1
click at [416, 134] on div "System Place Edit Save Main Details ID 64112 Name Parking Habour Troon Place Ty…" at bounding box center [756, 412] width 691 height 766
type input "Parking Habour Troon"
click at [1066, 58] on span "Save" at bounding box center [1072, 56] width 19 height 10
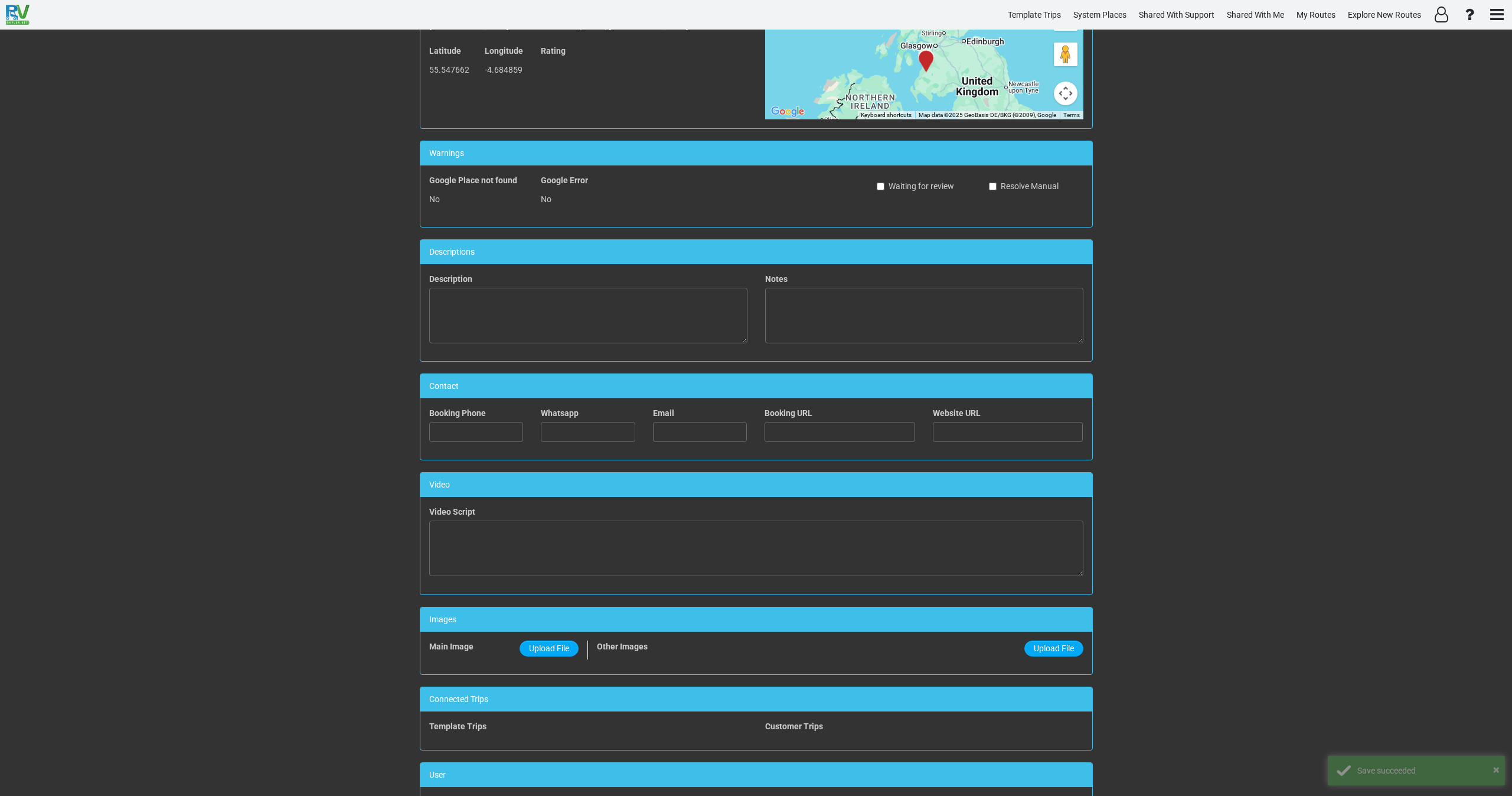
scroll to position [266, 0]
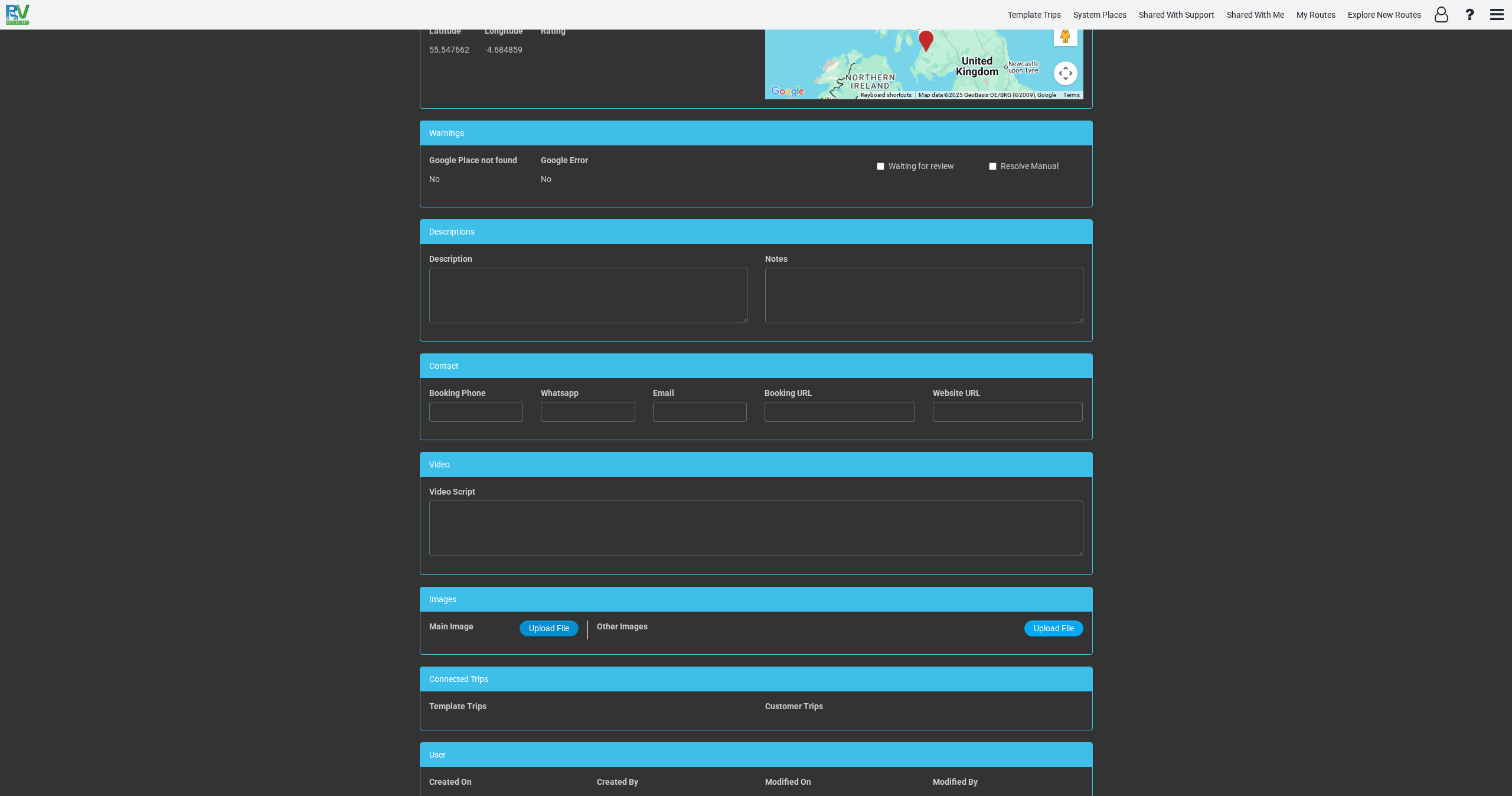
click at [544, 626] on span "Upload File" at bounding box center [549, 628] width 40 height 10
click at [0, 0] on input "Upload File" at bounding box center [0, 0] width 0 height 0
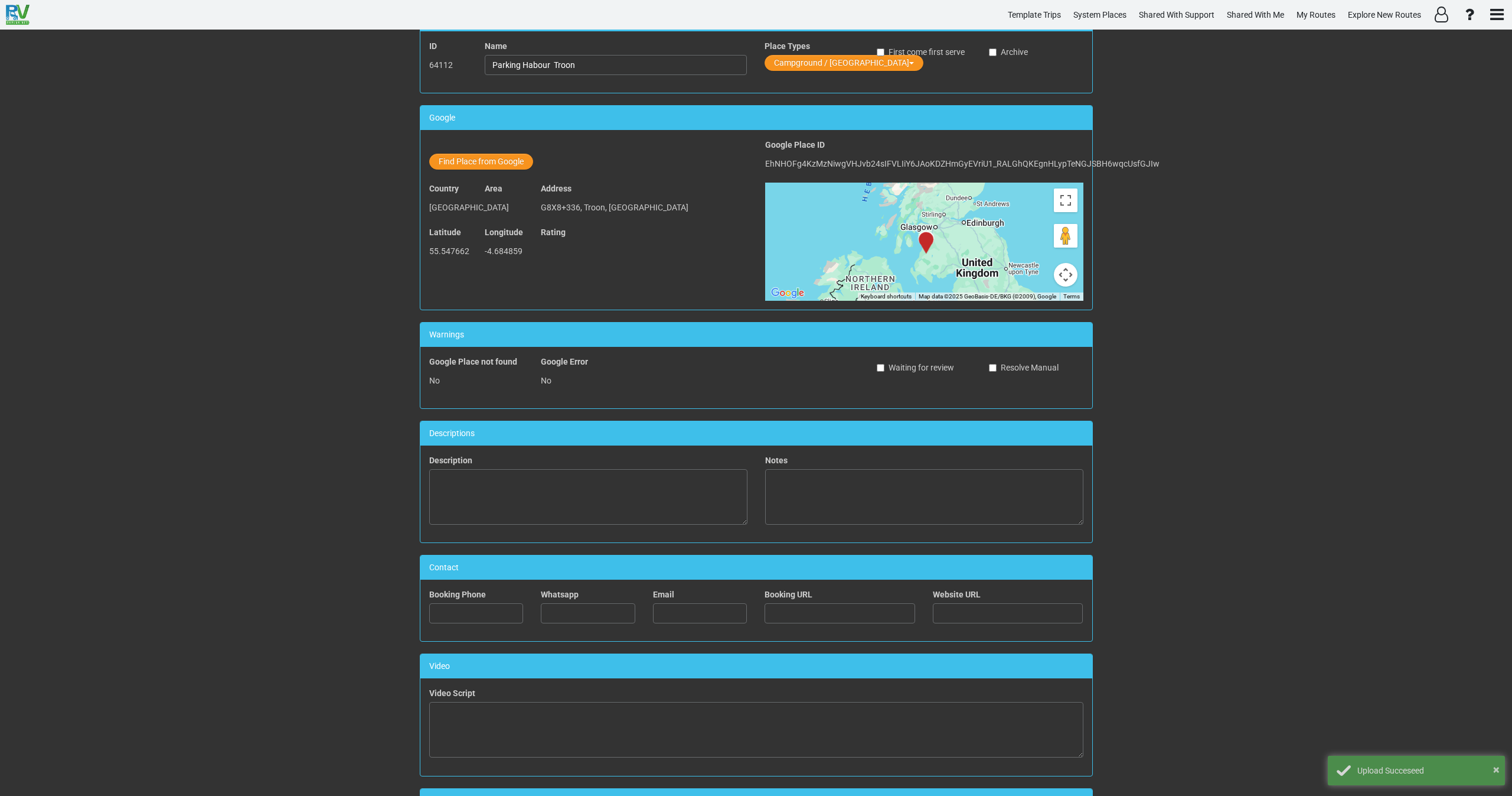
scroll to position [27, 0]
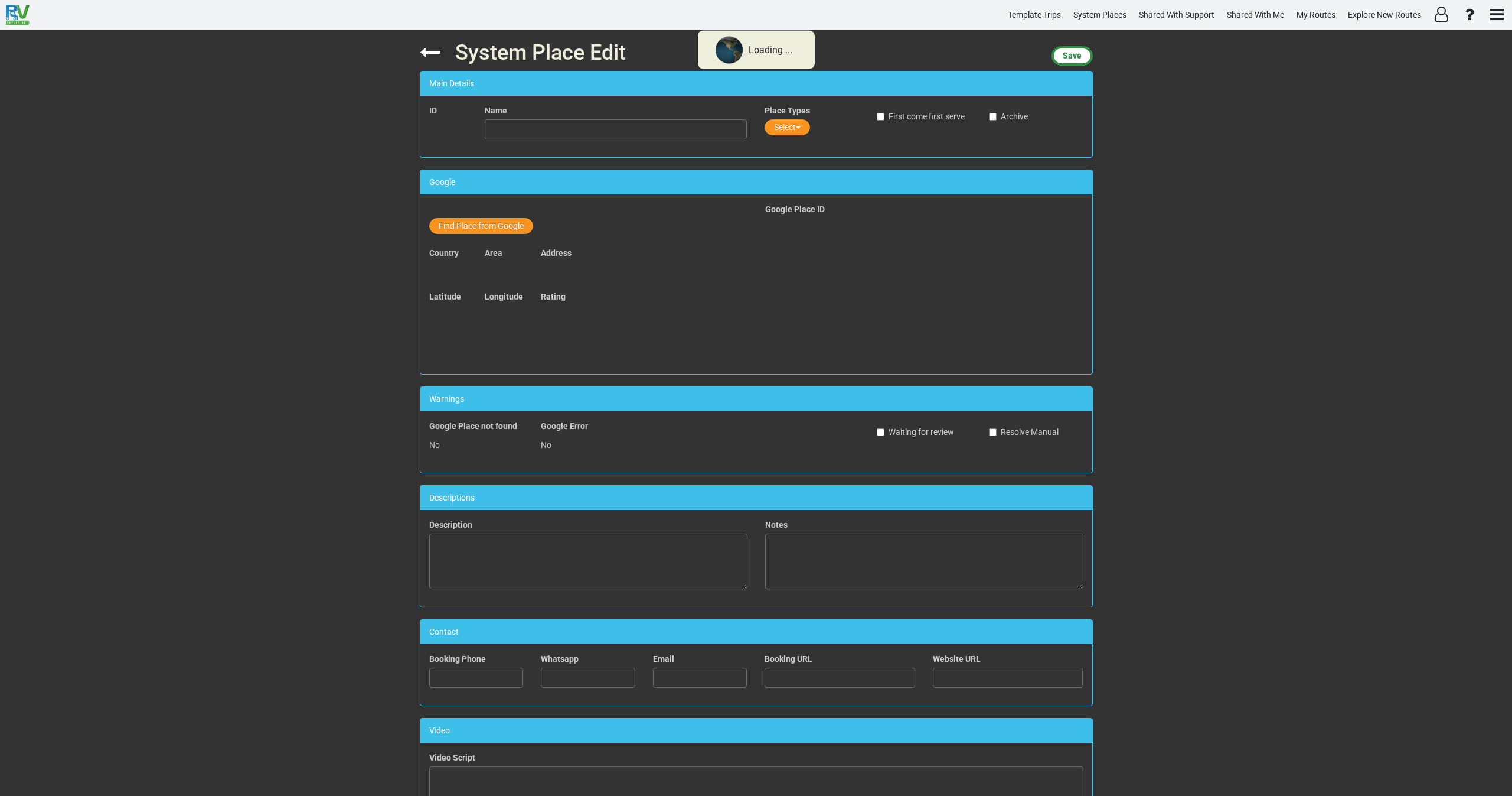
type input "Parking De Boulevard"
type input "31164277482"
type input "http://www.bergenopzoom.nl"
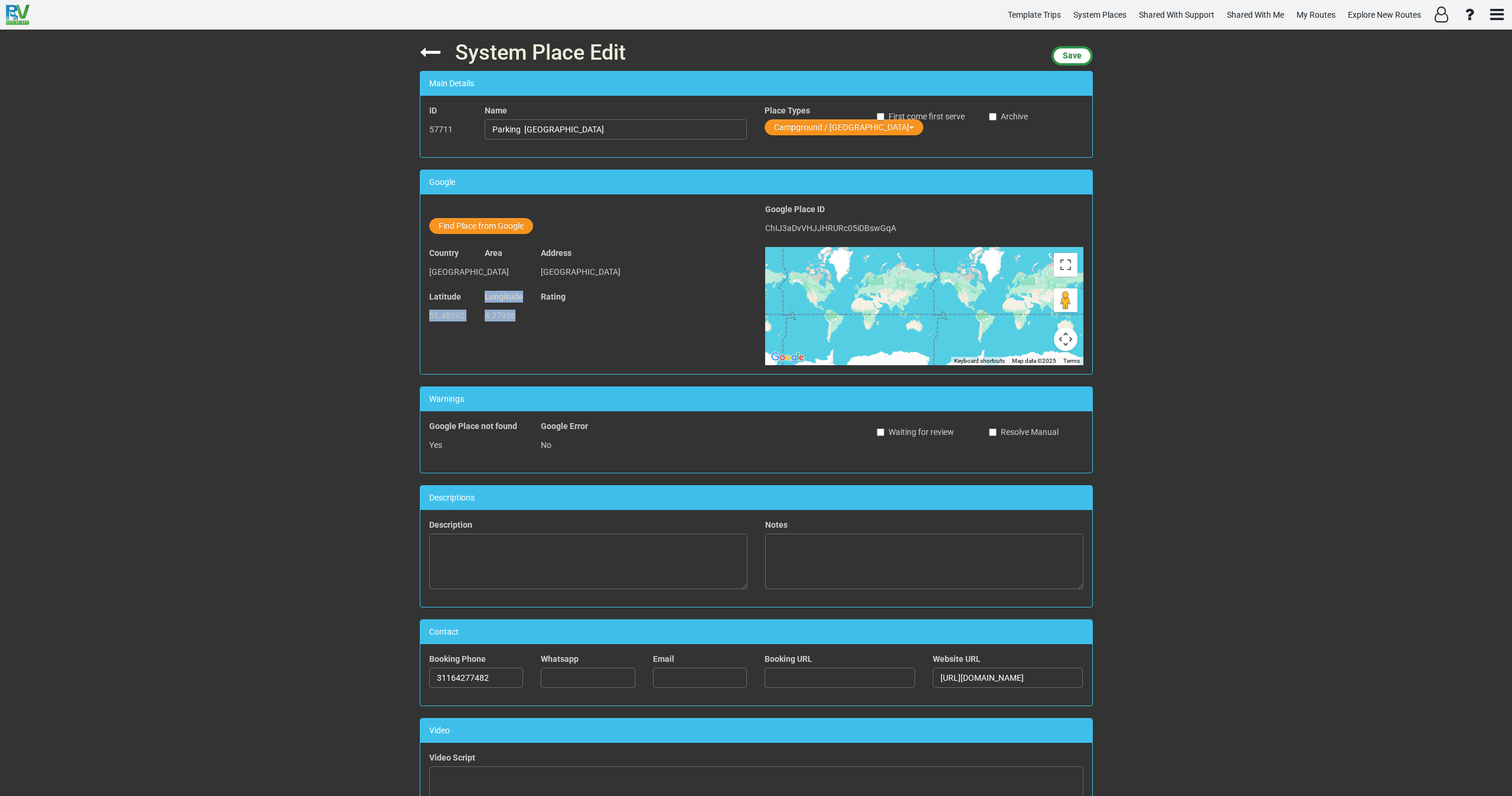
drag, startPoint x: 511, startPoint y: 315, endPoint x: 420, endPoint y: 321, distance: 91.2
click at [420, 321] on div "Latitude 51.48392 Longitude 4.27936 Rating" at bounding box center [588, 312] width 336 height 44
copy div "51.48392 Longitude 4.27936"
click at [481, 224] on button "Find Place from Google" at bounding box center [481, 226] width 104 height 16
click at [534, 231] on input "text" at bounding box center [616, 227] width 262 height 20
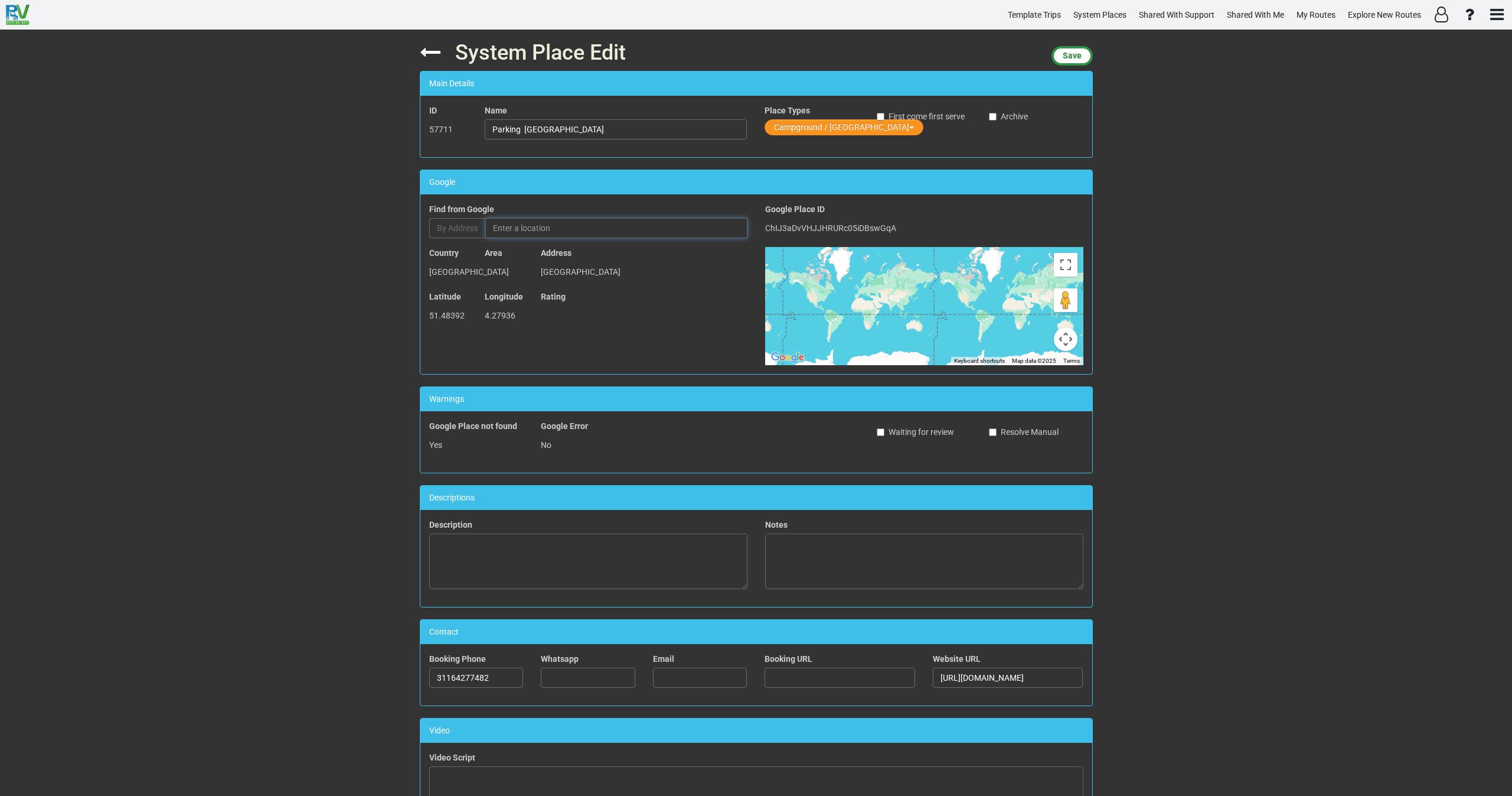
paste input "Camperplaats Boulevard Noord Bergen Op Zoom"
type input "Camperplaats Boulevard Noord Bergen Op Zoom, De Boulevard Noord, Bergen op Zoom…"
type input "Camperplaats Boulevard Noord Bergen Op Zoom"
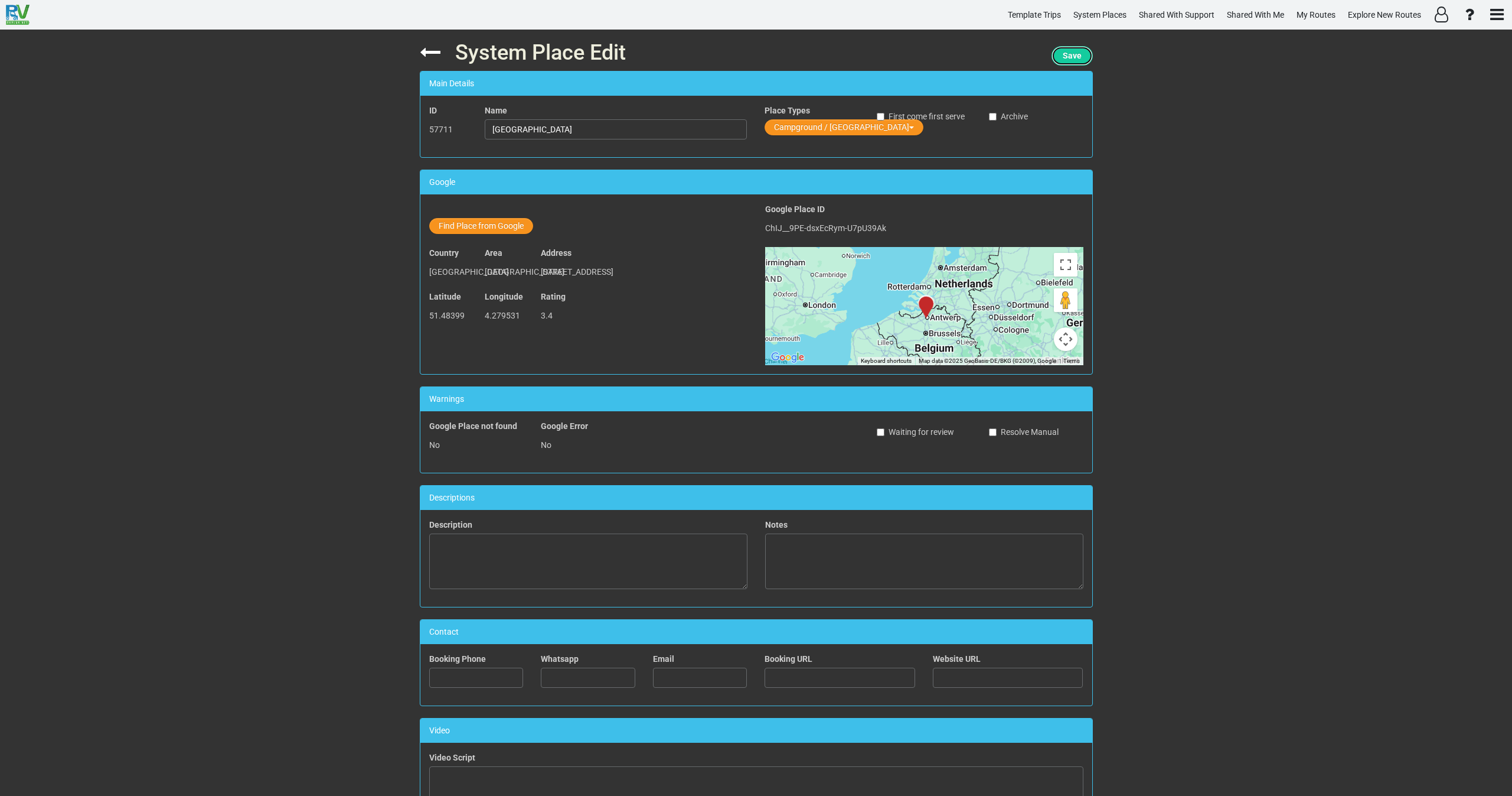
click at [1070, 57] on span "Save" at bounding box center [1072, 56] width 19 height 10
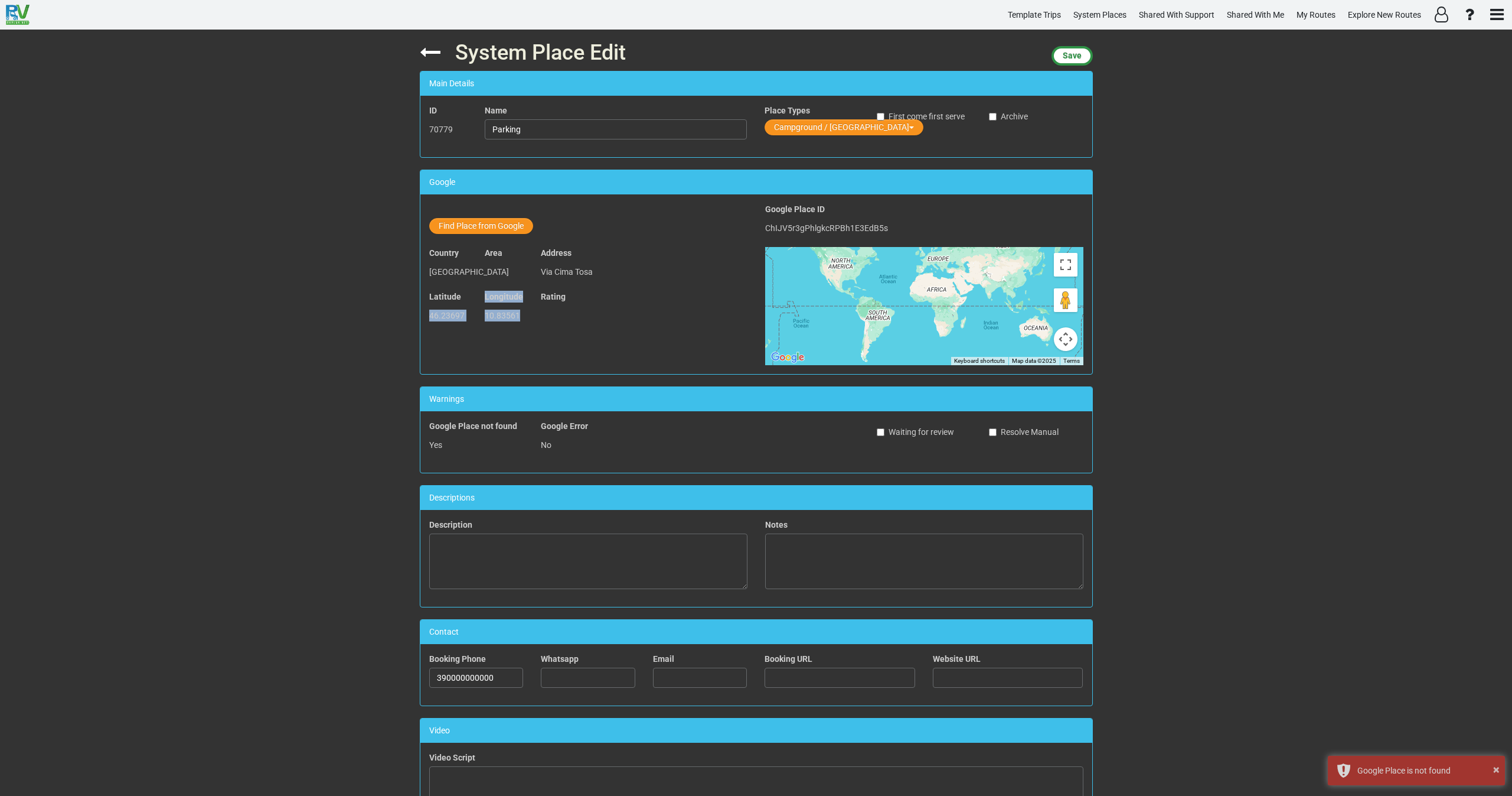
drag, startPoint x: 518, startPoint y: 314, endPoint x: 421, endPoint y: 317, distance: 97.0
click at [421, 317] on div "Latitude 46.23697 Longitude 10.83561 Rating" at bounding box center [588, 312] width 336 height 44
copy div "46.23697 Longitude 10.83561"
click at [488, 225] on button "Find Place from Google" at bounding box center [481, 226] width 104 height 16
click at [503, 231] on input "text" at bounding box center [616, 227] width 262 height 20
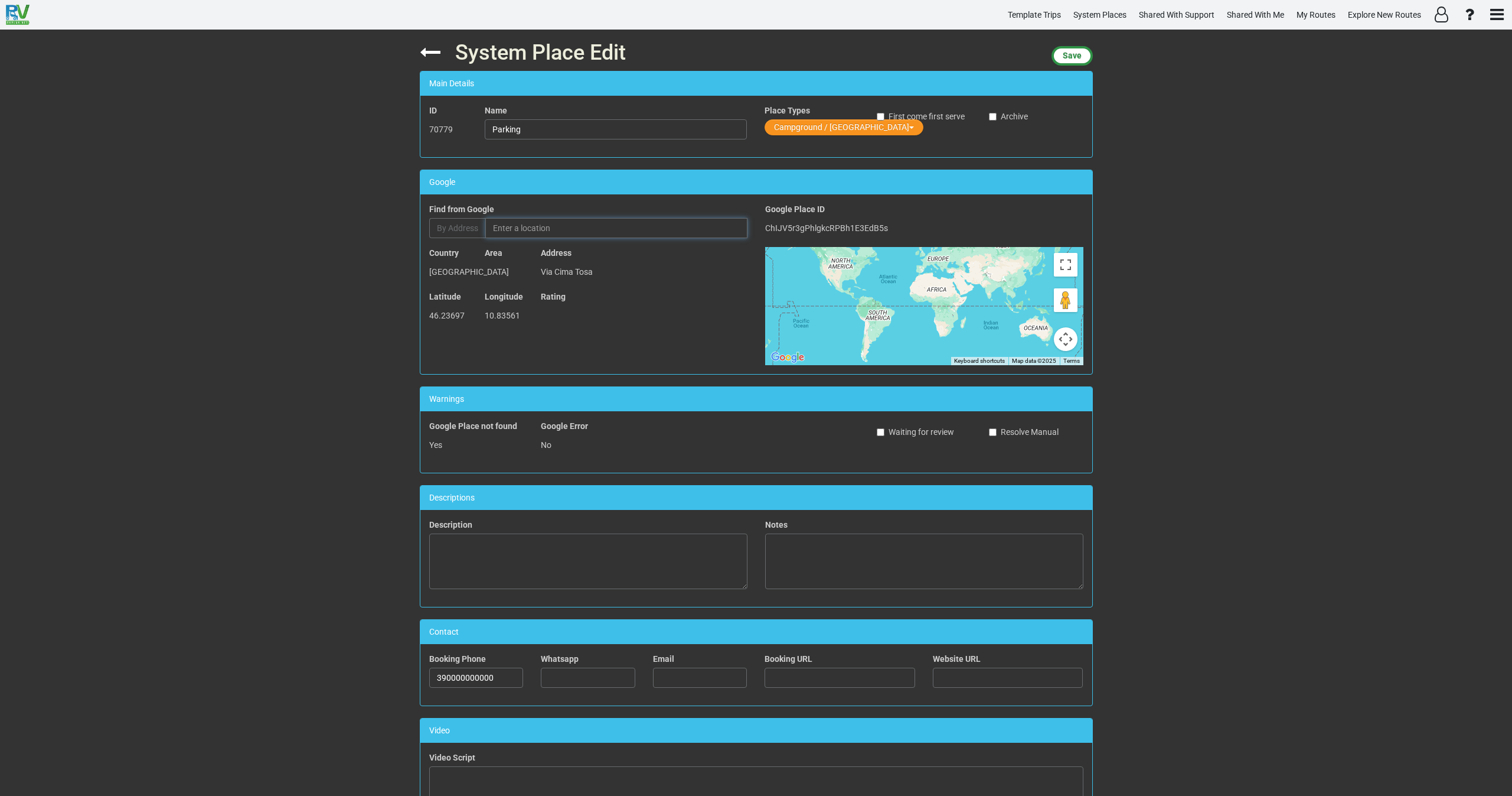
paste input "Hotel Fortini"
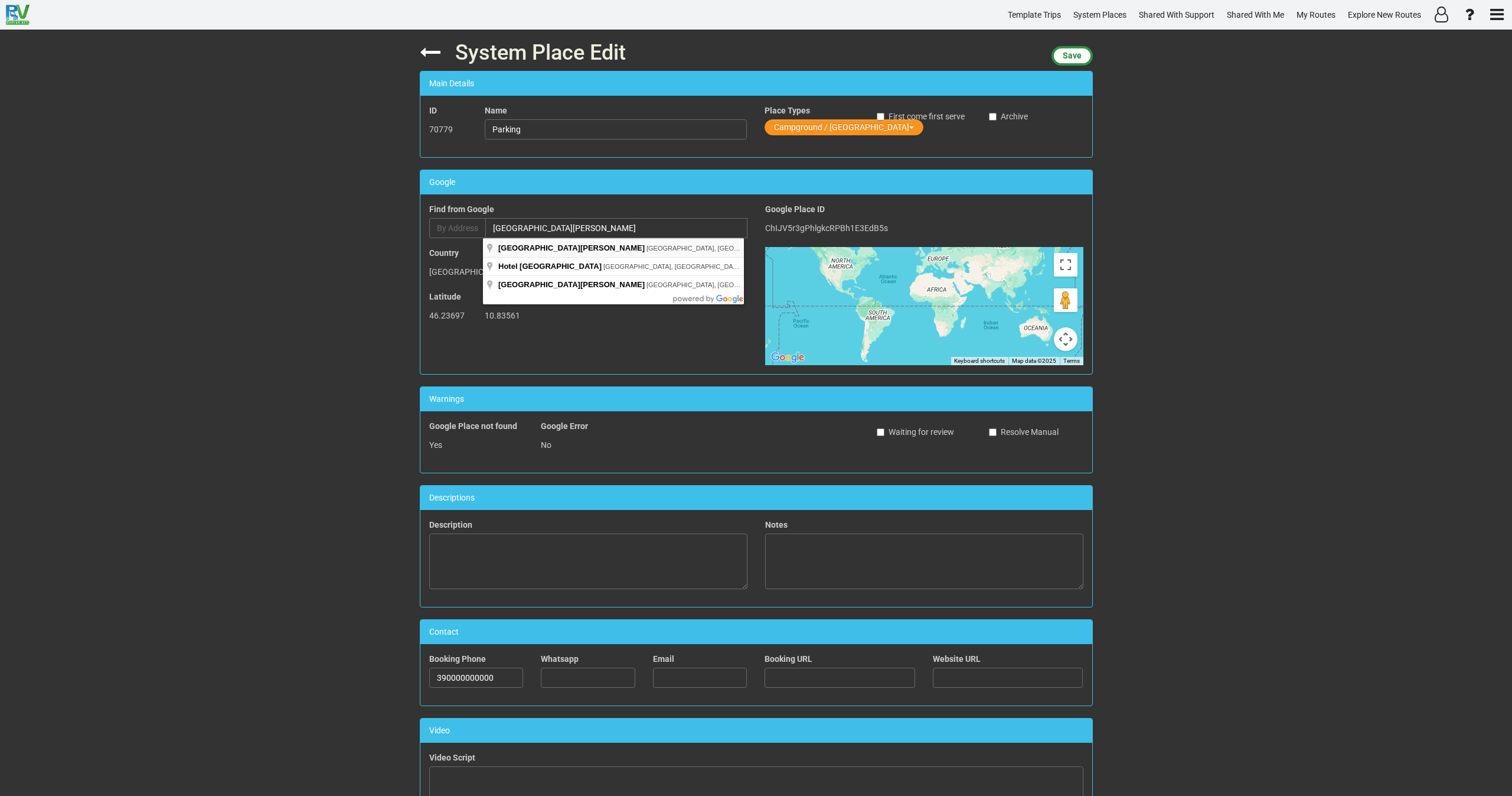
type input "Hotel Fortini, Via Cima Tosa, Madonna di Campiglio, Autonomous Province of Tren…"
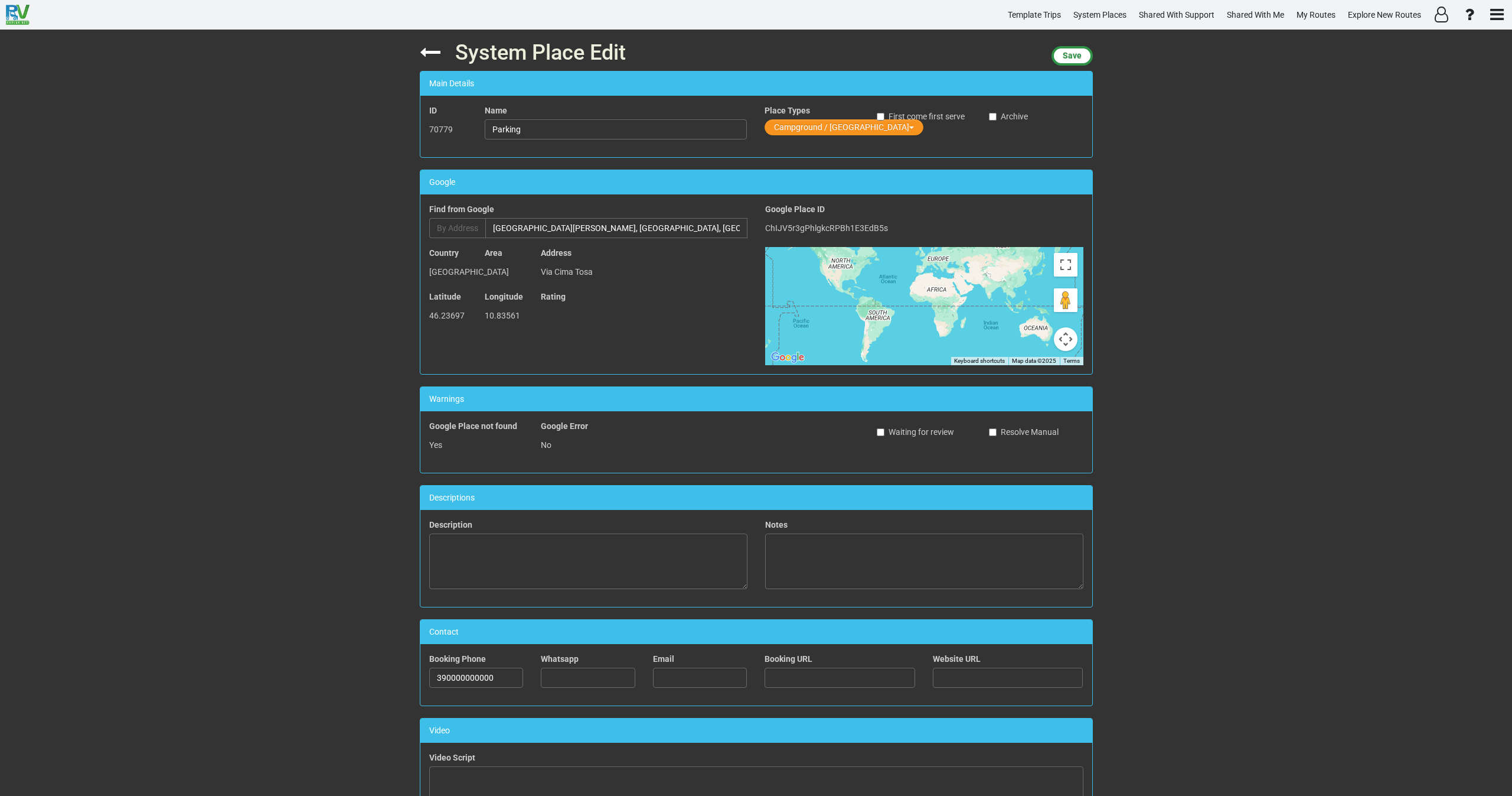
type input "Hotel Fortini"
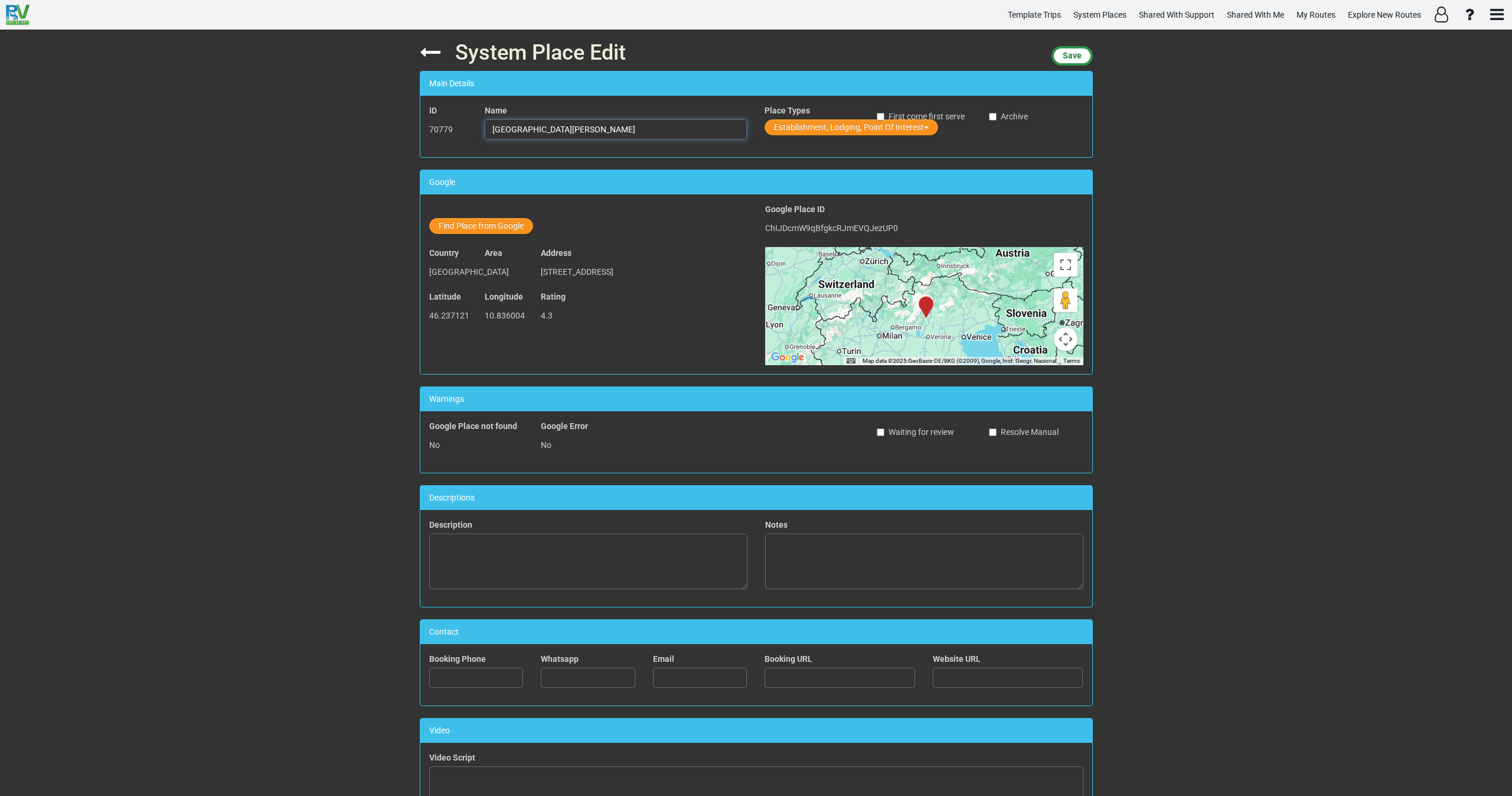
click at [605, 133] on input "Hotel Fortini" at bounding box center [616, 129] width 262 height 20
type input "Hotel Fortini RV parking"
drag, startPoint x: 800, startPoint y: 116, endPoint x: 799, endPoint y: 122, distance: 6.1
click at [800, 117] on div "Place Types Establishment, Lodging, Point Of Interest" at bounding box center [812, 121] width 95 height 33
click at [799, 122] on button "Establishment, Lodging, Point Of Interest" at bounding box center [851, 127] width 174 height 16
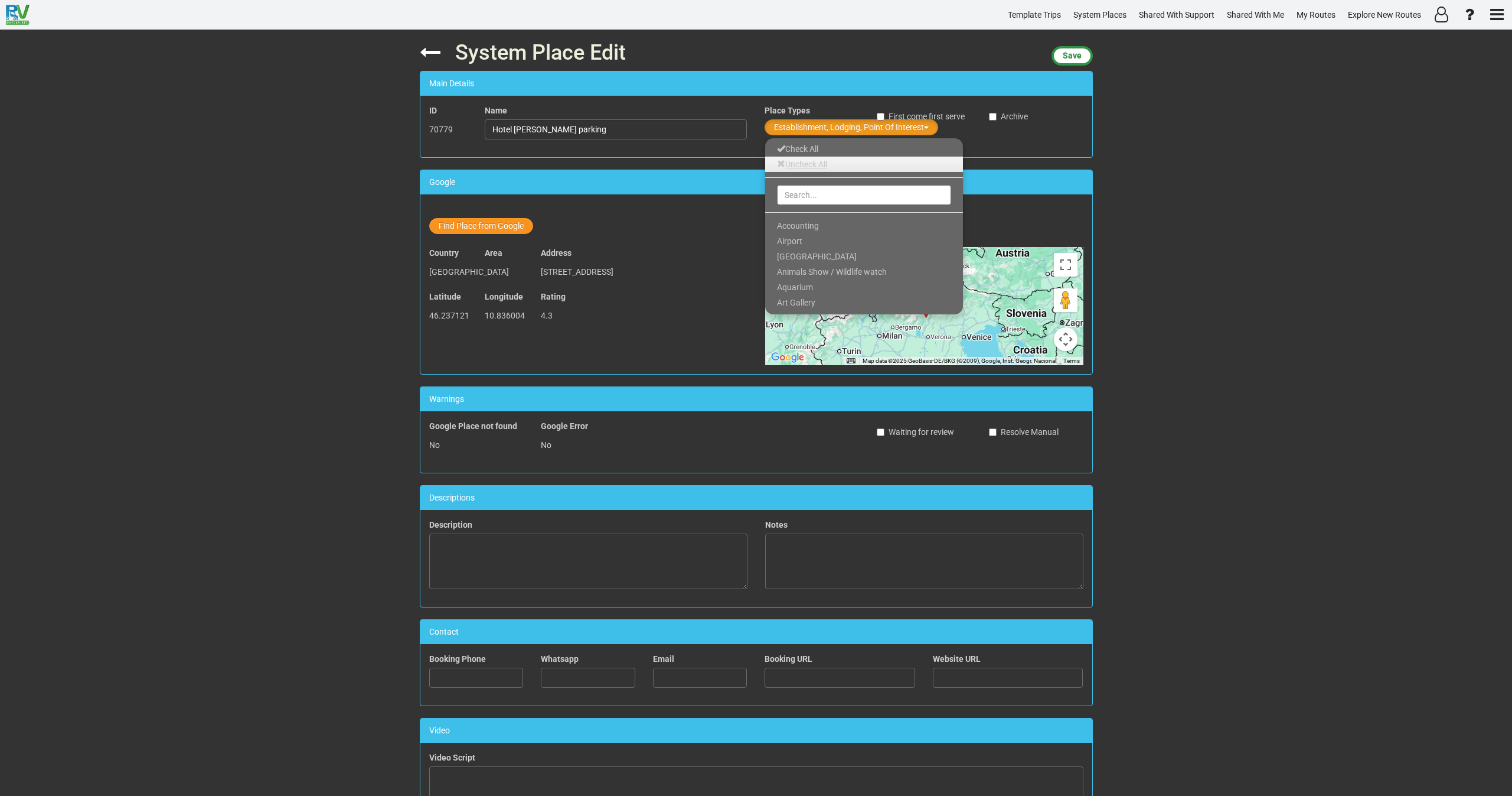
click at [795, 167] on link "Uncheck All" at bounding box center [864, 164] width 198 height 16
click at [797, 201] on input "text" at bounding box center [864, 195] width 174 height 20
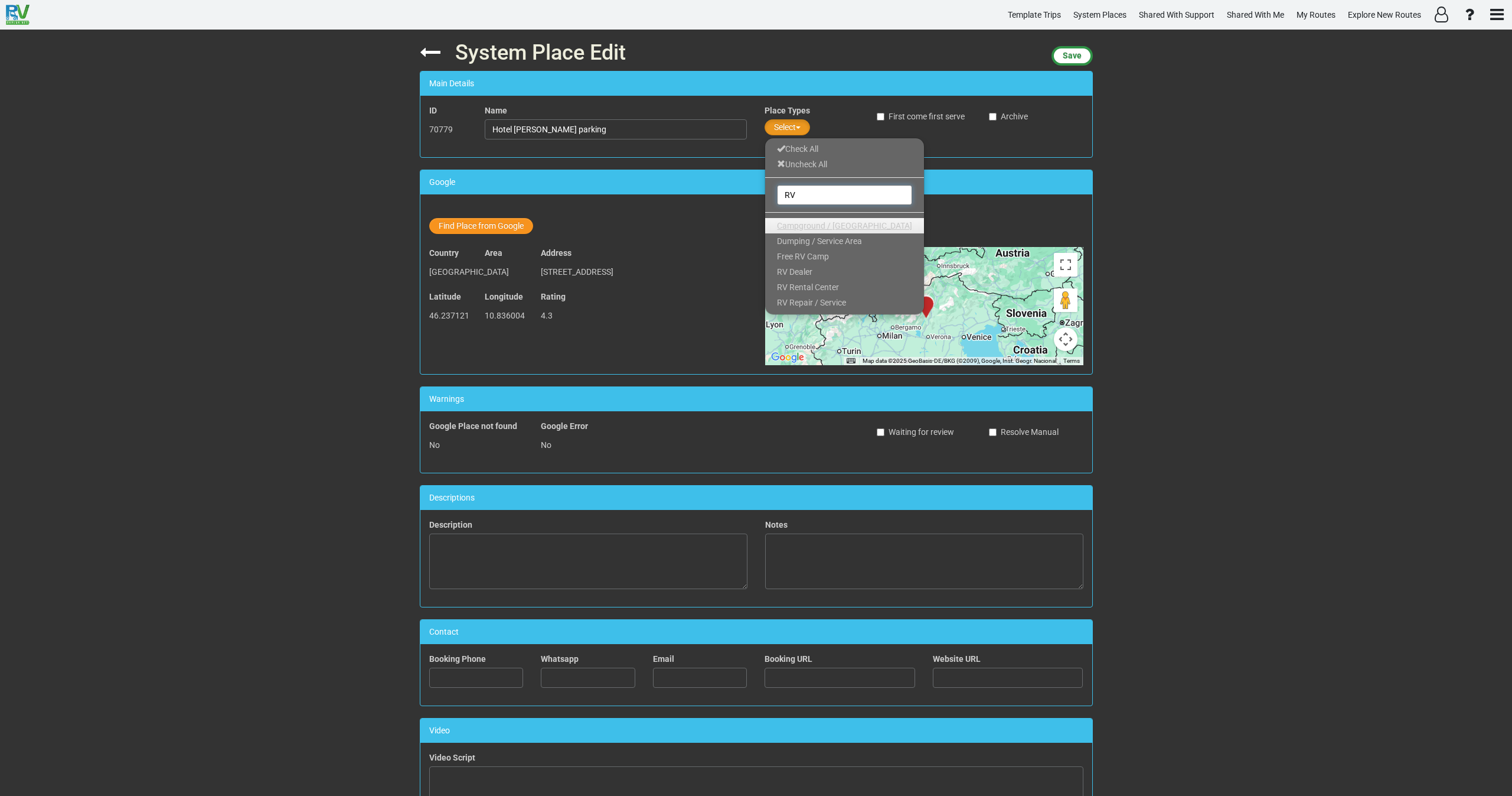
type input "RV"
click at [807, 221] on span "Campground / Rv Park" at bounding box center [844, 225] width 135 height 10
click at [1072, 58] on span "Save" at bounding box center [1072, 56] width 19 height 10
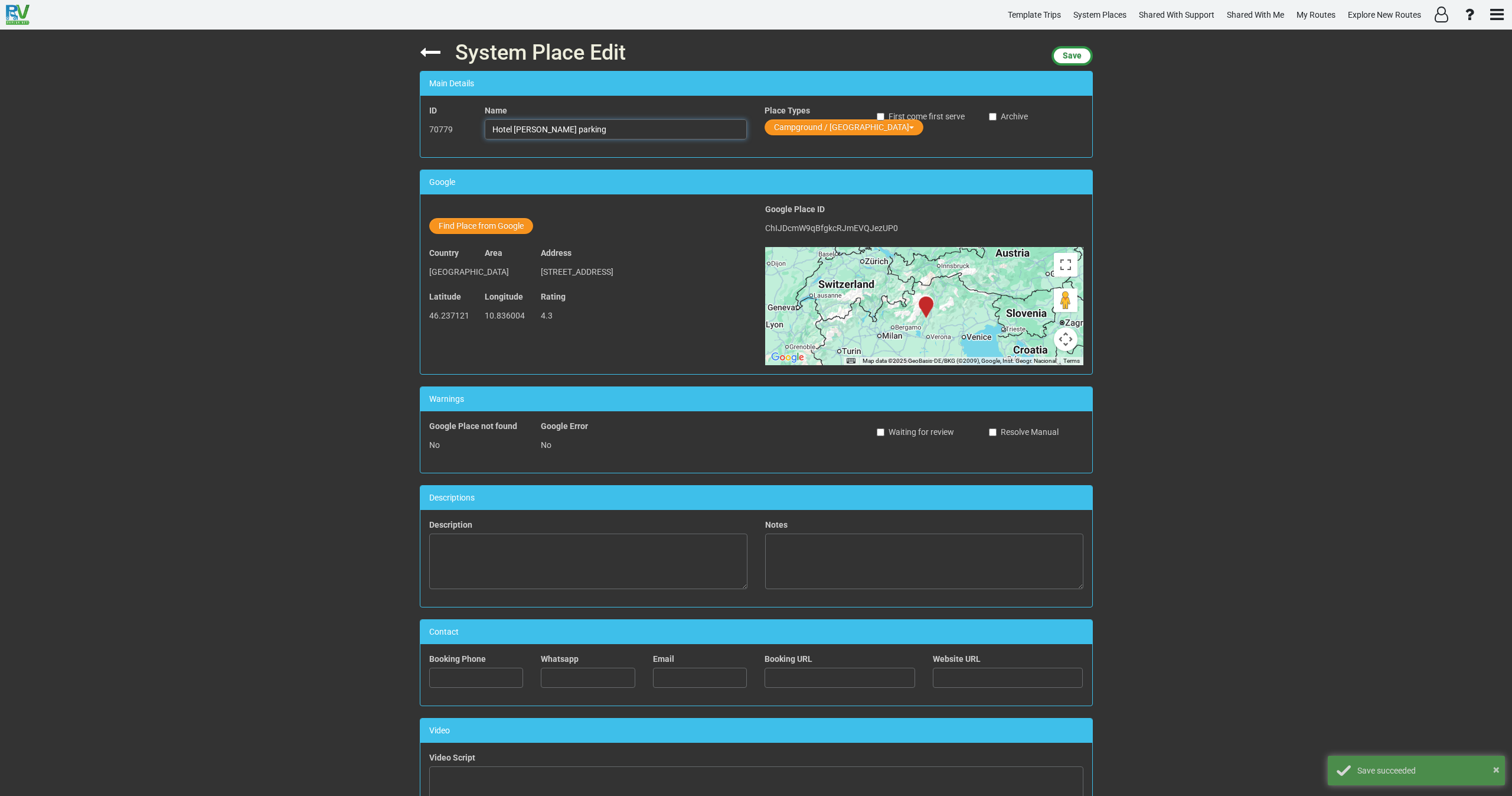
drag, startPoint x: 584, startPoint y: 129, endPoint x: 468, endPoint y: 129, distance: 116.0
click at [468, 129] on div "ID 70779 Name Hotel Fortini RV parking Place Types Campground / Rv Park First c…" at bounding box center [756, 126] width 672 height 44
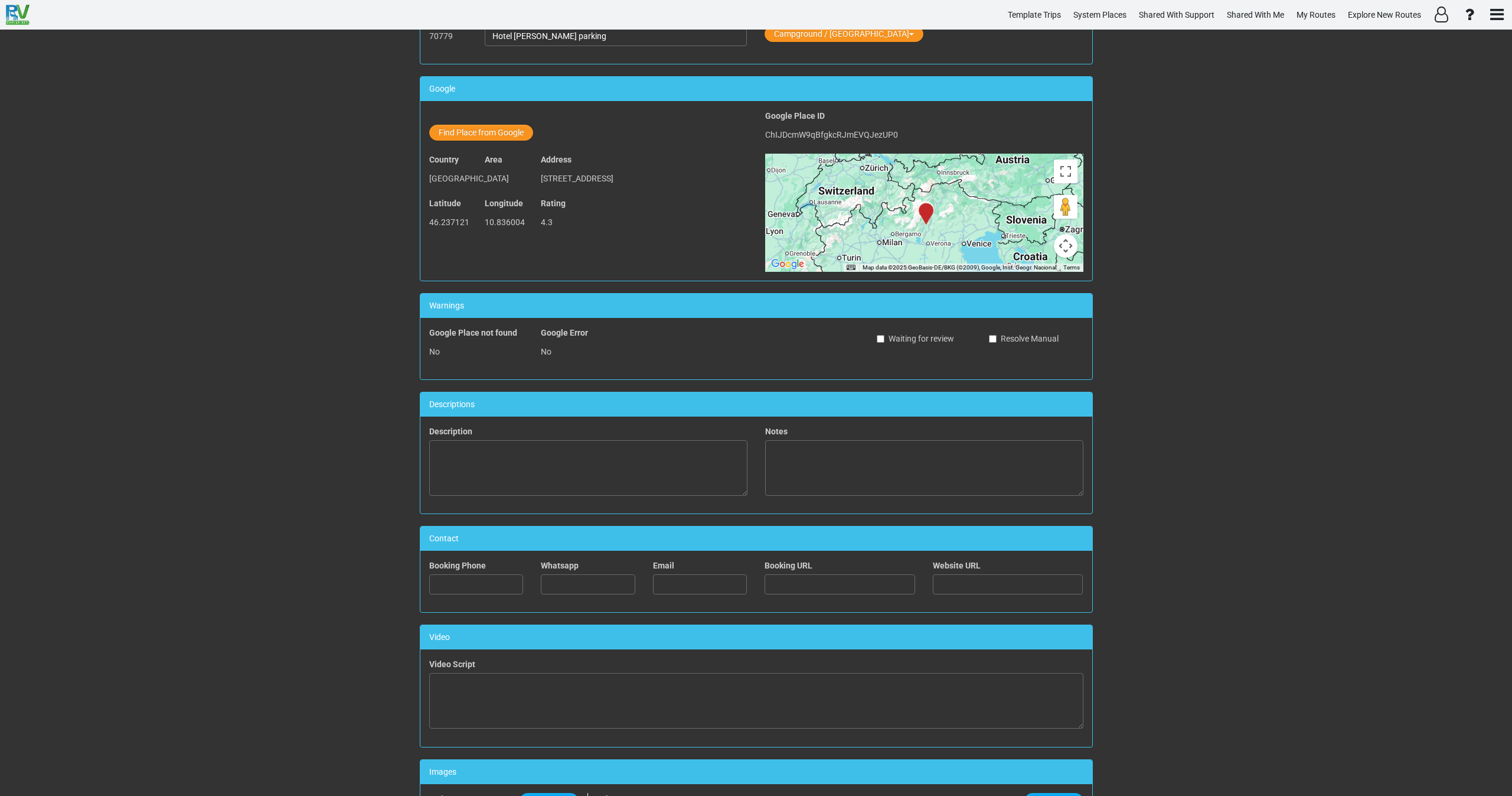
scroll to position [323, 0]
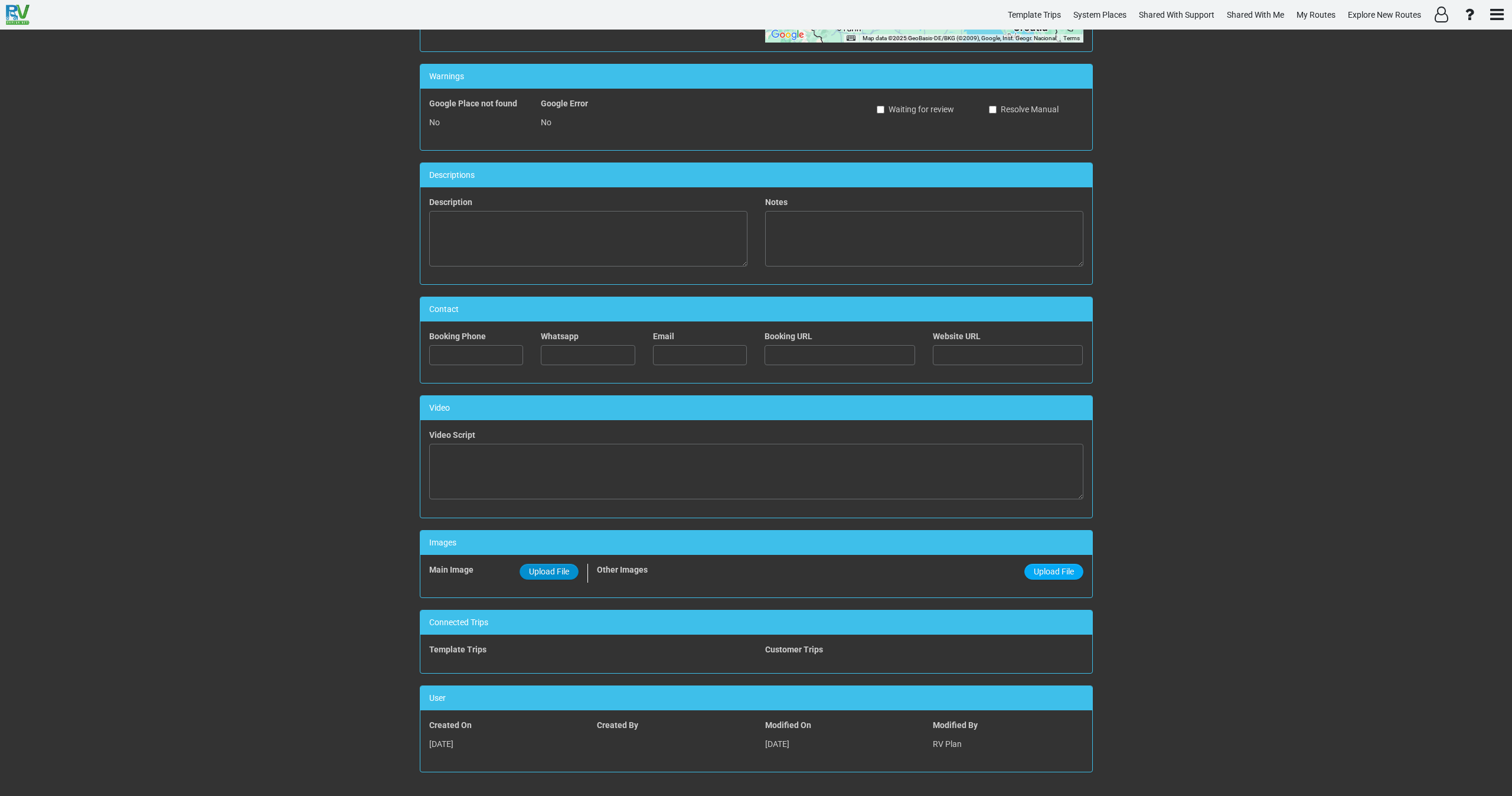
click at [550, 572] on span "Upload File" at bounding box center [549, 571] width 40 height 10
click at [0, 0] on input "Upload File" at bounding box center [0, 0] width 0 height 0
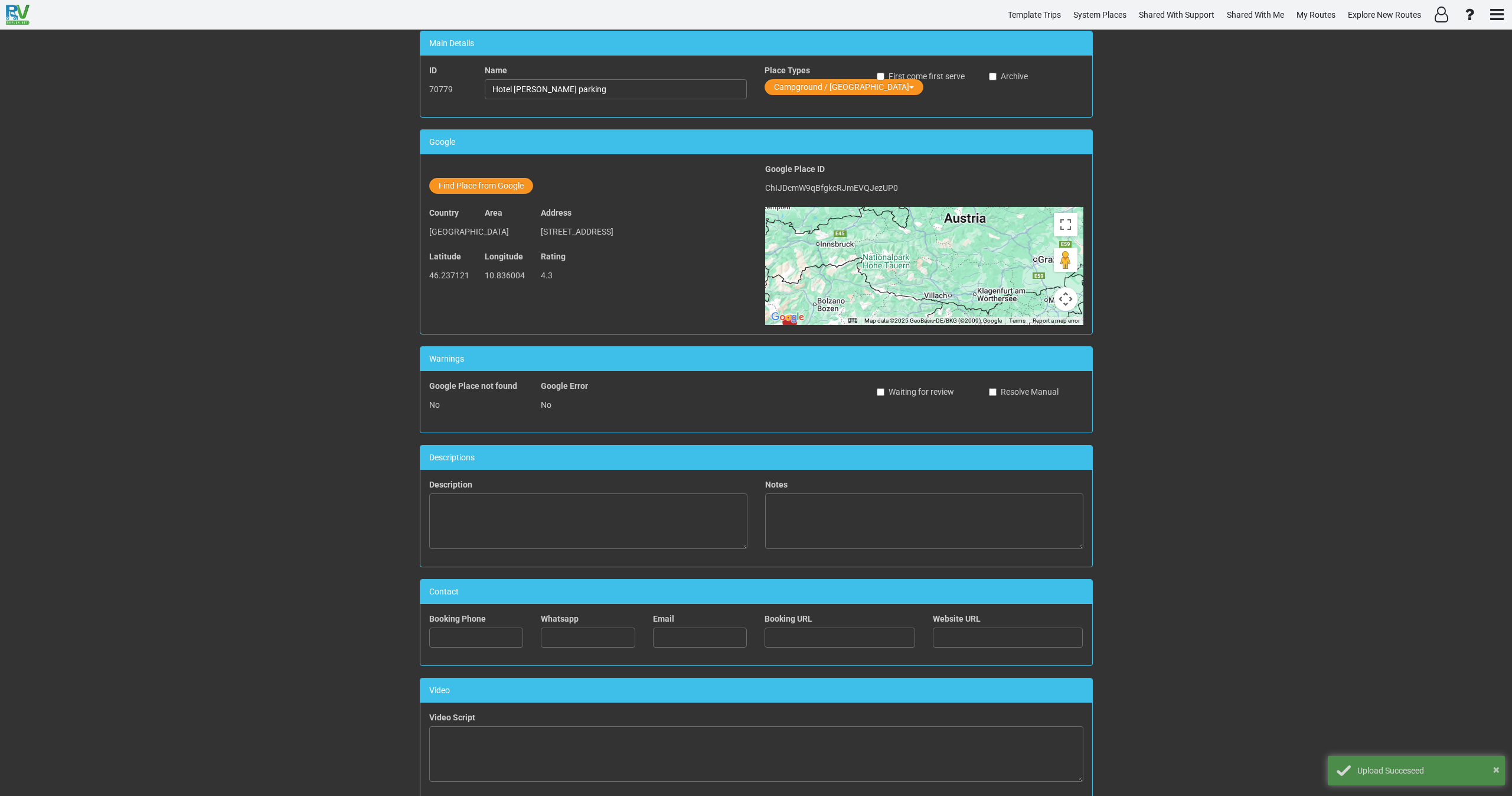
scroll to position [0, 0]
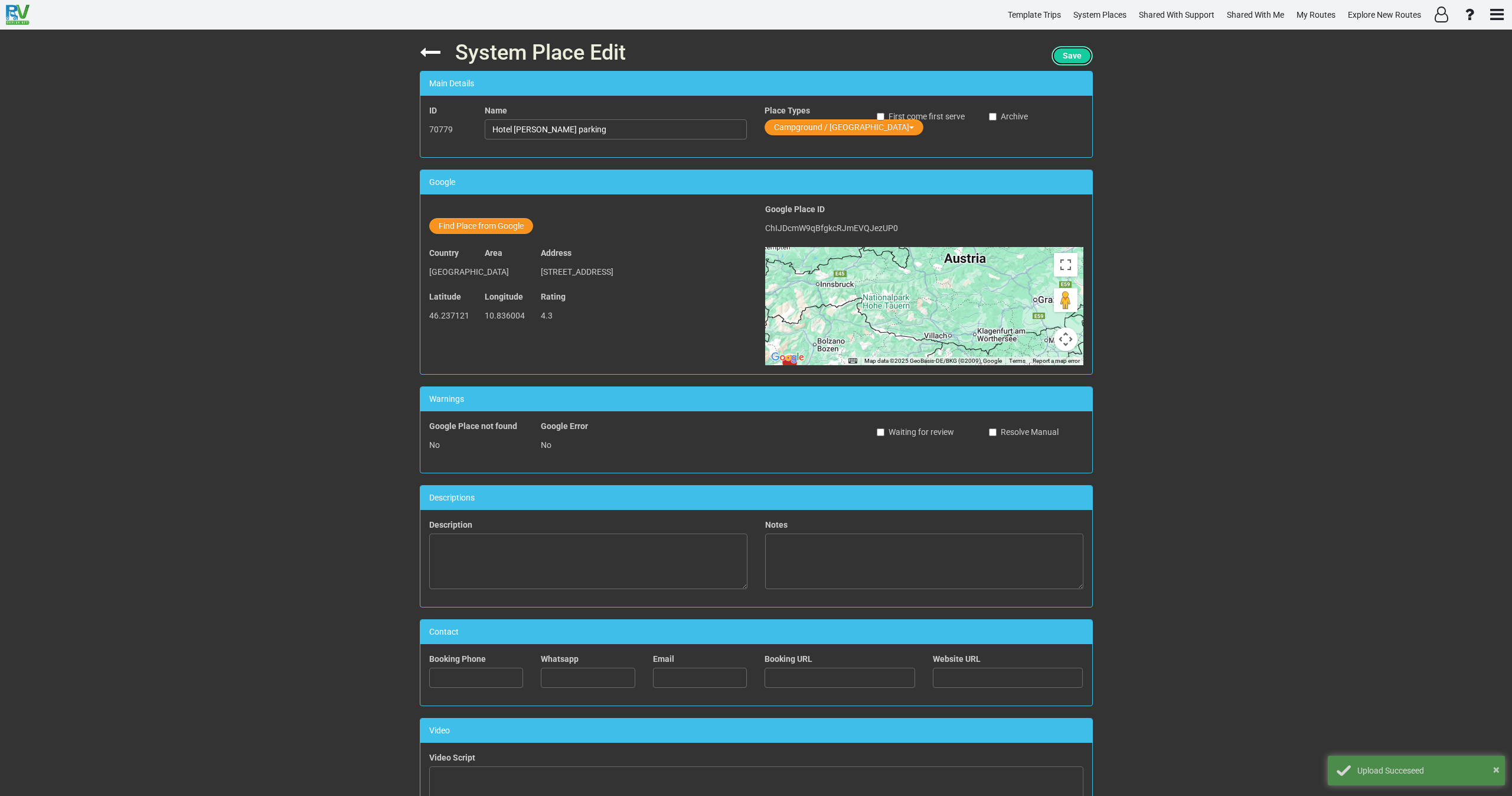
click at [1067, 53] on span "Save" at bounding box center [1072, 56] width 19 height 10
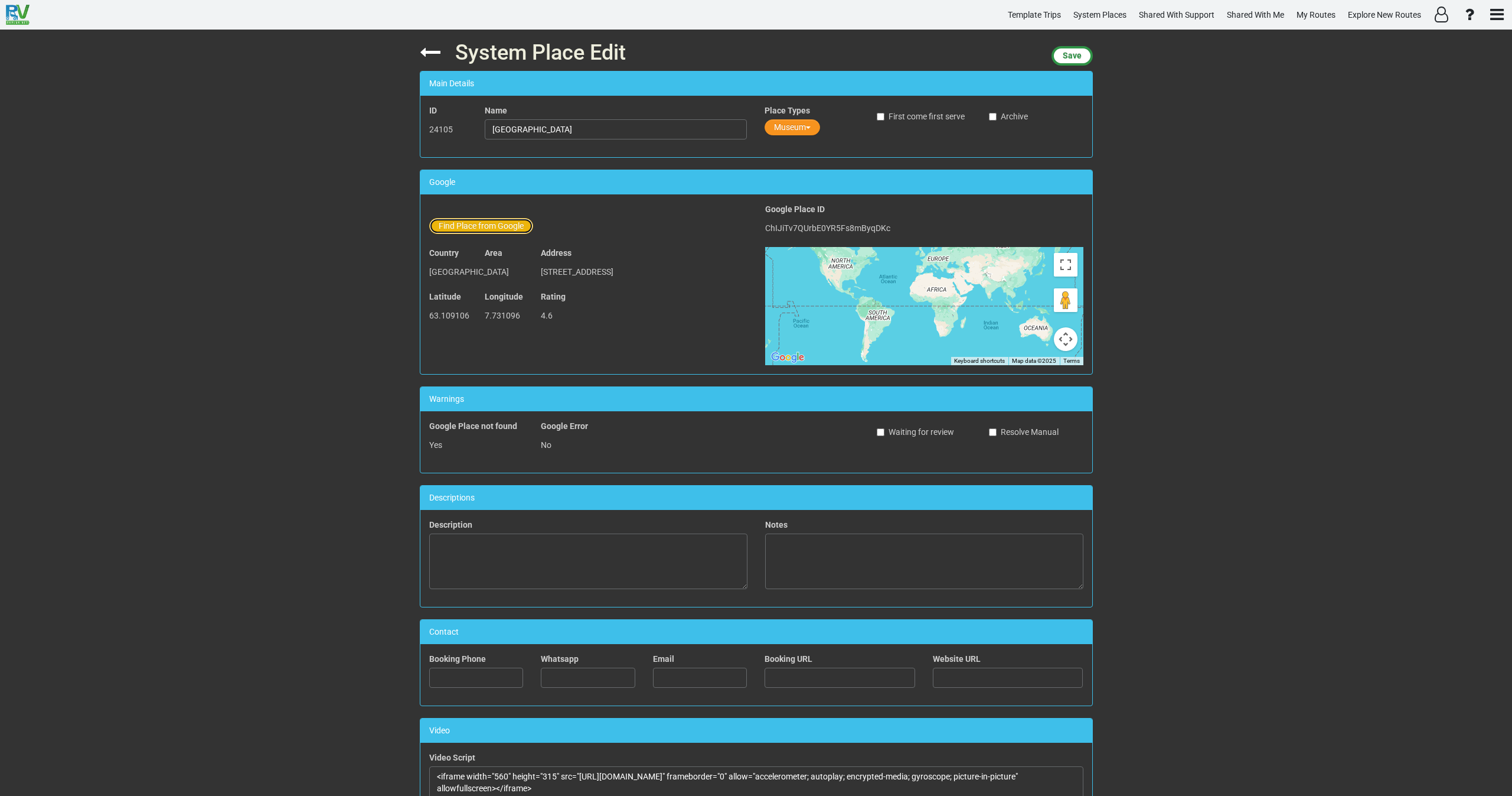
click at [494, 230] on button "Find Place from Google" at bounding box center [481, 226] width 104 height 16
click at [531, 234] on input "text" at bounding box center [616, 227] width 262 height 20
paste input "Nordmøre Museum"
paste input "Storgata 19"
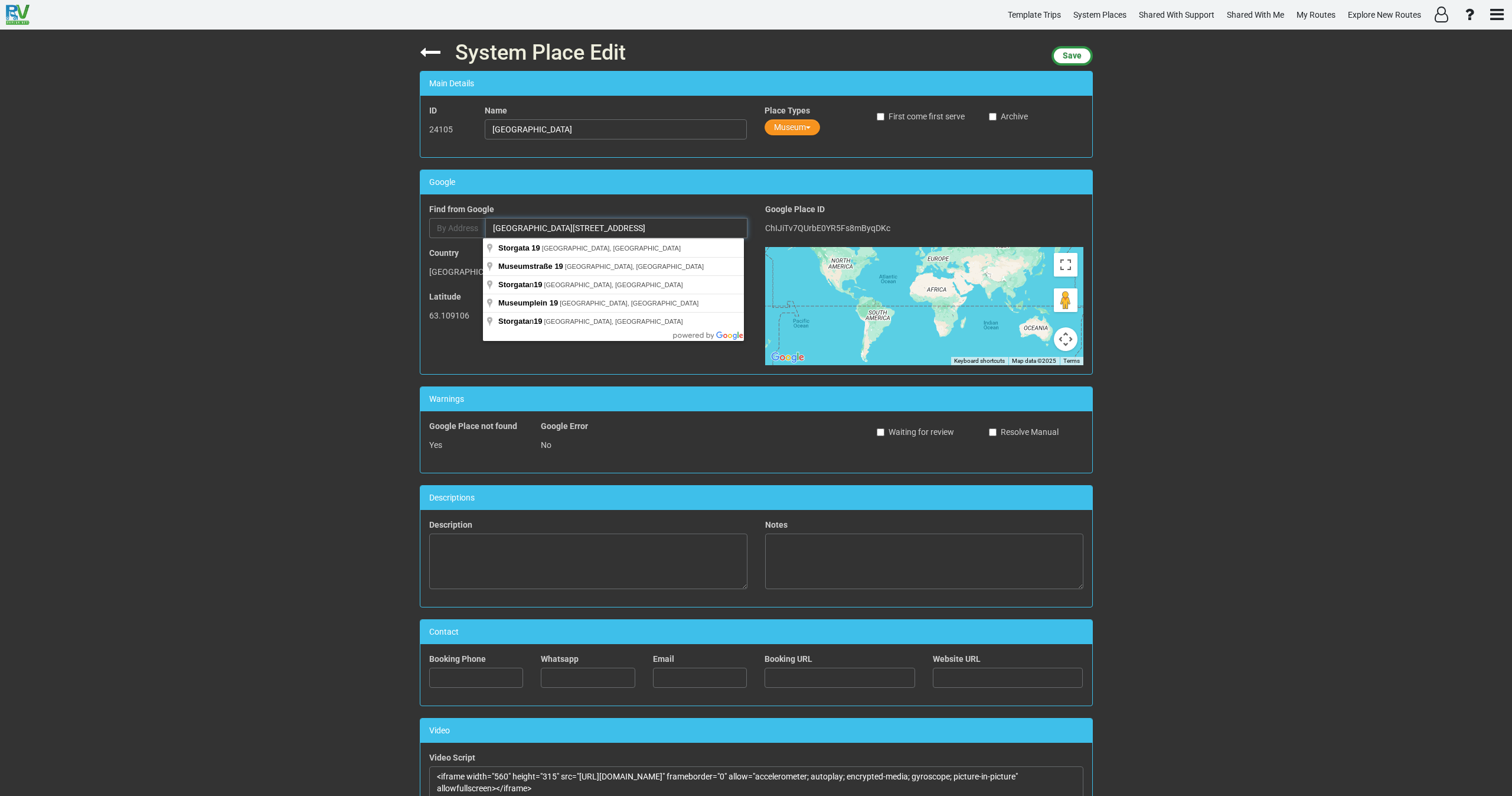
drag, startPoint x: 614, startPoint y: 228, endPoint x: 488, endPoint y: 229, distance: 126.0
click at [488, 229] on input "Nordmøre Museum Storgata 19" at bounding box center [616, 227] width 262 height 20
type input "Nordmøre Museum Storgata 19"
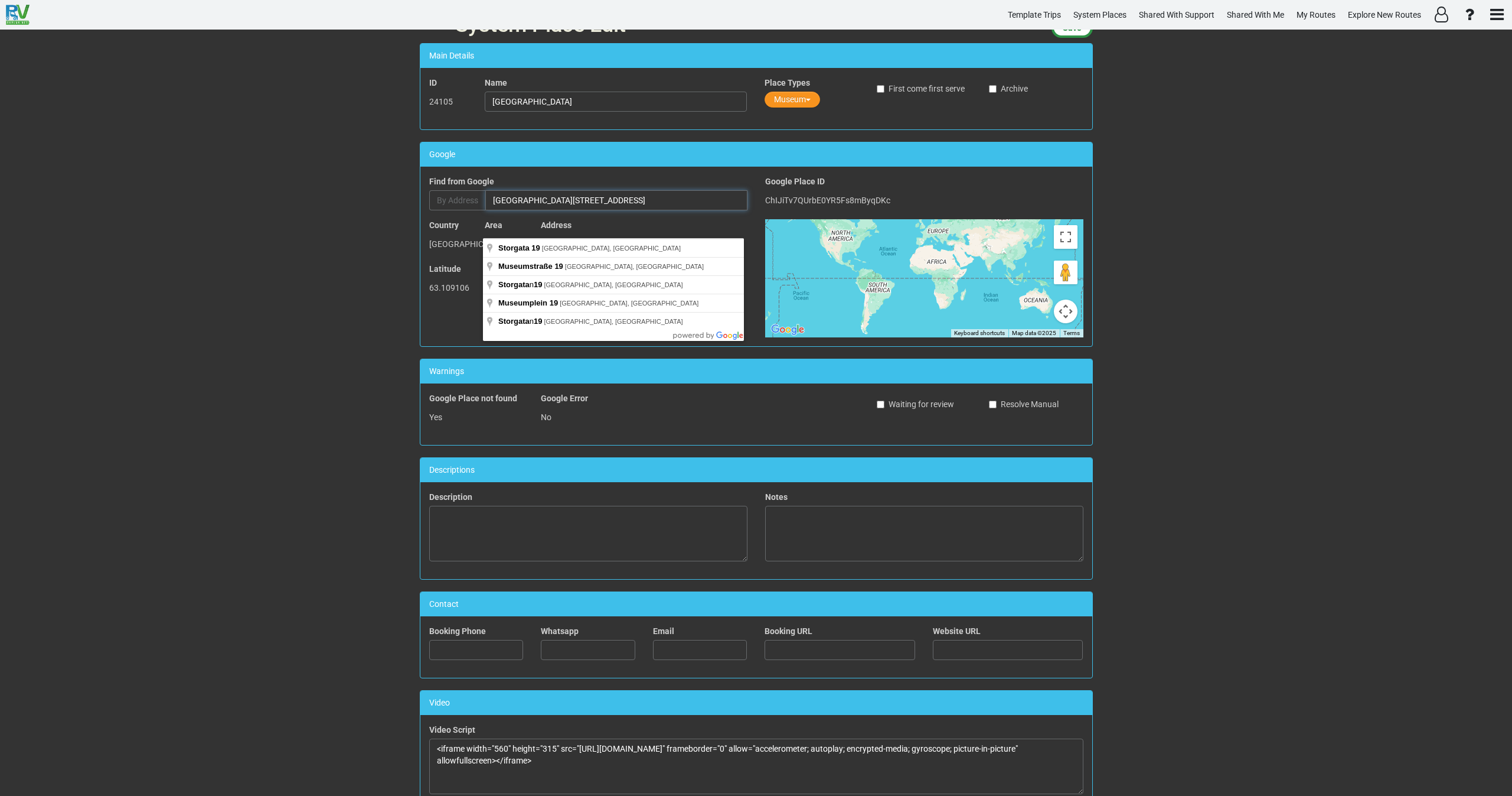
scroll to position [177, 0]
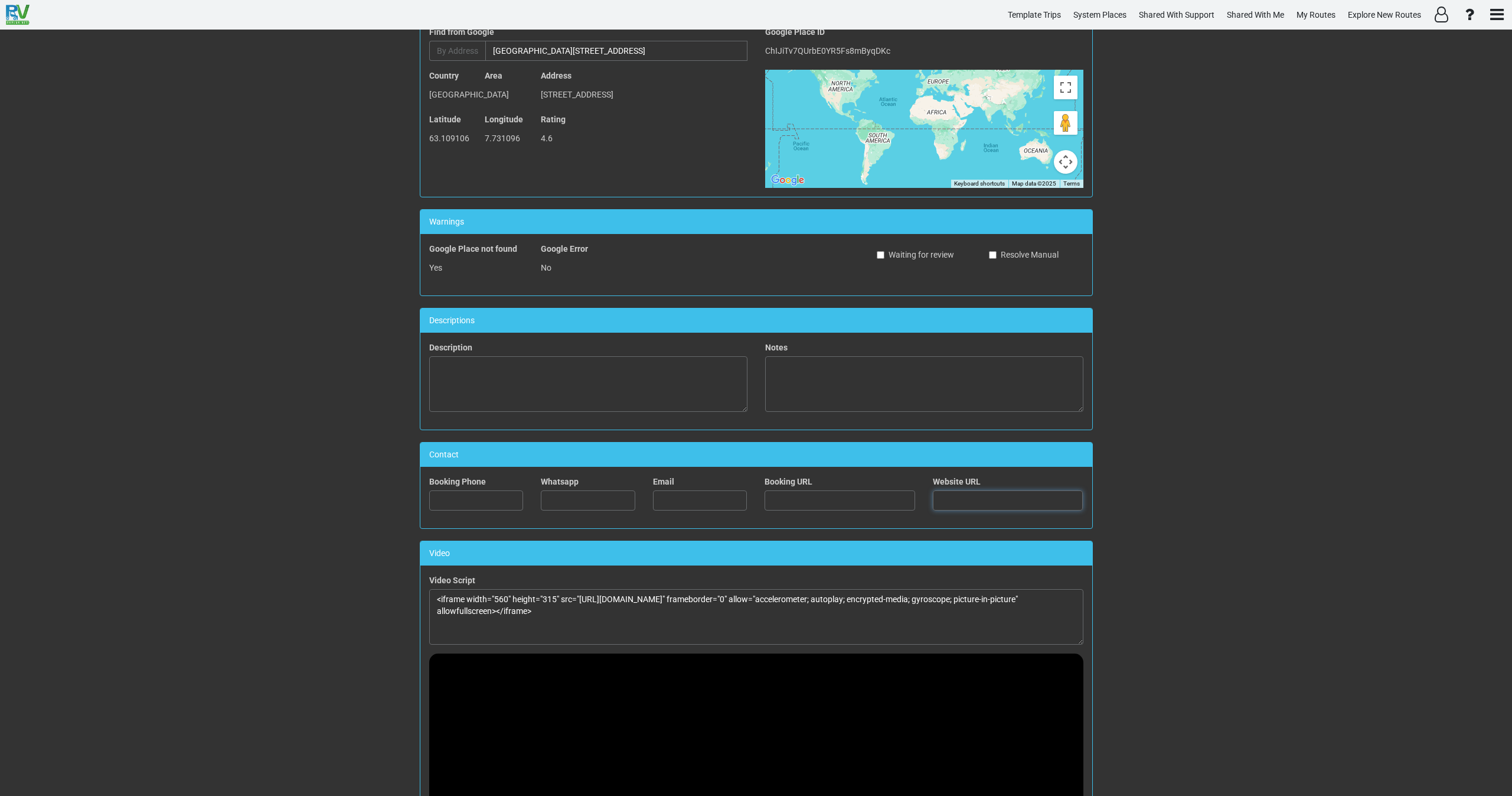
click at [958, 501] on input "text" at bounding box center [1007, 500] width 150 height 20
paste input "https://nordmorsmusea.no/"
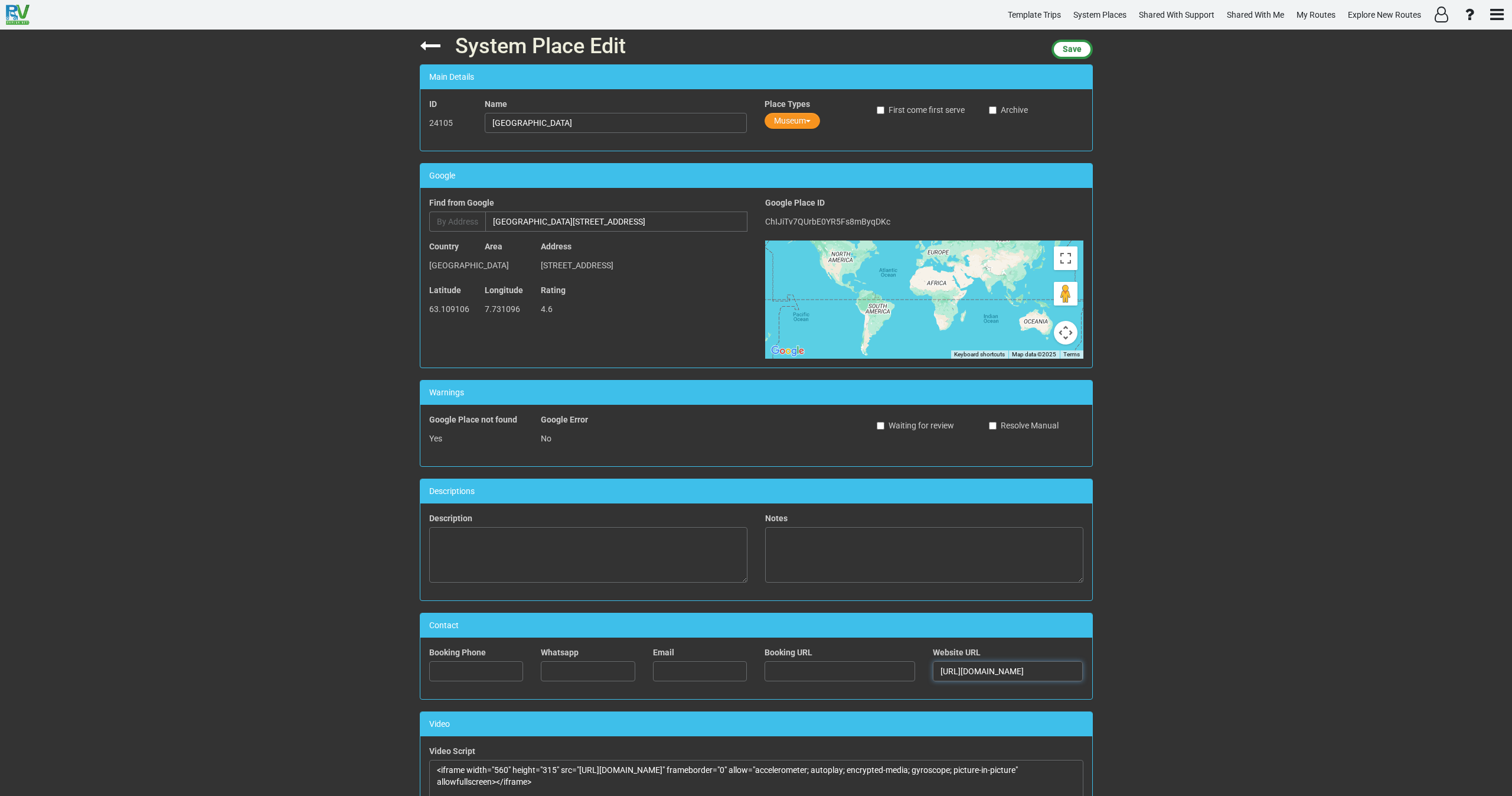
scroll to position [0, 0]
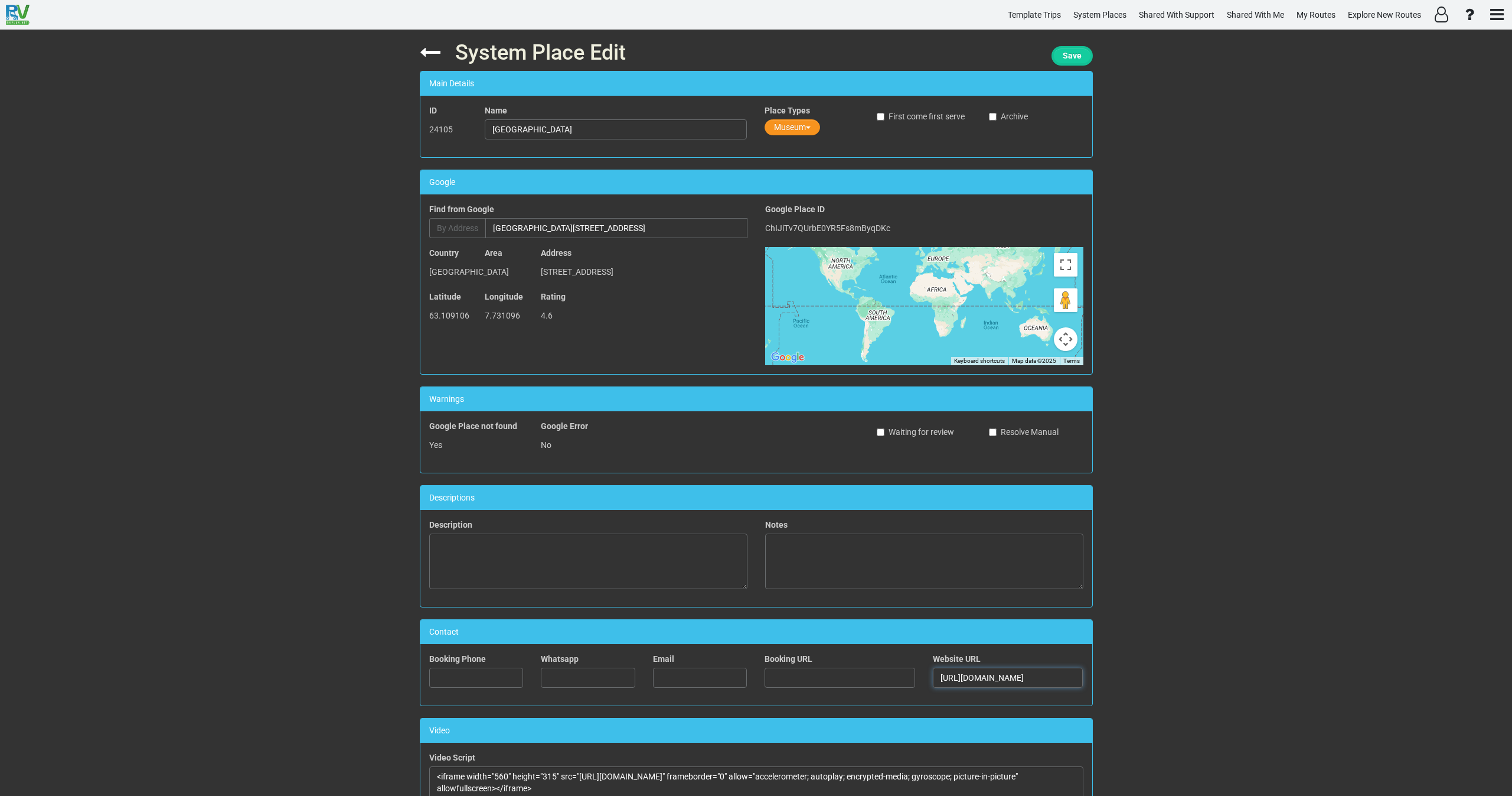
type input "https://nordmorsmusea.no/"
click at [1065, 54] on span "Save" at bounding box center [1072, 56] width 19 height 10
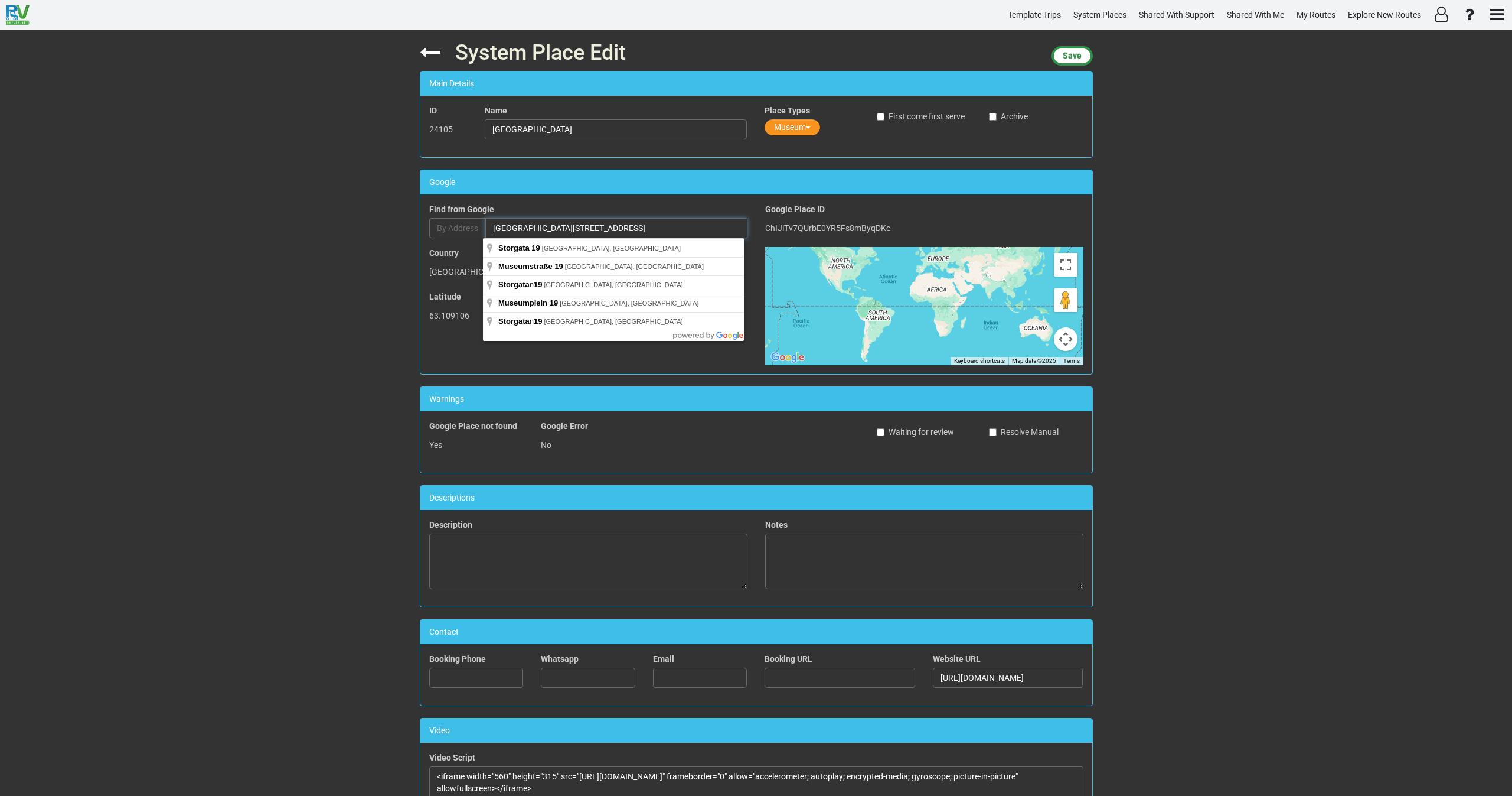
drag, startPoint x: 568, startPoint y: 230, endPoint x: 671, endPoint y: 230, distance: 103.0
click at [668, 231] on input "Nordmøre Museum Storgata 19" at bounding box center [616, 227] width 262 height 20
paste input "Normoria, King's Square 6 6509 Kristiansund"
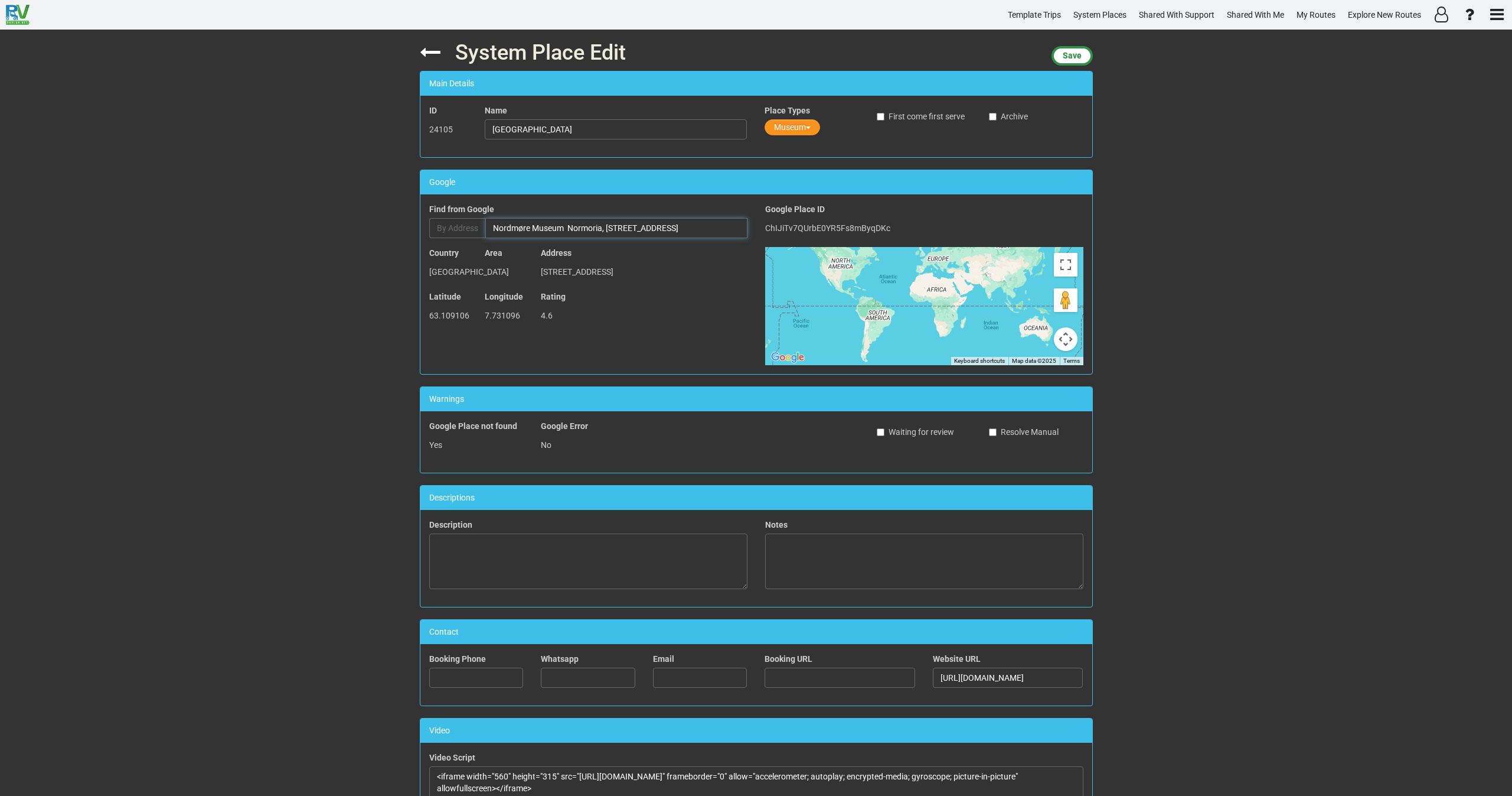
click at [670, 226] on input "Nordmøre Museum Normoria, King's Square 6 6509 Kristiansund" at bounding box center [616, 227] width 262 height 20
drag, startPoint x: 569, startPoint y: 230, endPoint x: 377, endPoint y: 236, distance: 192.1
click at [377, 235] on div "System Place Edit Save Main Details ID 24105 Name Nordmøre Museum Place Types M…" at bounding box center [756, 412] width 1512 height 766
click at [565, 235] on input "Nordmøre Museum Normoria, King's Square 6 6509 Kristiansund" at bounding box center [616, 227] width 262 height 20
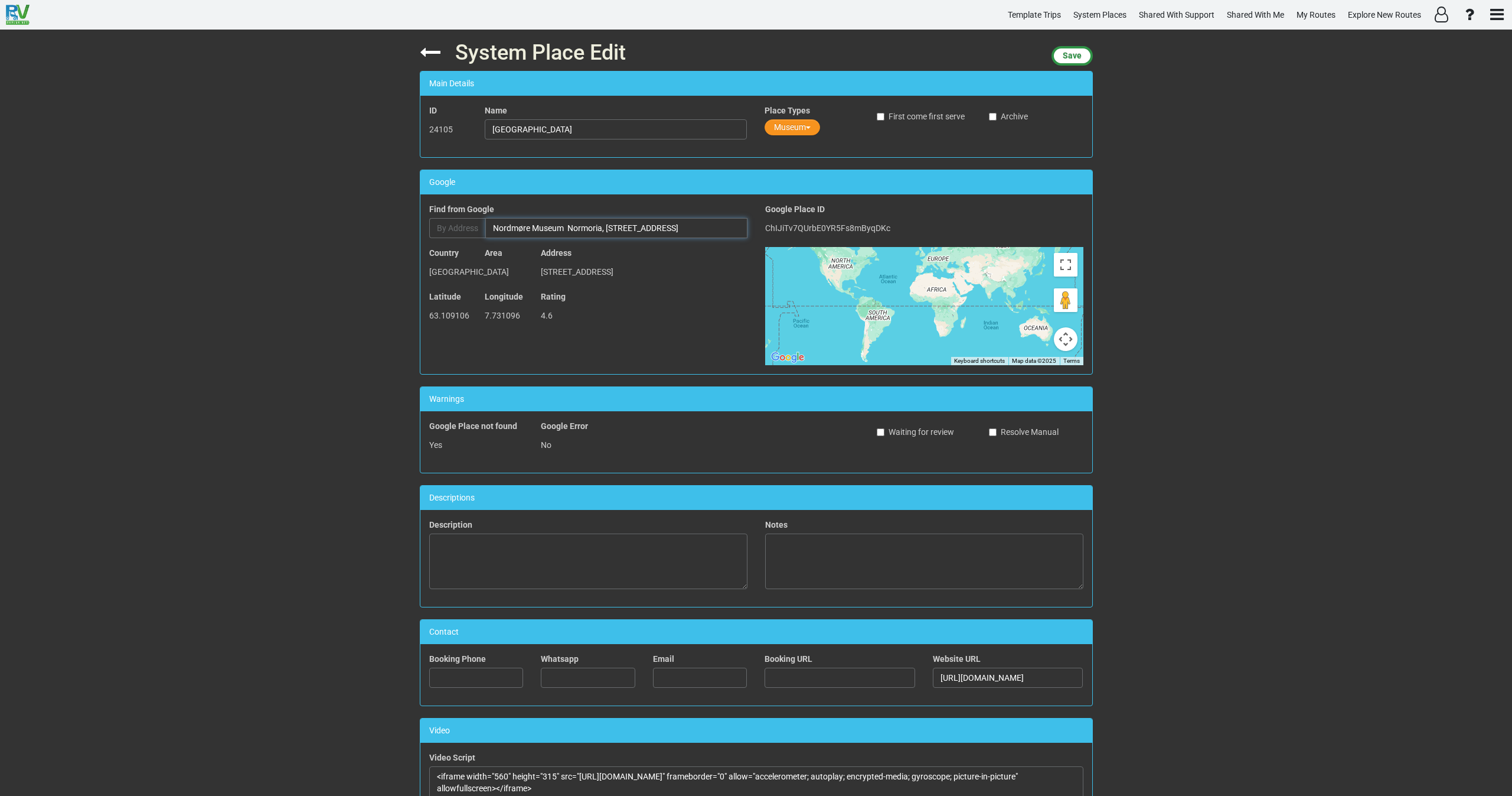
click at [565, 235] on input "Nordmøre Museum Normoria, King's Square 6 6509 Kristiansund" at bounding box center [616, 227] width 262 height 20
paste input "text"
type input "Normoria, King's Square 6 6509 Kristiansund"
click at [679, 672] on input "text" at bounding box center [700, 677] width 95 height 20
paste input "post@nordmorsmusea.no"
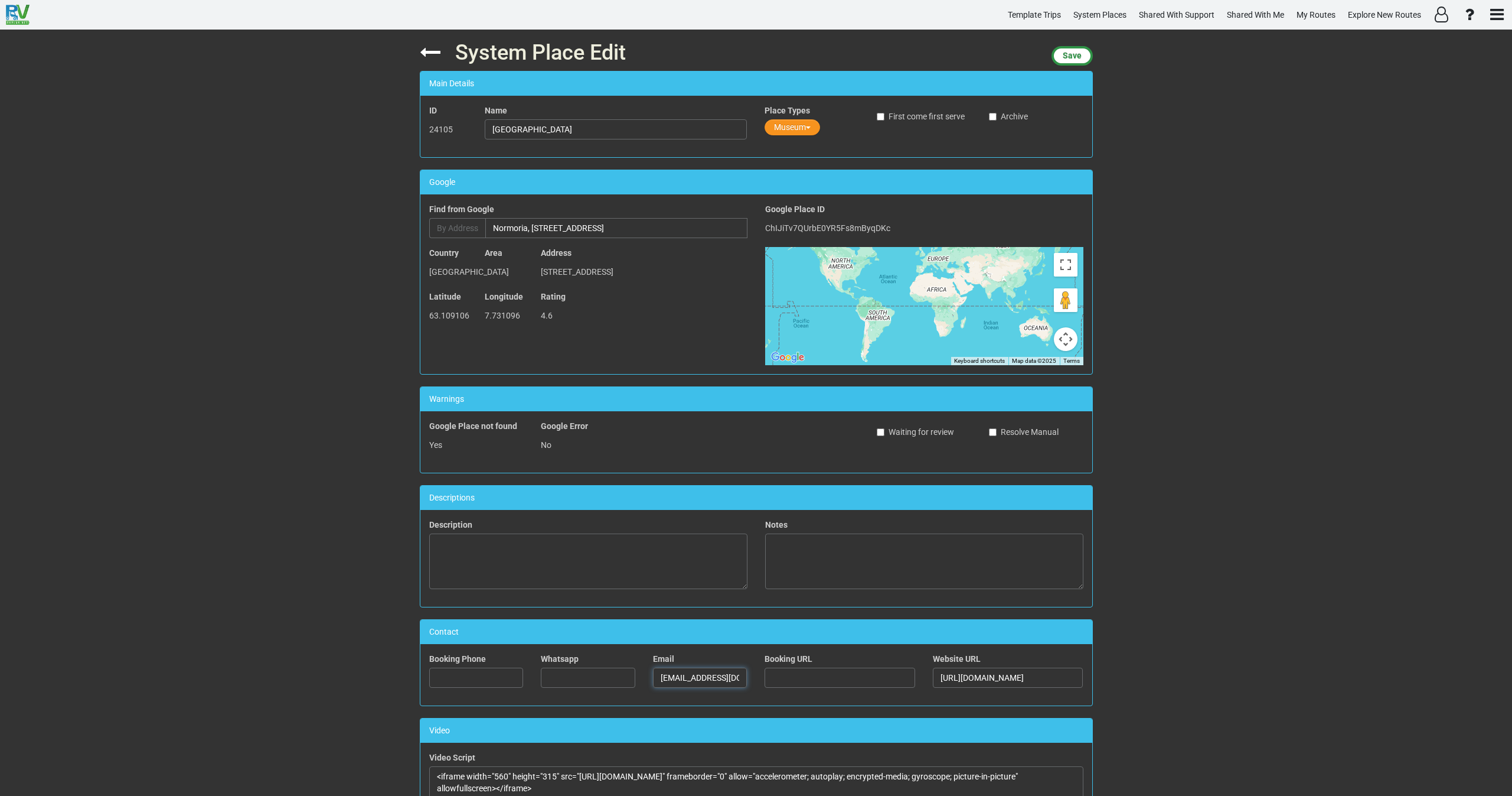
drag, startPoint x: 677, startPoint y: 677, endPoint x: 626, endPoint y: 678, distance: 51.0
click at [626, 678] on div "Booking Phone Whatsapp Email post@nordmorsmusea.no Booking URL Website URL http…" at bounding box center [756, 674] width 672 height 44
click at [653, 680] on input "post@nordmorsmusea.no" at bounding box center [700, 677] width 95 height 20
drag, startPoint x: 659, startPoint y: 678, endPoint x: 616, endPoint y: 683, distance: 43.3
click at [616, 683] on div "Booking Phone Whatsapp Email post@nordmorsmusea.no Booking URL Website URL http…" at bounding box center [756, 674] width 672 height 44
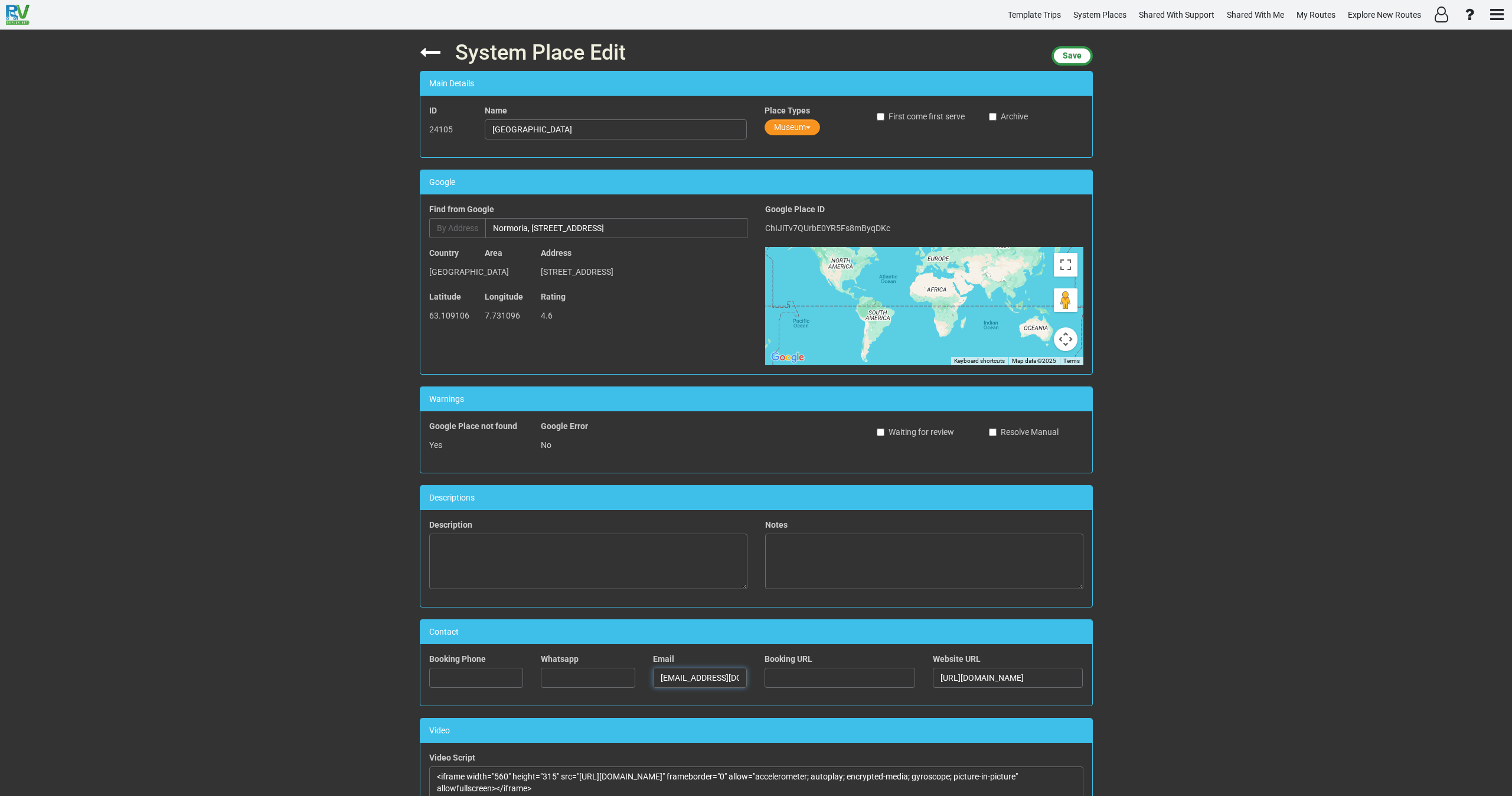
type input "post@nordmorsmusea.no"
click at [470, 679] on input "text" at bounding box center [477, 677] width 95 height 20
paste input "715 87 000"
type input "715 87 000"
drag, startPoint x: 662, startPoint y: 216, endPoint x: 373, endPoint y: 216, distance: 289.0
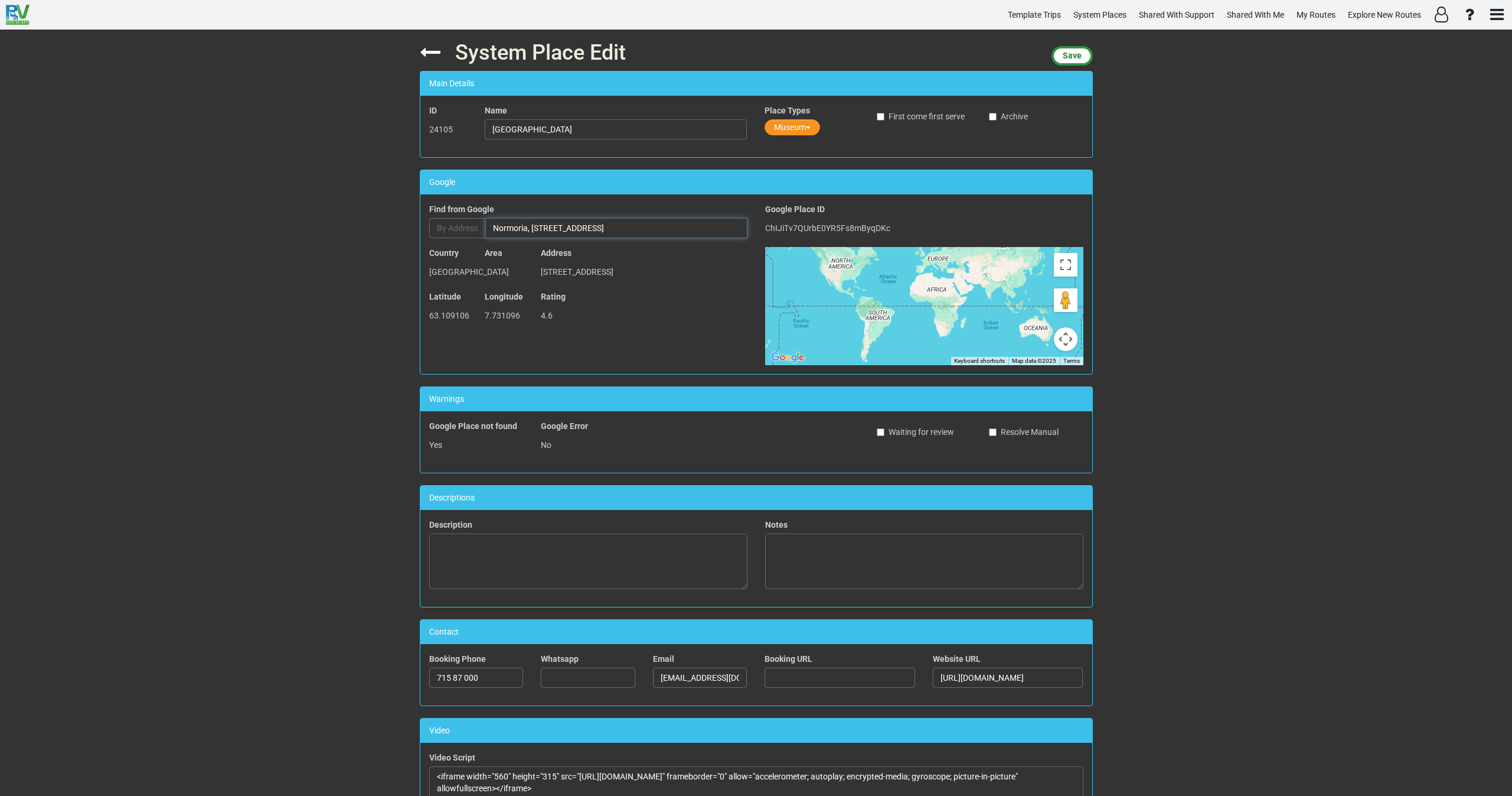
click at [374, 216] on div "System Place Edit Save Main Details ID 24105 Name Nordmøre Museum Place Types M…" at bounding box center [756, 412] width 1512 height 766
paste input "Kongens Plass 6, 6509 Kristiansund, Norway"
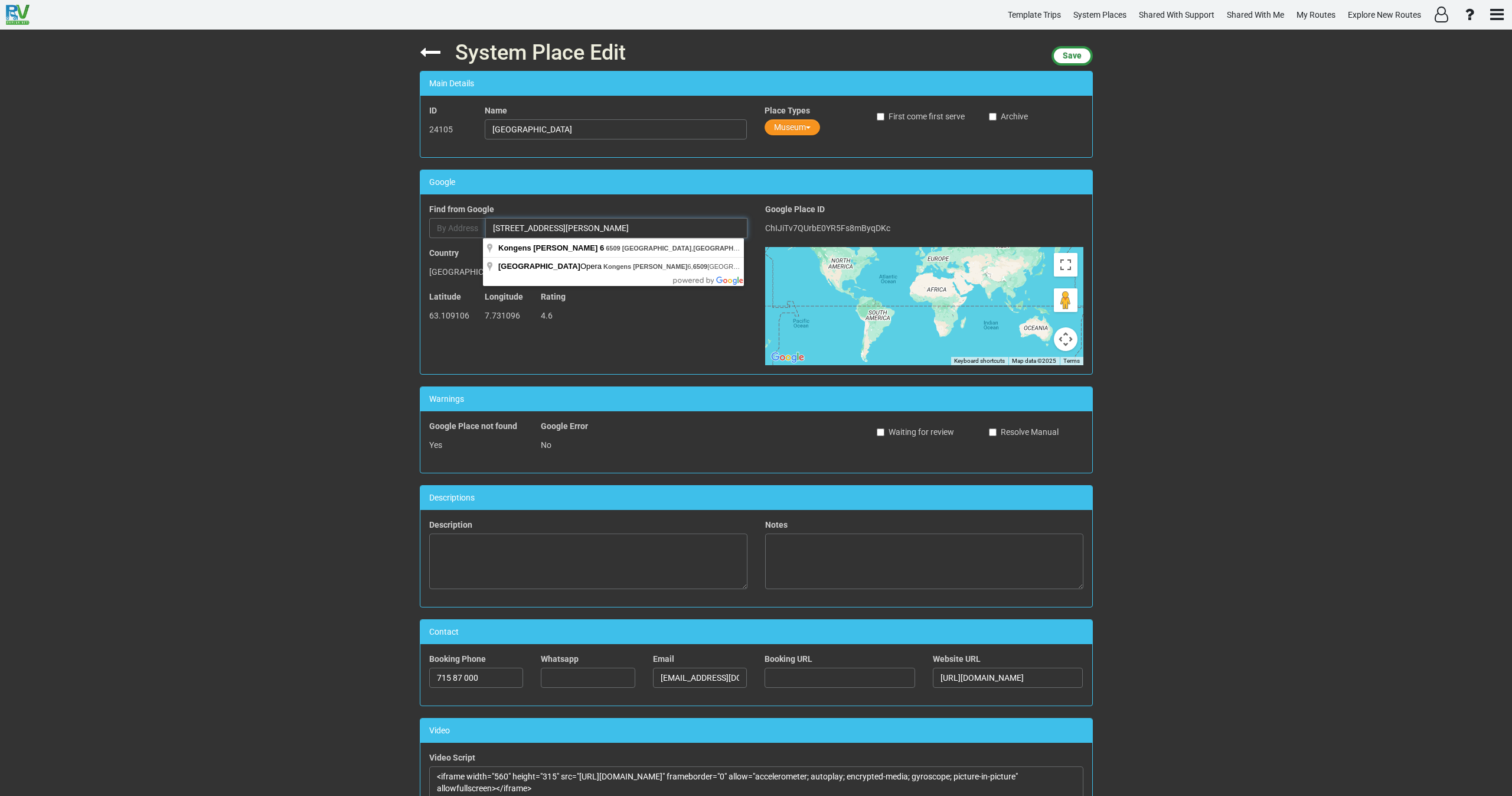
type input "Kongens Plass 6, 6509 Kristiansund, Norway"
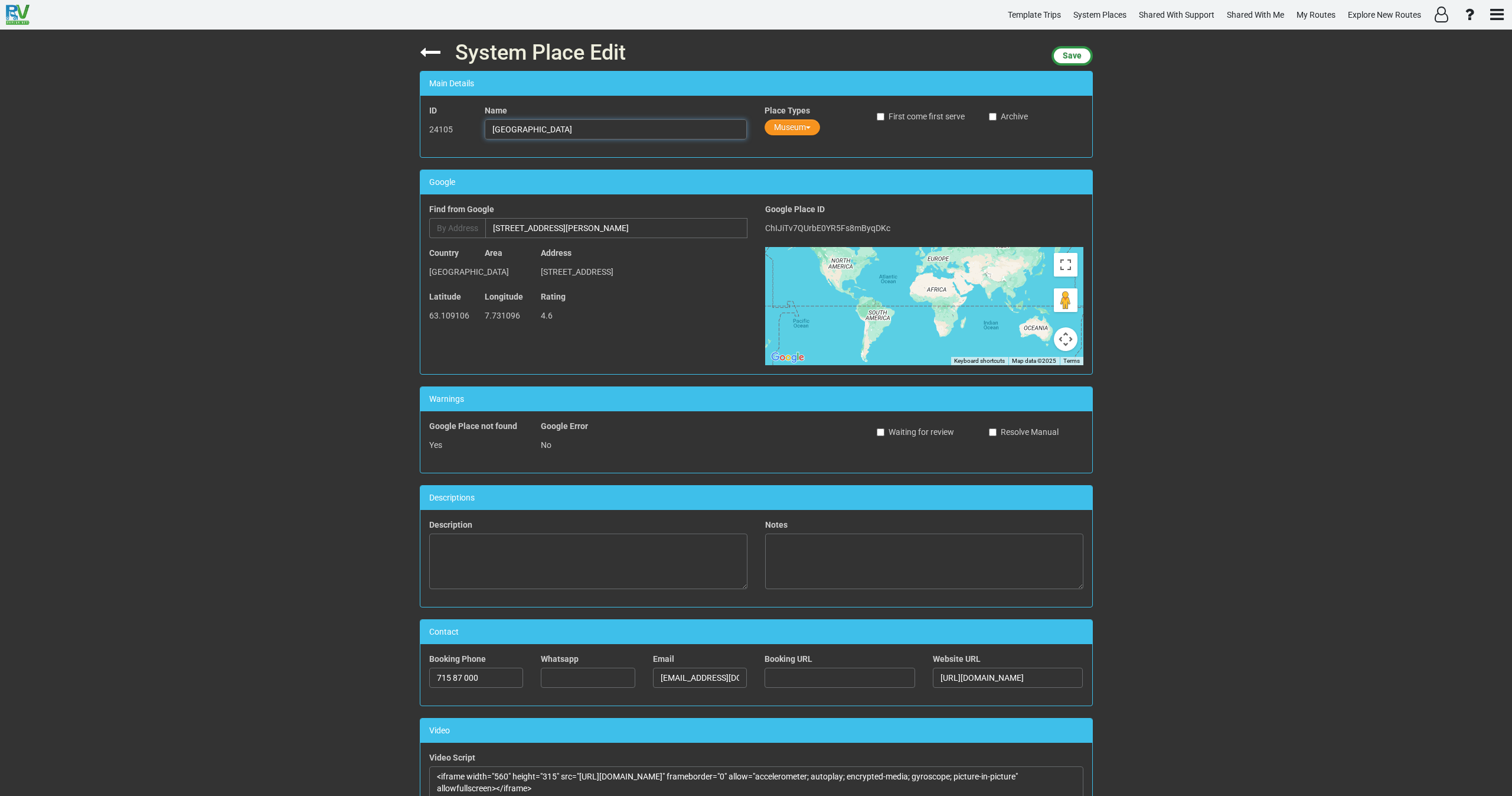
drag, startPoint x: 573, startPoint y: 130, endPoint x: 457, endPoint y: 132, distance: 116.0
click at [457, 132] on div "ID 24105 Name Nordmøre Museum Place Types Museum First come first serve Archive" at bounding box center [756, 126] width 672 height 44
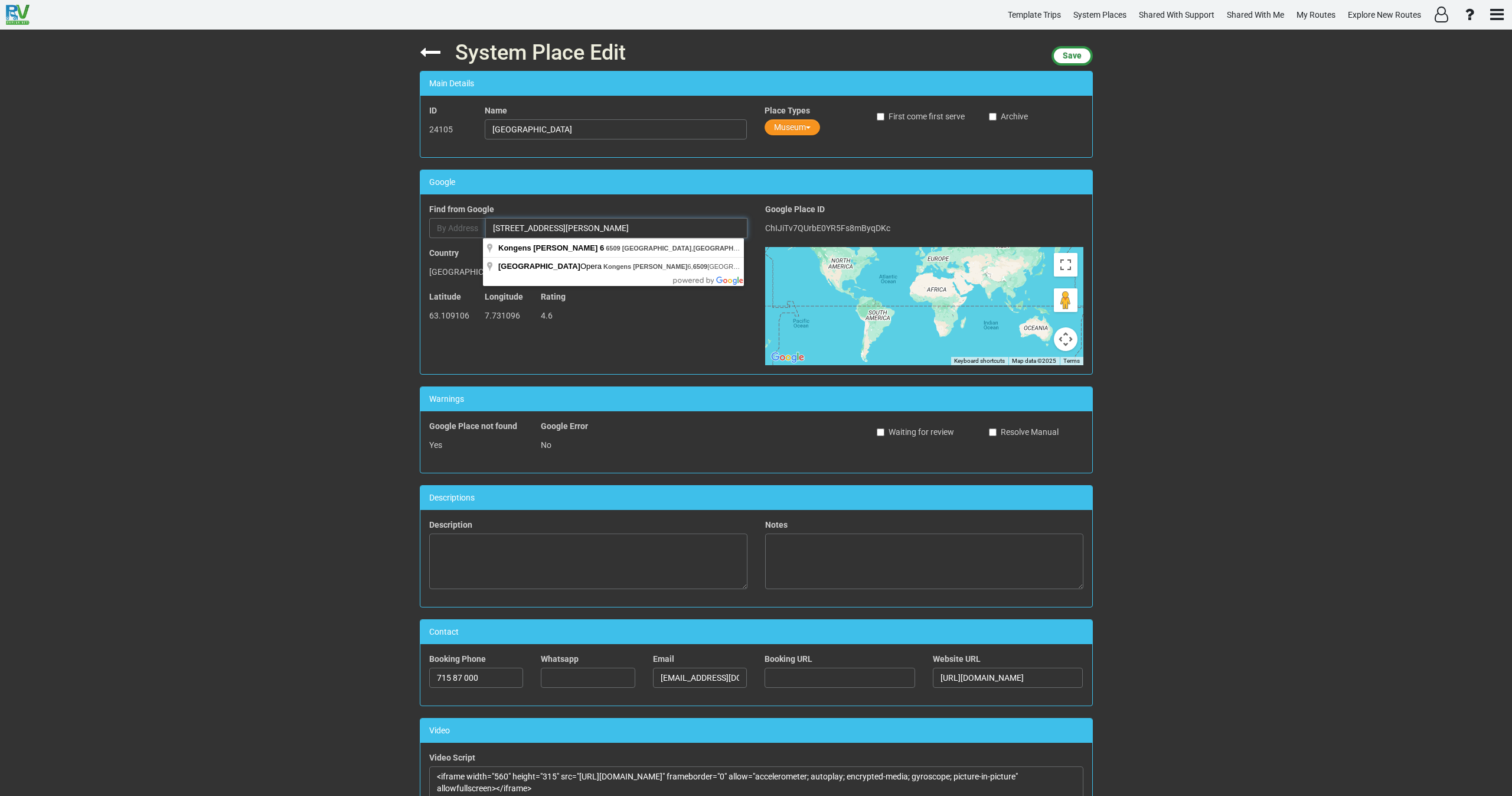
click at [552, 224] on input "Kongens Plass 6, 6509 Kristiansund, Norway" at bounding box center [616, 227] width 262 height 20
type input "Kongens Plass 6"
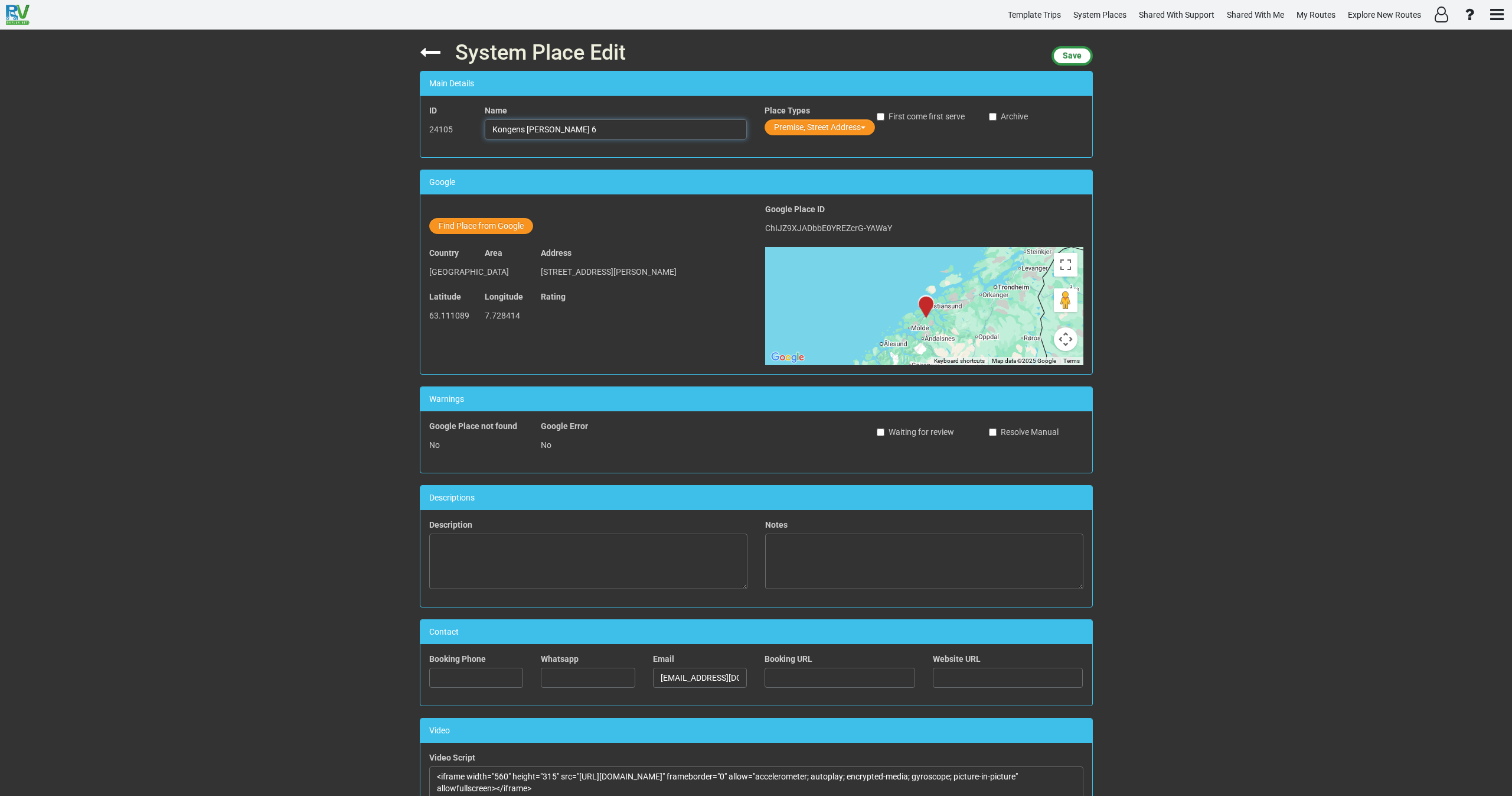
drag, startPoint x: 624, startPoint y: 127, endPoint x: 375, endPoint y: 138, distance: 249.2
click at [375, 138] on div "System Place Edit Save Main Details ID 24105 Name Kongens Plass 6 Place Types P…" at bounding box center [756, 412] width 1512 height 766
paste input "Nordmøre Museum"
type input "Nordmøre Museum"
click at [793, 130] on button "Premise, Street Address" at bounding box center [819, 127] width 110 height 16
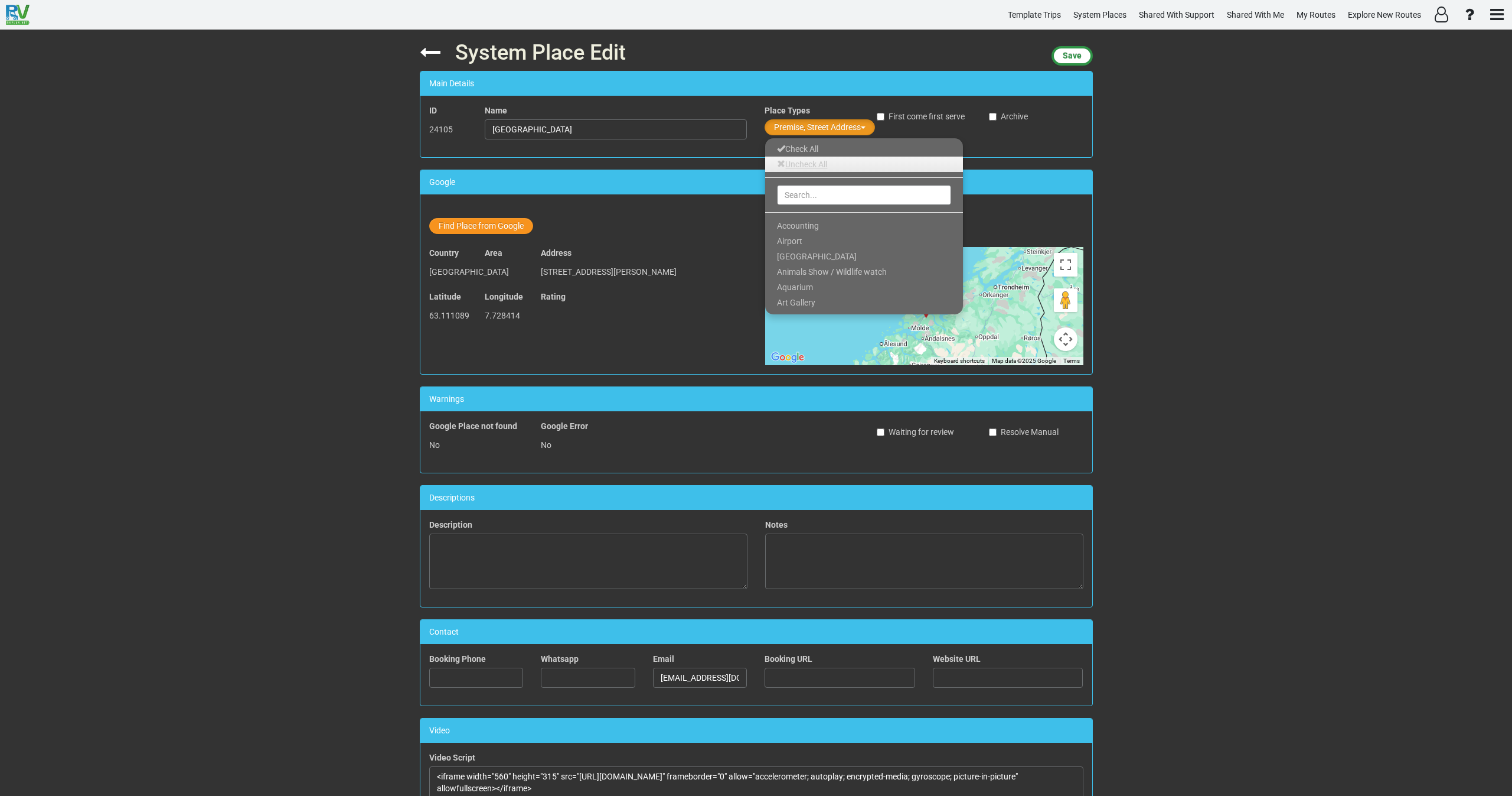
click at [795, 170] on link "Uncheck All" at bounding box center [864, 164] width 198 height 16
drag, startPoint x: 793, startPoint y: 193, endPoint x: 801, endPoint y: 196, distance: 8.5
click at [793, 194] on input "text" at bounding box center [864, 195] width 174 height 20
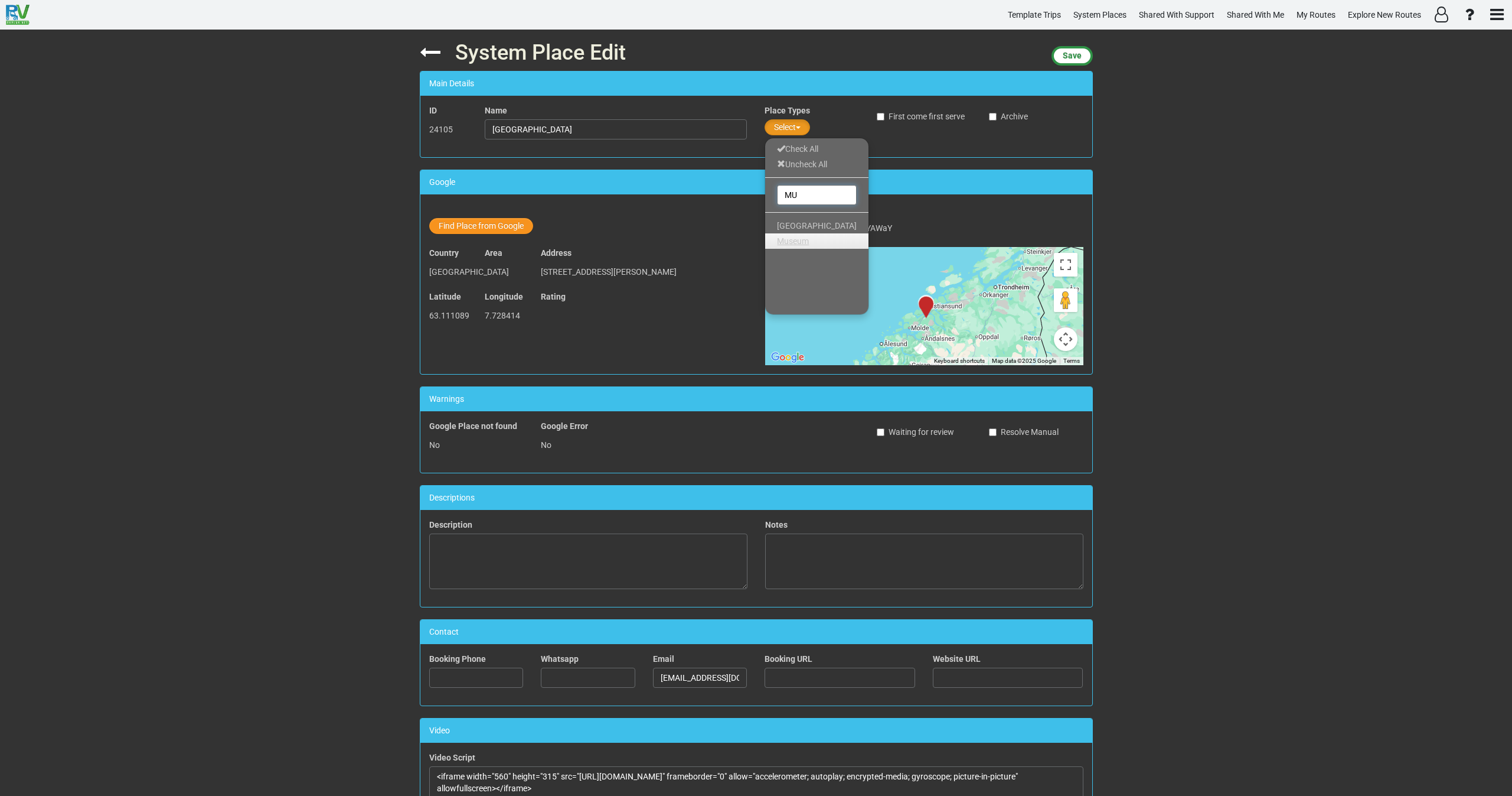
type input "MU"
drag, startPoint x: 792, startPoint y: 238, endPoint x: 853, endPoint y: 248, distance: 61.8
click at [792, 238] on span "Museum" at bounding box center [793, 241] width 32 height 10
click at [1170, 233] on div "System Place Edit Save Main Details ID 24105 Name Nordmøre Museum Place Types M…" at bounding box center [756, 412] width 1512 height 766
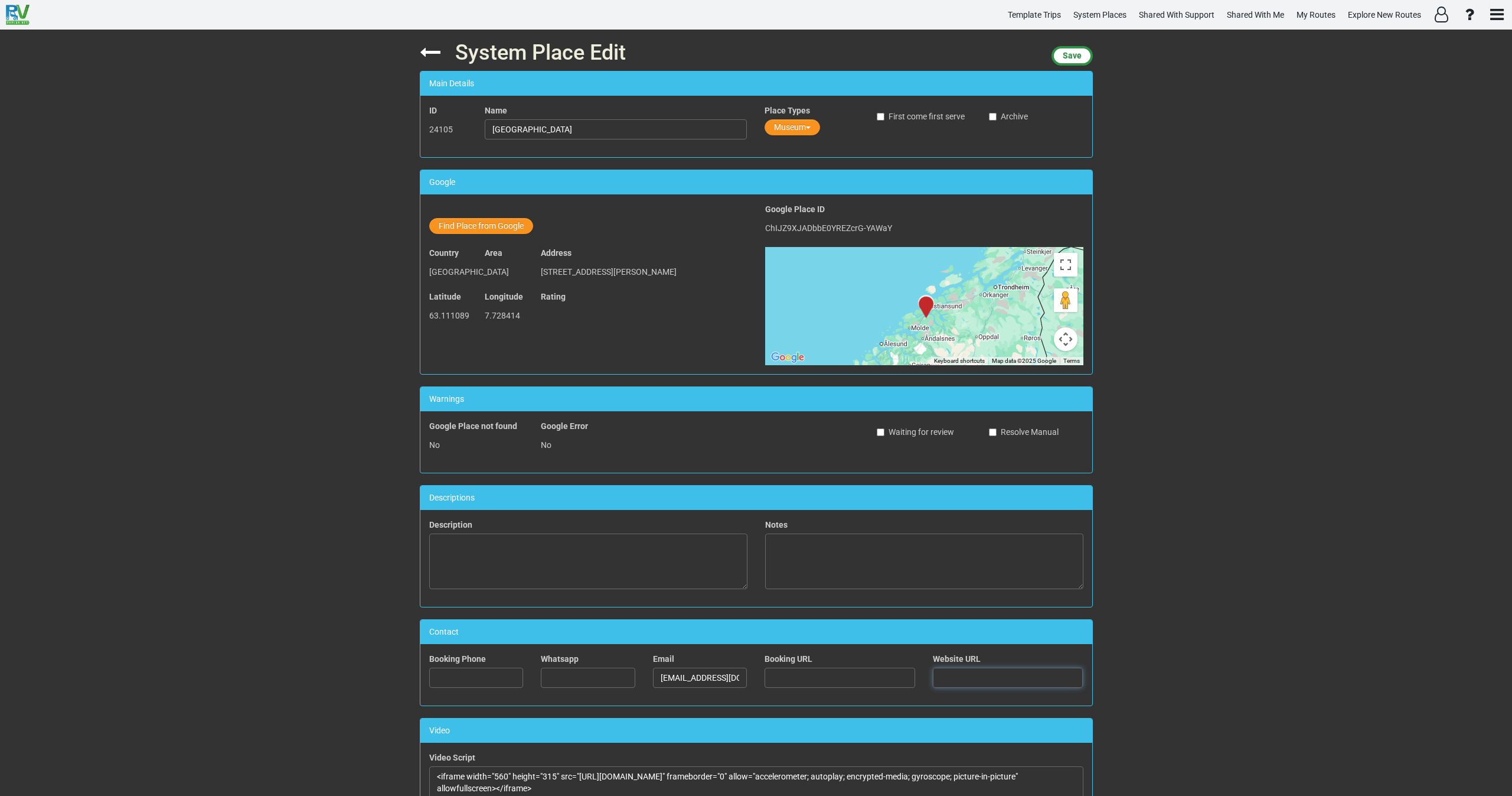
click at [950, 680] on input "text" at bounding box center [1007, 677] width 150 height 20
paste input "https://nordmorsmusea.no/"
type input "https://nordmorsmusea.no/"
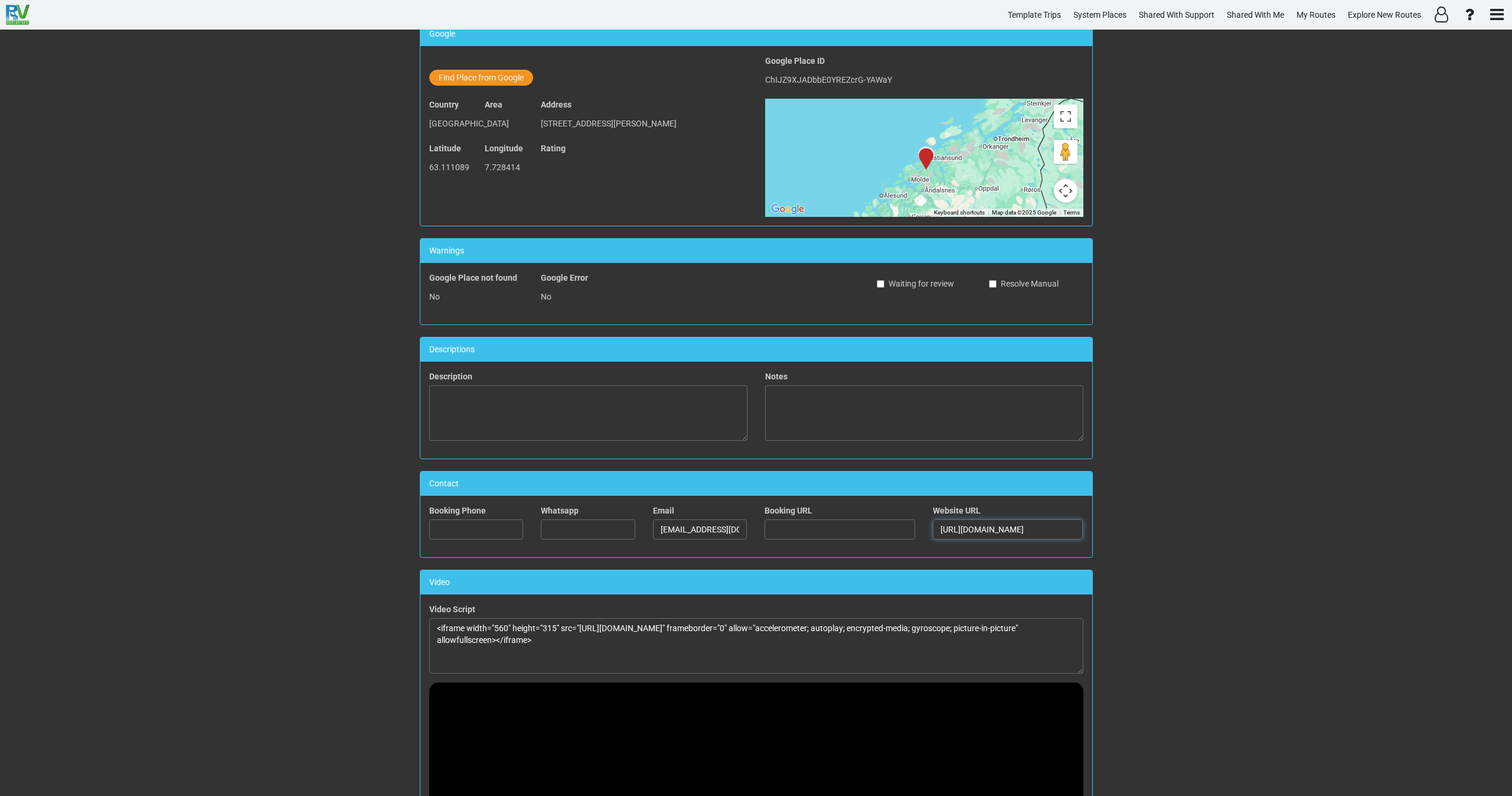
scroll to position [177, 0]
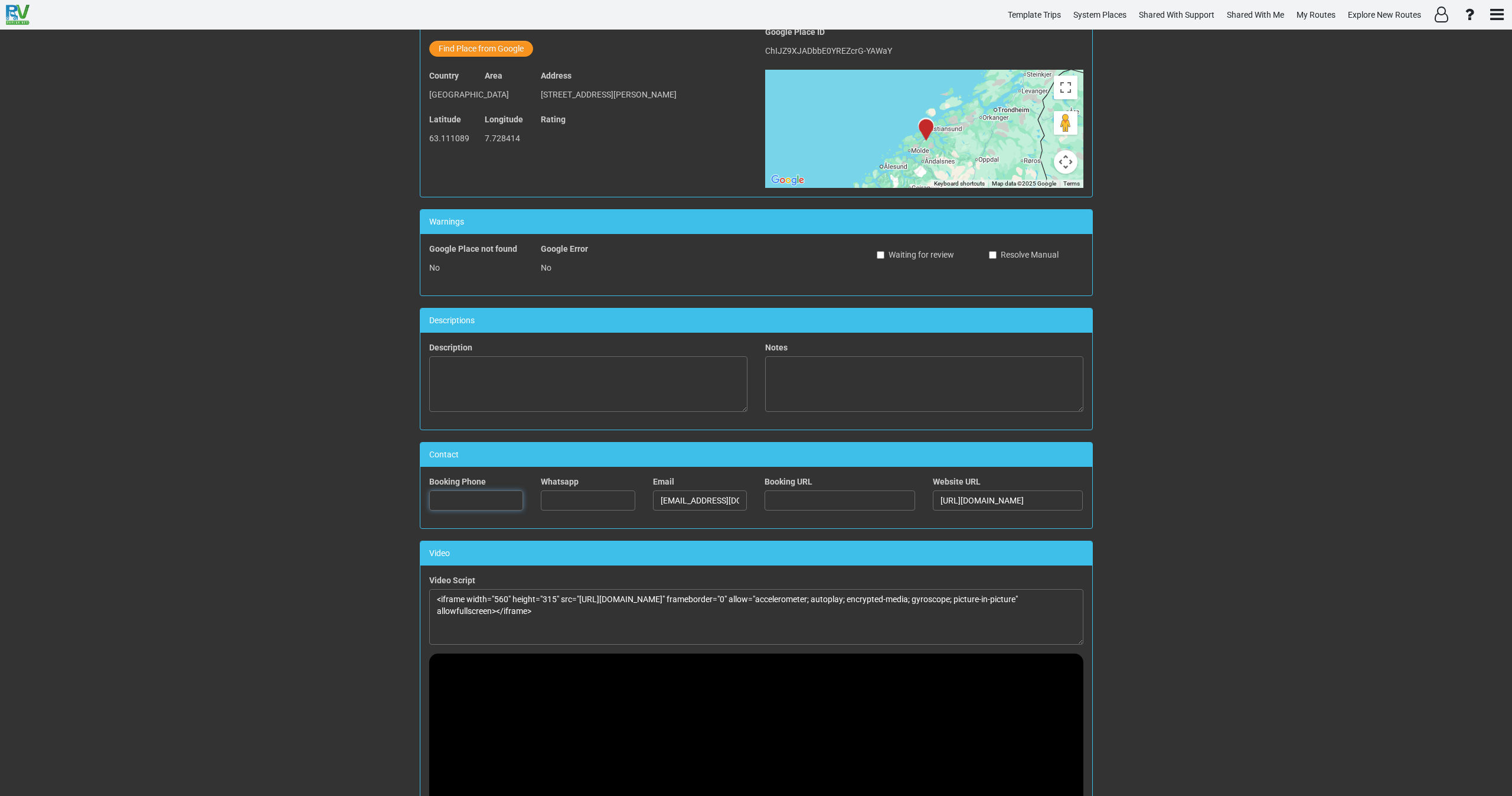
click at [457, 501] on input "text" at bounding box center [477, 500] width 95 height 20
paste input "715 87 000"
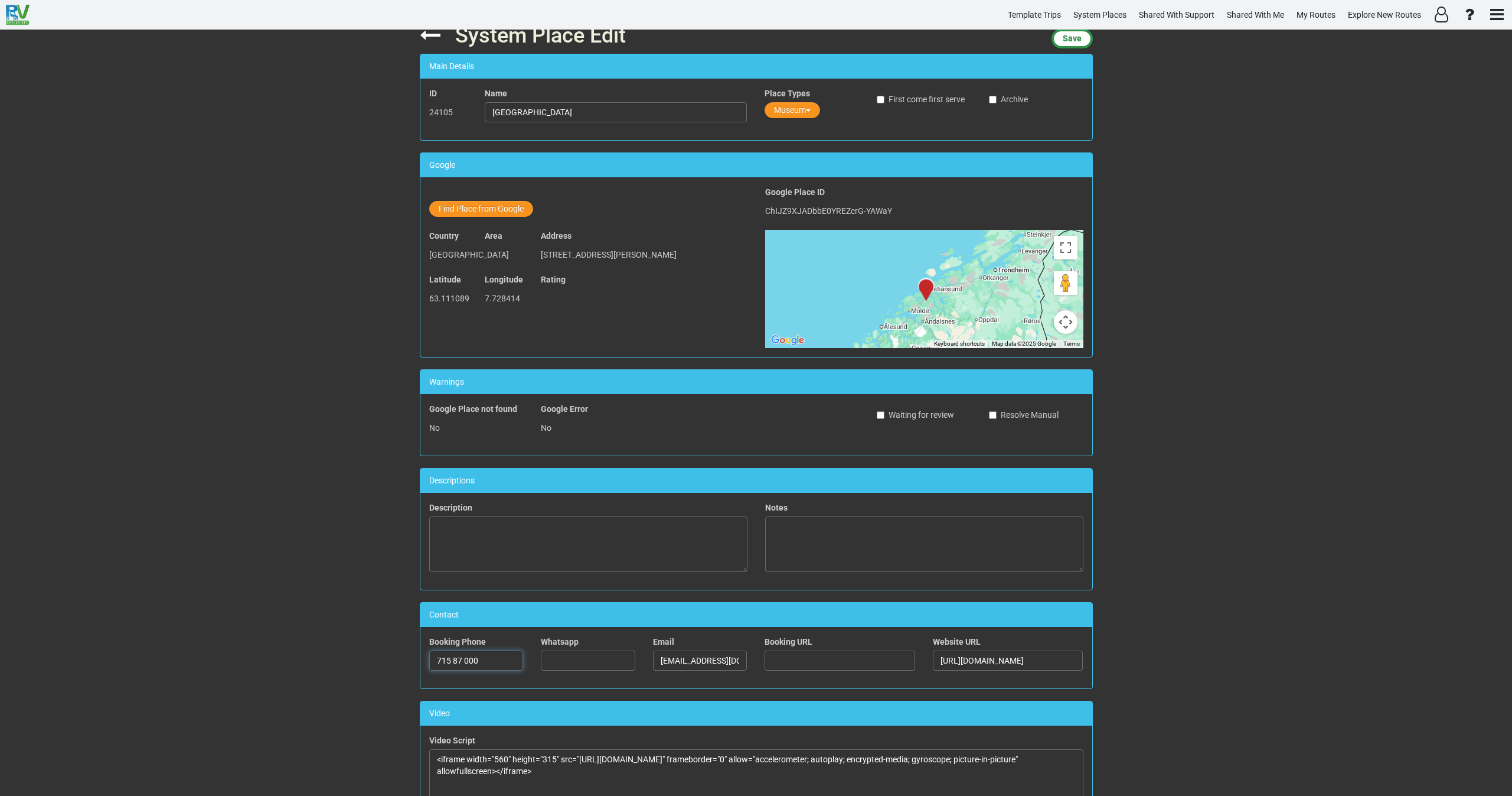
scroll to position [0, 0]
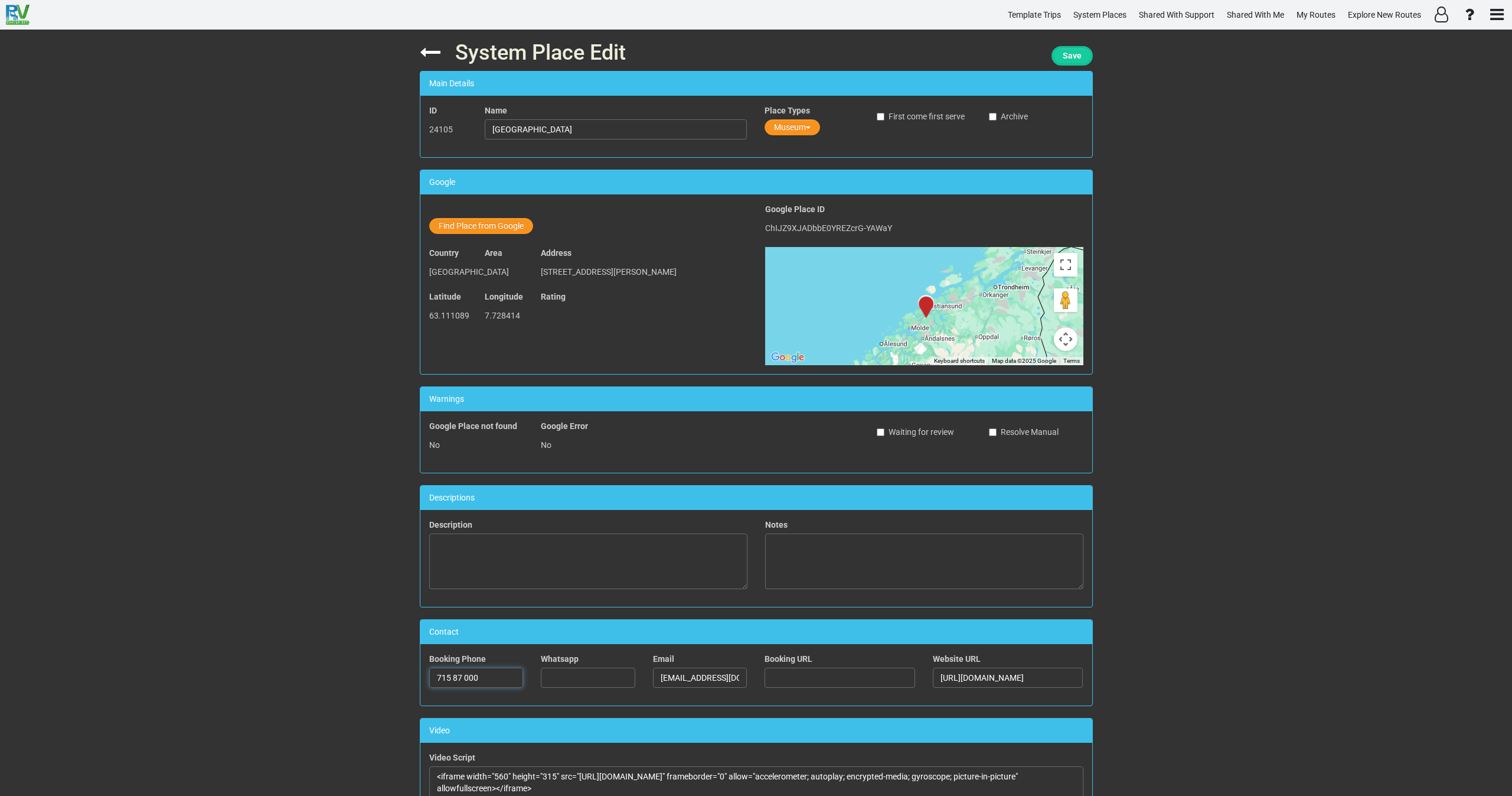
type input "715 87 000"
click at [1077, 54] on span "Save" at bounding box center [1072, 56] width 19 height 10
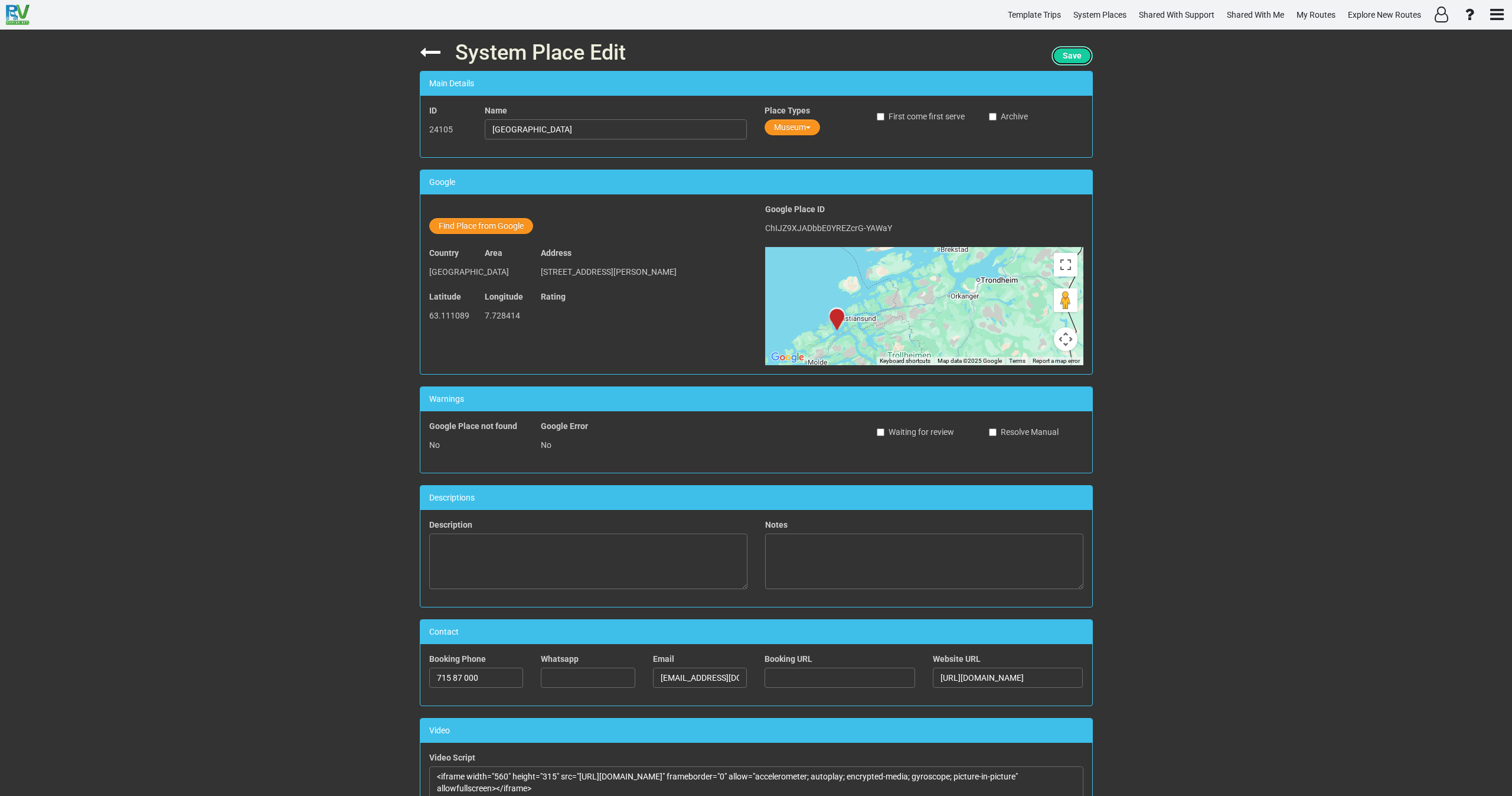
click at [1074, 54] on span "Save" at bounding box center [1072, 56] width 19 height 10
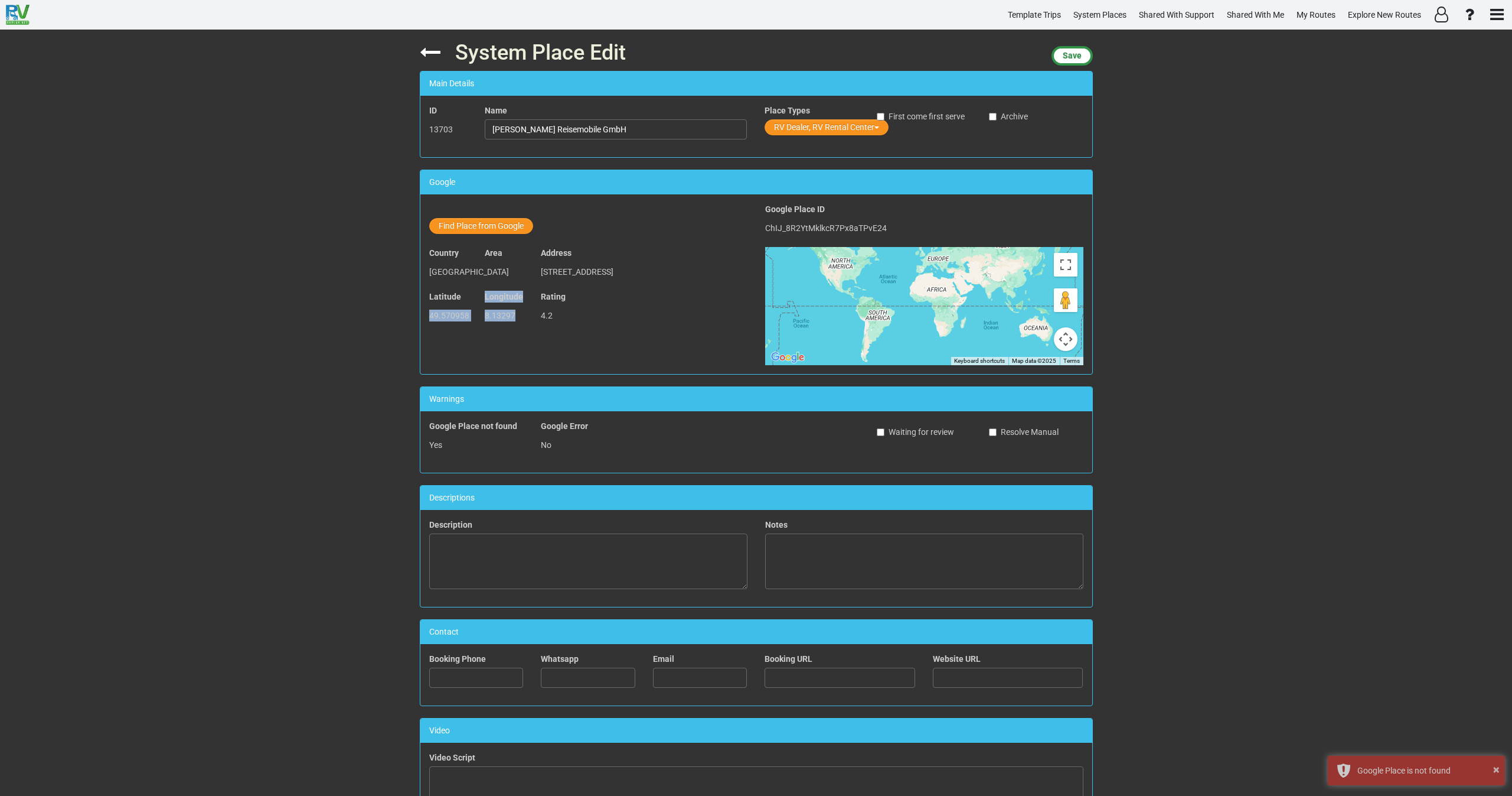
drag, startPoint x: 516, startPoint y: 318, endPoint x: 422, endPoint y: 322, distance: 94.1
click at [422, 322] on div "Latitude 49.570958 Longitude 8.13297 Rating 4.2" at bounding box center [588, 312] width 336 height 44
copy div "49.570958 Longitude 8.13297"
drag, startPoint x: 599, startPoint y: 127, endPoint x: 466, endPoint y: 136, distance: 133.3
click at [466, 136] on div "ID 13703 Name Nitzsche Reisemobile GmbH Place Types RV Dealer, RV Rental Center…" at bounding box center [756, 126] width 672 height 44
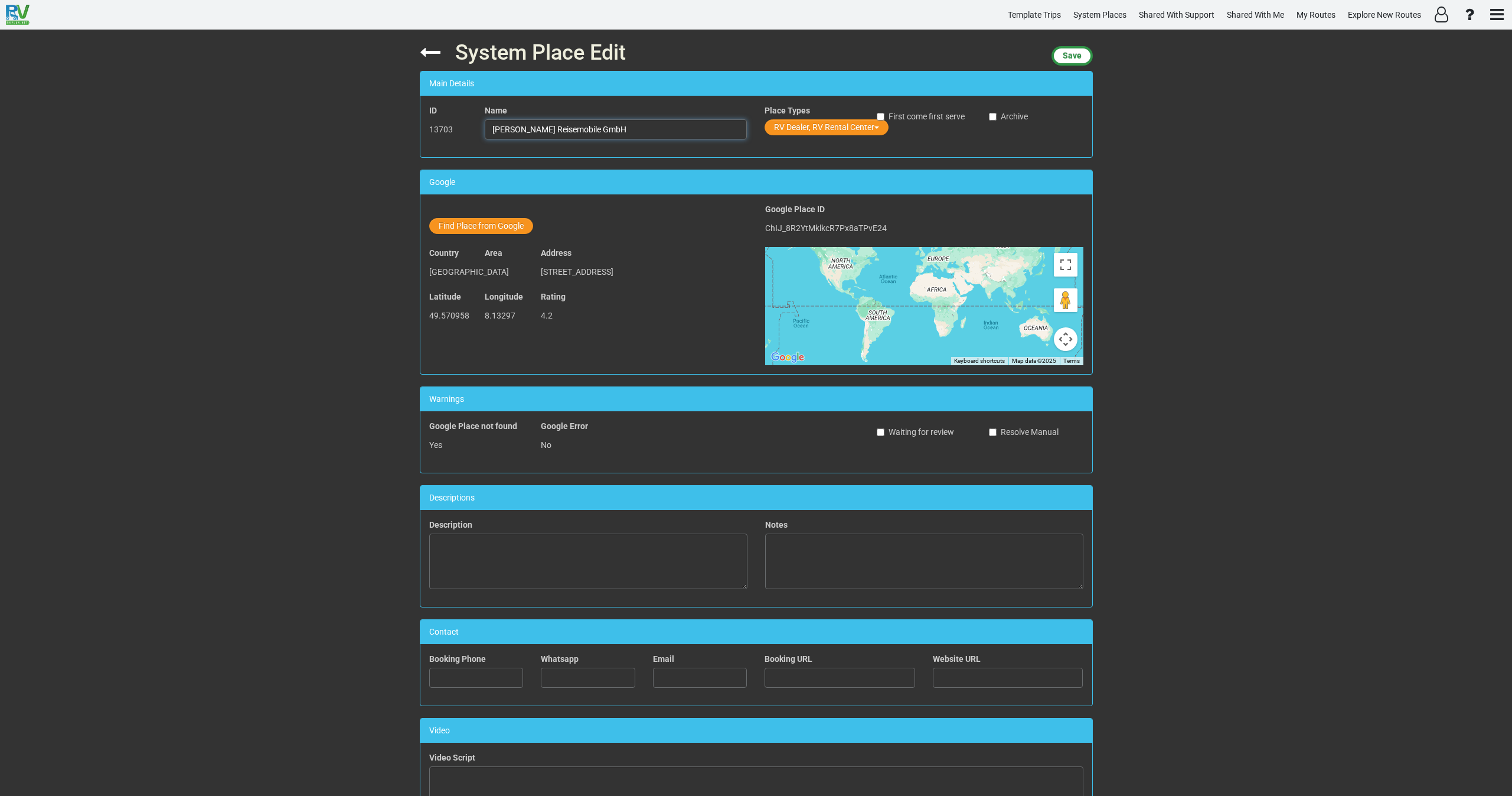
click at [598, 126] on input "Nitzsche Reisemobile GmbH" at bounding box center [616, 129] width 262 height 20
drag, startPoint x: 604, startPoint y: 124, endPoint x: 480, endPoint y: 137, distance: 124.7
click at [485, 133] on input "Nitzsche Reisemobile GmbH" at bounding box center [616, 129] width 262 height 20
